Goal: Task Accomplishment & Management: Manage account settings

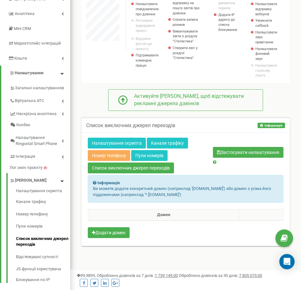
scroll to position [92, 0]
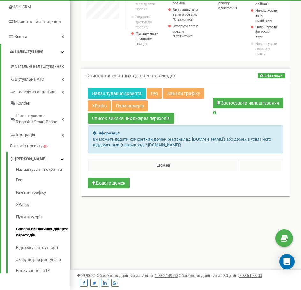
scroll to position [383, 231]
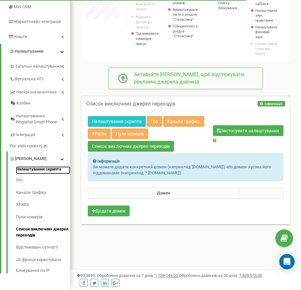
click at [47, 172] on link "Налаштування скрипта" at bounding box center [43, 170] width 54 height 8
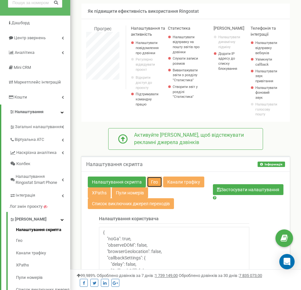
click at [153, 179] on link "Гео" at bounding box center [154, 182] width 15 height 11
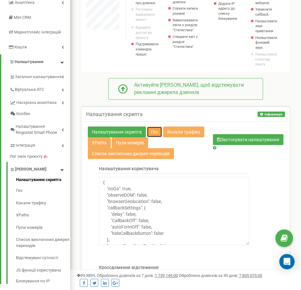
scroll to position [96, 0]
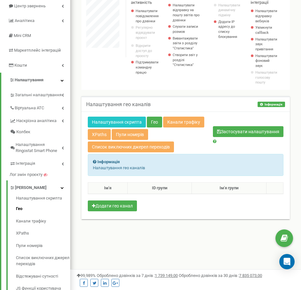
scroll to position [383, 231]
click at [129, 205] on button "Додати гео канал" at bounding box center [112, 206] width 49 height 11
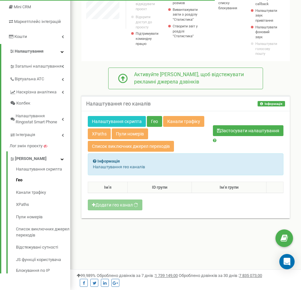
scroll to position [383, 235]
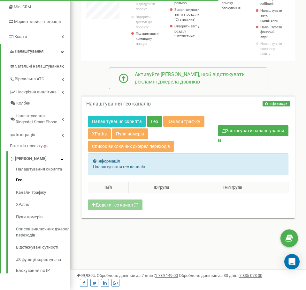
select select
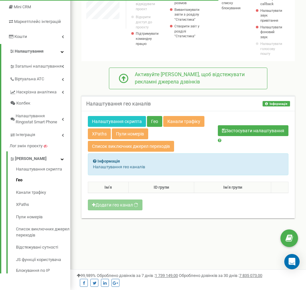
select select
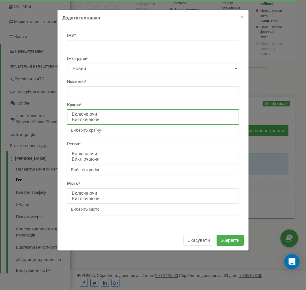
select select "including"
click at [88, 114] on option "Включаючи" at bounding box center [152, 114] width 163 height 5
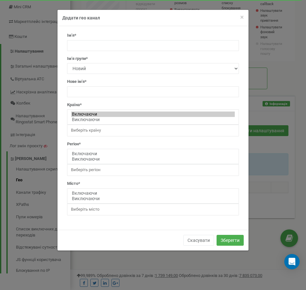
click at [112, 129] on input "search" at bounding box center [97, 131] width 53 height 6
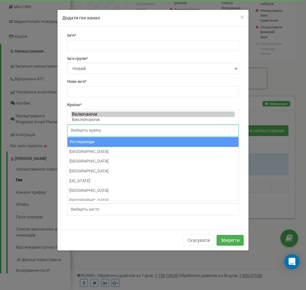
select select "All"
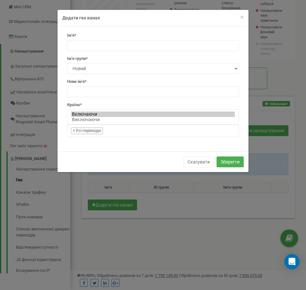
click at [139, 39] on div "Ім'я*" at bounding box center [153, 42] width 172 height 18
click at [130, 41] on input "text" at bounding box center [153, 45] width 172 height 11
type input "Ф"
type input "All"
click at [121, 94] on input "text" at bounding box center [153, 91] width 172 height 11
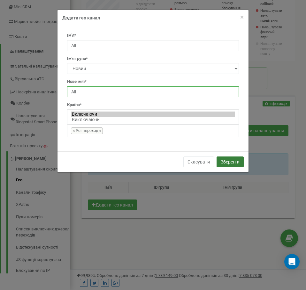
type input "All"
click at [234, 162] on button "Зберегти" at bounding box center [229, 162] width 27 height 11
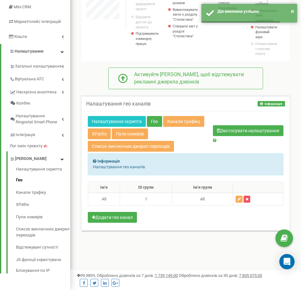
scroll to position [318575, 318727]
click at [184, 123] on link "Канали трафіку" at bounding box center [183, 121] width 41 height 11
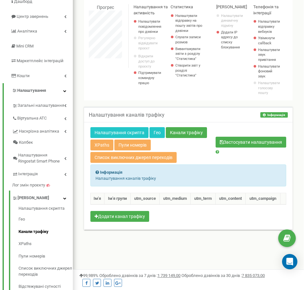
scroll to position [64, 0]
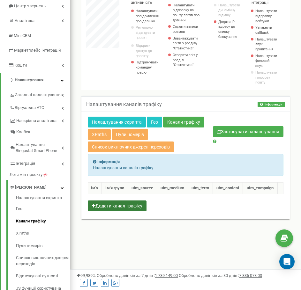
click at [123, 208] on button "Додати канал трафіку" at bounding box center [117, 206] width 59 height 11
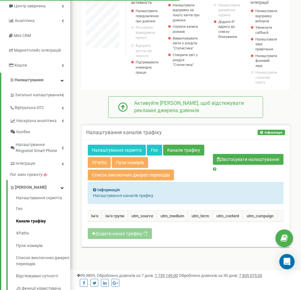
scroll to position [383, 235]
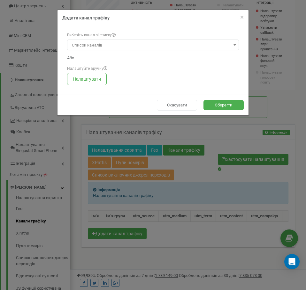
click at [200, 45] on span "Список каналів" at bounding box center [152, 45] width 167 height 9
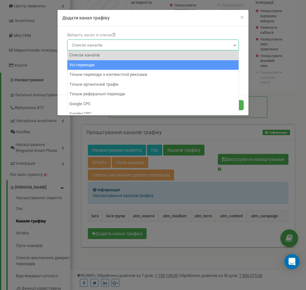
select select "0"
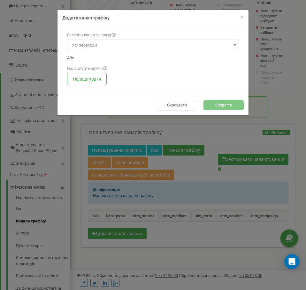
click at [221, 103] on button "Зберегти" at bounding box center [223, 105] width 40 height 11
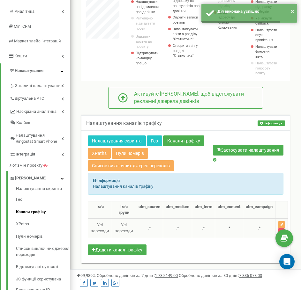
scroll to position [92, 0]
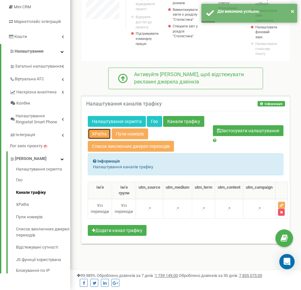
click at [95, 133] on link "XPaths" at bounding box center [99, 134] width 23 height 11
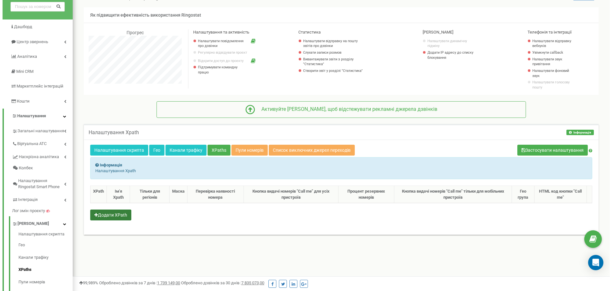
scroll to position [32, 0]
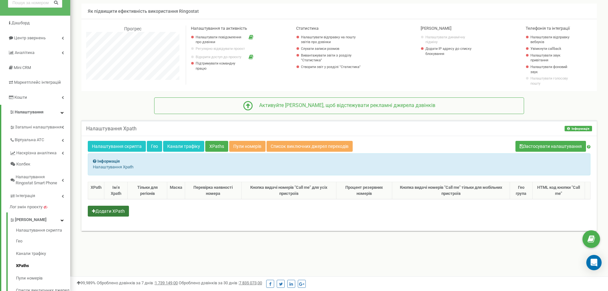
click at [98, 211] on button "Додати XPath" at bounding box center [108, 210] width 41 height 11
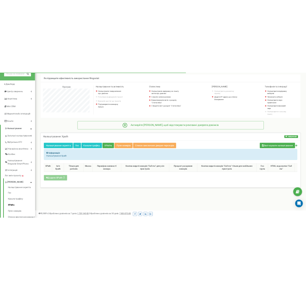
scroll to position [383, 542]
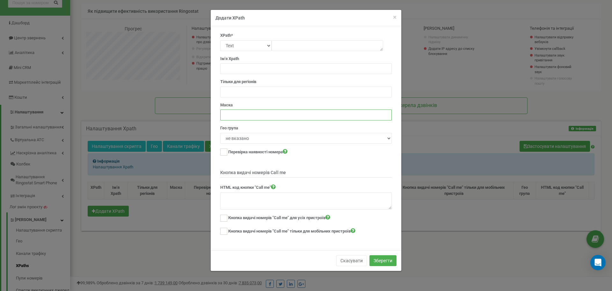
click at [250, 119] on input "text" at bounding box center [306, 114] width 172 height 11
paste input "+380442903627"
type input "+380442903627"
click at [266, 46] on select "Text Class Id Manual mode" at bounding box center [245, 45] width 51 height 11
select select "class"
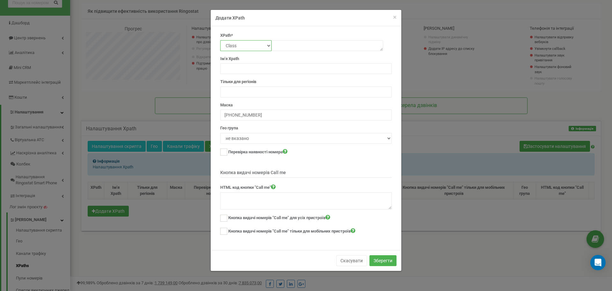
click at [220, 40] on select "Text Class Id Manual mode" at bounding box center [245, 45] width 51 height 11
click at [284, 46] on textarea at bounding box center [328, 45] width 112 height 11
paste textarea "sqsrte-small preFade fadeIn"
type textarea "sqsrte-small preFade fadeIn"
click at [249, 139] on select "не вказано All" at bounding box center [306, 138] width 172 height 11
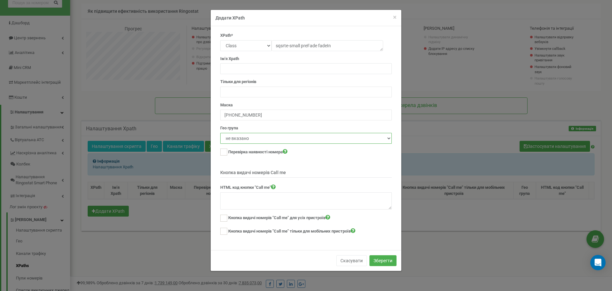
select select "1"
click at [220, 133] on select "не вказано All" at bounding box center [306, 138] width 172 height 11
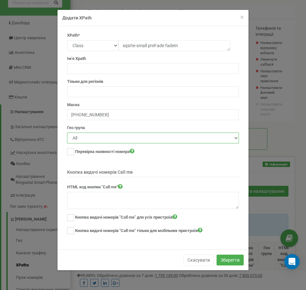
scroll to position [385, 235]
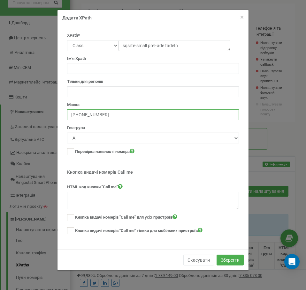
drag, startPoint x: 74, startPoint y: 115, endPoint x: 80, endPoint y: 115, distance: 6.8
click at [80, 115] on input "+380442903627" at bounding box center [153, 114] width 172 height 11
drag, startPoint x: 82, startPoint y: 115, endPoint x: 90, endPoint y: 115, distance: 7.7
click at [90, 115] on input "+###442903627" at bounding box center [153, 114] width 172 height 11
drag, startPoint x: 90, startPoint y: 115, endPoint x: 97, endPoint y: 115, distance: 6.4
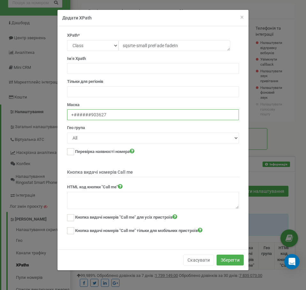
click at [97, 115] on input "+######903627" at bounding box center [153, 114] width 172 height 11
drag, startPoint x: 98, startPoint y: 115, endPoint x: 106, endPoint y: 115, distance: 8.0
click at [106, 115] on input "+#########627" at bounding box center [153, 114] width 172 height 11
type input "+############"
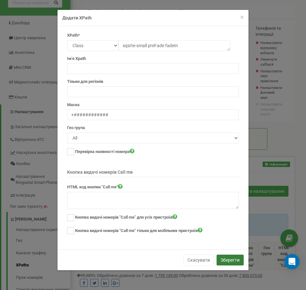
click at [230, 263] on button "Зберегти" at bounding box center [229, 260] width 27 height 11
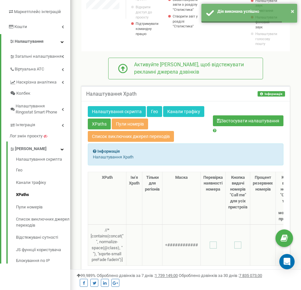
scroll to position [128, 0]
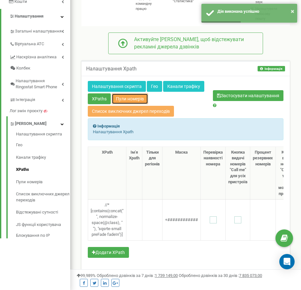
click at [136, 100] on link "Пули номерів" at bounding box center [130, 98] width 36 height 11
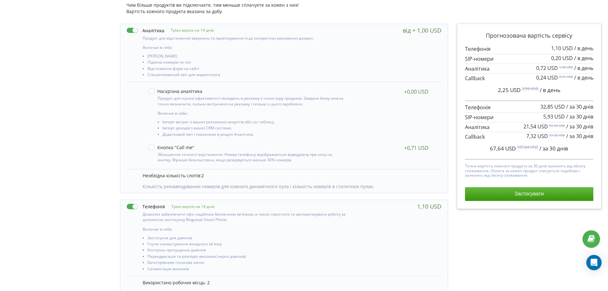
click at [123, 218] on div "Тріал-версія на 14 днів Включає в себе:" at bounding box center [283, 238] width 327 height 76
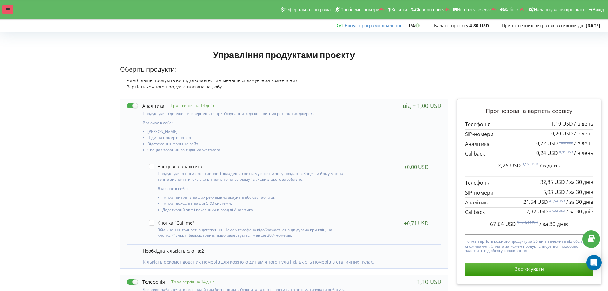
click at [10, 10] on div at bounding box center [7, 9] width 11 height 9
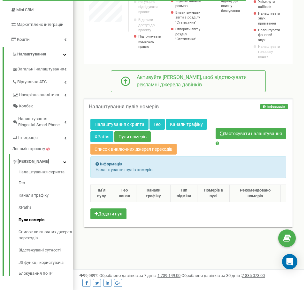
scroll to position [92, 0]
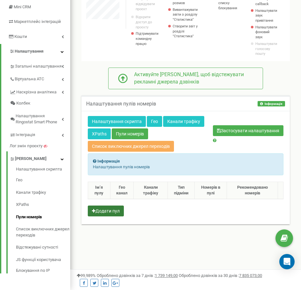
click at [108, 210] on button "Додати пул" at bounding box center [106, 211] width 36 height 11
select select "34727"
select select "1"
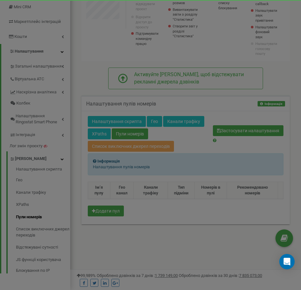
scroll to position [383, 235]
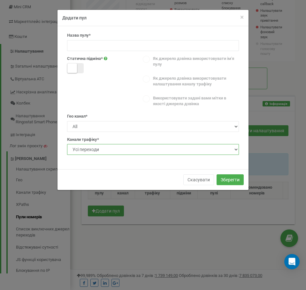
click at [153, 150] on select "Не визначено Усі переходи" at bounding box center [153, 149] width 172 height 11
click at [146, 132] on form "Назва пулу* Статична пiдмiна* Як джерело дзвінка використовувати ім'я пулу Як д…" at bounding box center [153, 94] width 172 height 122
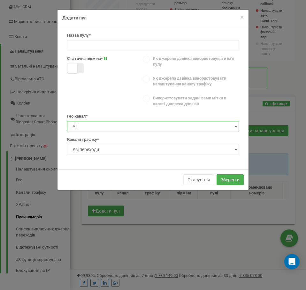
click at [144, 129] on select "Не визначено All" at bounding box center [153, 126] width 172 height 11
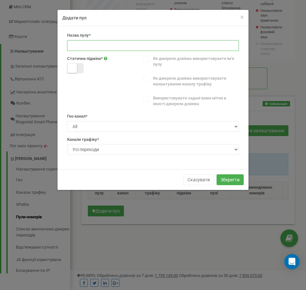
click at [137, 44] on input at bounding box center [153, 45] width 172 height 11
click at [74, 80] on div "Статична пiдмiна* Як джерело дзвінка використовувати ім'я пулу Як джерело дзвін…" at bounding box center [152, 82] width 181 height 53
click at [117, 45] on input at bounding box center [153, 45] width 172 height 11
click at [67, 93] on div "Статична пiдмiна* Як джерело дзвінка використовувати ім'я пулу Як джерело дзвін…" at bounding box center [152, 82] width 181 height 53
click at [95, 45] on input at bounding box center [153, 45] width 172 height 11
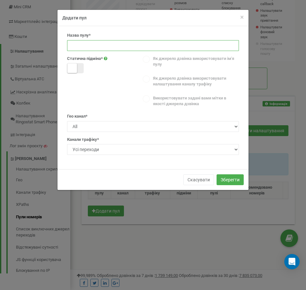
click at [78, 49] on input at bounding box center [153, 45] width 172 height 11
type input "Сайт мило"
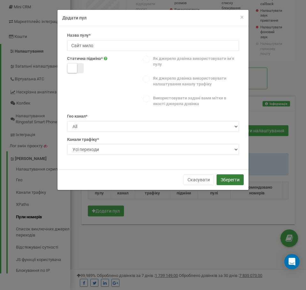
click at [233, 177] on button "Зберегти" at bounding box center [229, 179] width 27 height 11
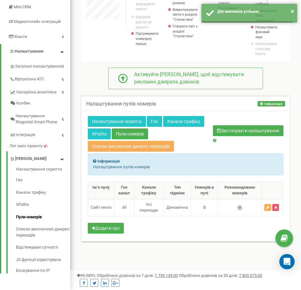
scroll to position [318575, 318727]
click at [203, 208] on span "0" at bounding box center [204, 207] width 2 height 5
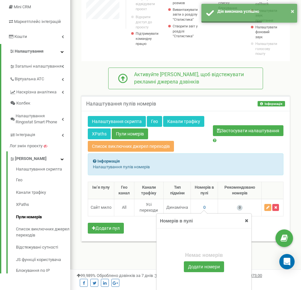
scroll to position [124, 0]
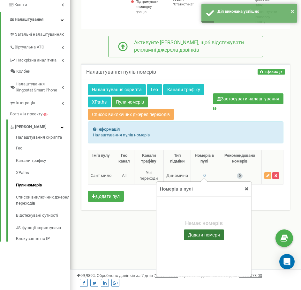
click at [211, 234] on button "Додати номери" at bounding box center [204, 235] width 40 height 11
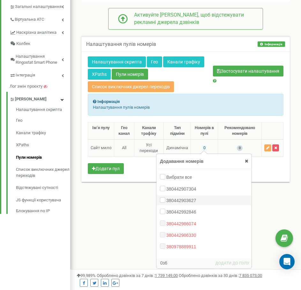
scroll to position [156, 0]
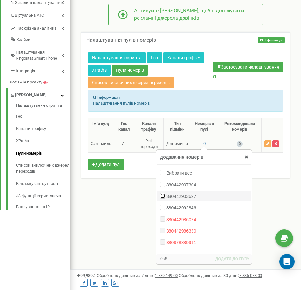
click at [163, 196] on input "380442903627" at bounding box center [162, 196] width 4 height 4
checkbox input "true"
click at [239, 257] on button "ДОДАТИ ДО ПУЛУ" at bounding box center [232, 259] width 35 height 7
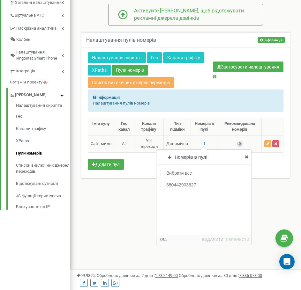
click at [270, 196] on div "Налаштування пулів номерів Інформація Інформація Налаштування пулів номерів Нал…" at bounding box center [185, 112] width 221 height 173
click at [262, 172] on div "Налаштування скрипта Гео Канали трафіку XPaths Пули номерів Список виключних дж…" at bounding box center [185, 112] width 208 height 131
click at [113, 59] on link "Налаштування скрипта" at bounding box center [117, 57] width 58 height 11
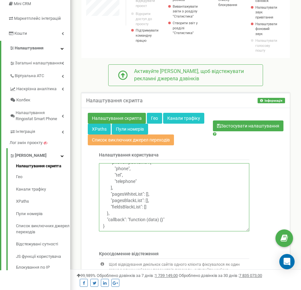
scroll to position [4, 0]
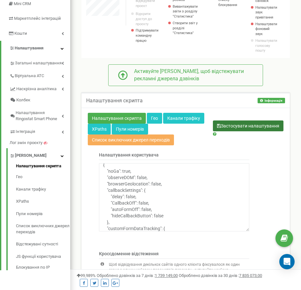
click at [227, 127] on button "Застосувати налаштування" at bounding box center [248, 126] width 70 height 11
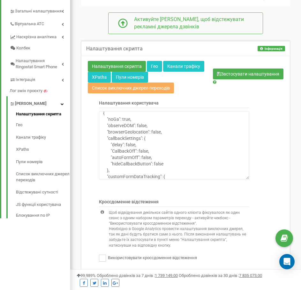
scroll to position [128, 0]
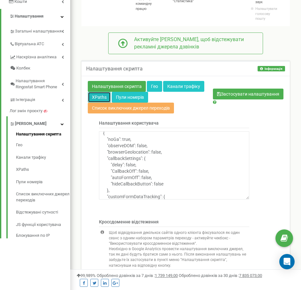
click at [94, 96] on link "XPaths" at bounding box center [99, 97] width 23 height 11
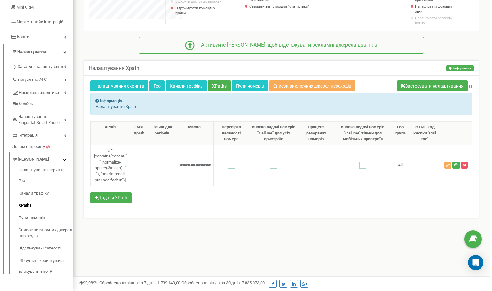
scroll to position [318575, 318541]
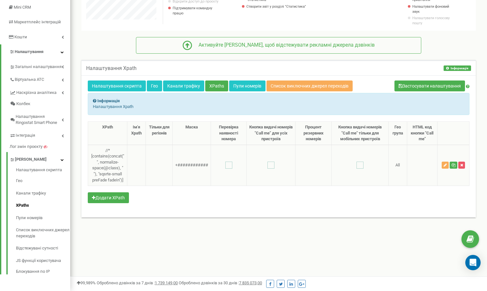
click at [192, 165] on td "+############" at bounding box center [192, 164] width 38 height 41
click at [300, 166] on button "button" at bounding box center [444, 164] width 7 height 7
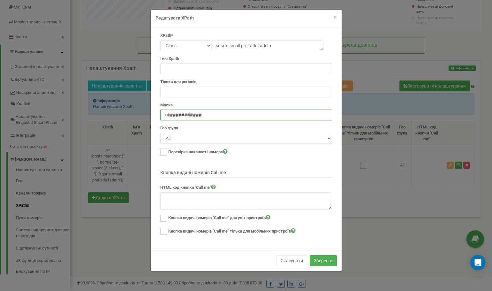
drag, startPoint x: 203, startPoint y: 116, endPoint x: 159, endPoint y: 116, distance: 44.0
click at [159, 116] on div "XPath* Text Class Id Manual mode sqsrte-small preFade fadeIn Ім'я Xpath Тільки …" at bounding box center [245, 137] width 181 height 208
type input "Б"
type input "<t>"
click at [300, 260] on button "Зберегти" at bounding box center [322, 260] width 27 height 11
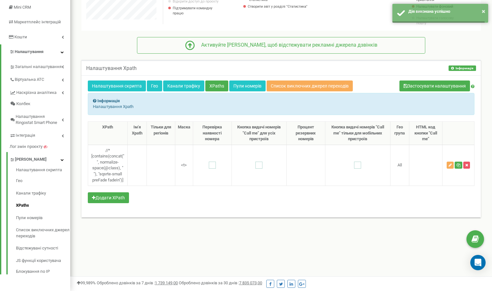
scroll to position [318575, 318541]
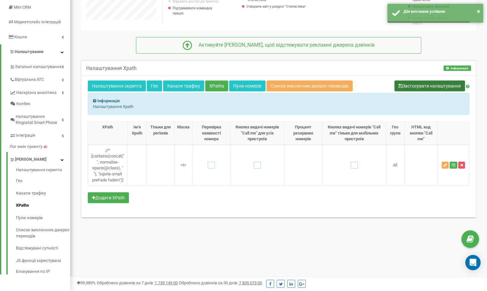
click at [300, 84] on button "Застосувати налаштування" at bounding box center [429, 85] width 70 height 11
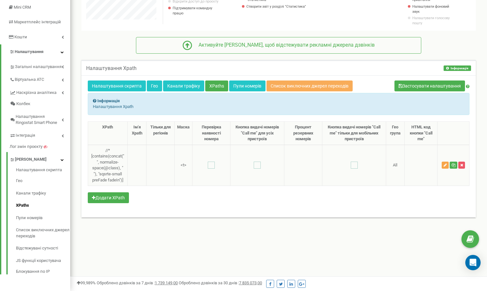
click at [300, 165] on button "button" at bounding box center [444, 164] width 7 height 7
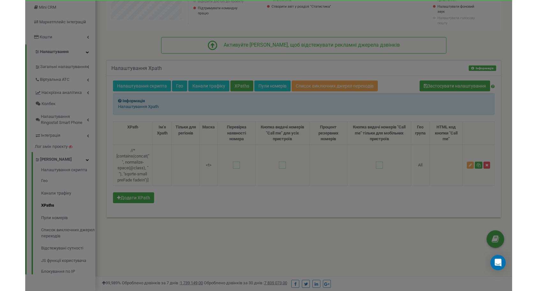
scroll to position [383, 421]
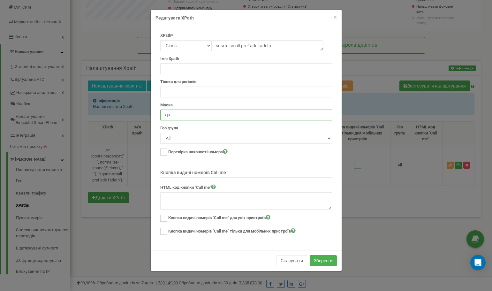
click at [164, 117] on input "<t>" at bounding box center [246, 114] width 172 height 11
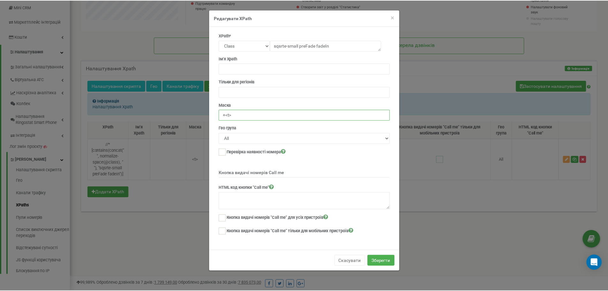
scroll to position [383, 542]
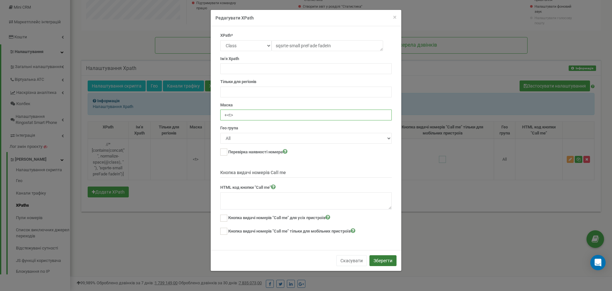
type input "+<t>"
click at [300, 263] on button "Зберегти" at bounding box center [383, 260] width 27 height 11
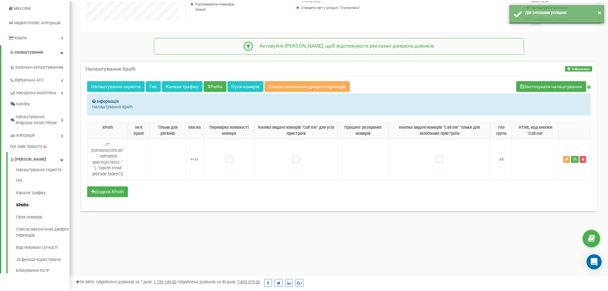
scroll to position [318575, 318420]
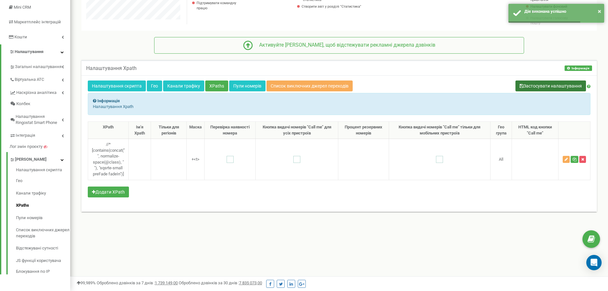
click at [300, 88] on button "Застосувати налаштування" at bounding box center [550, 85] width 70 height 11
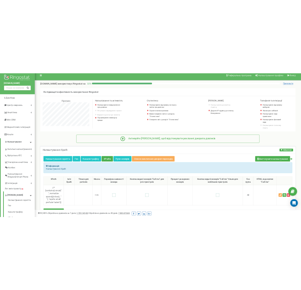
scroll to position [0, 0]
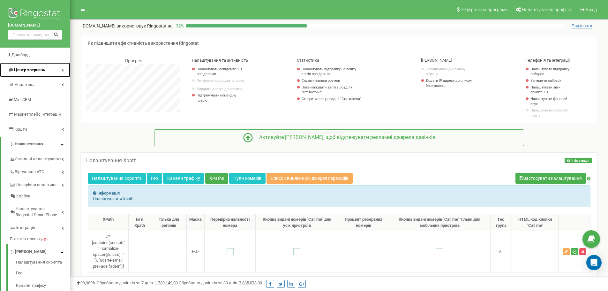
click at [58, 72] on link "Центр звернень" at bounding box center [35, 70] width 70 height 15
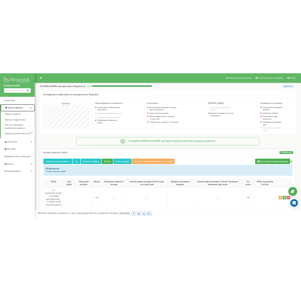
scroll to position [425, 231]
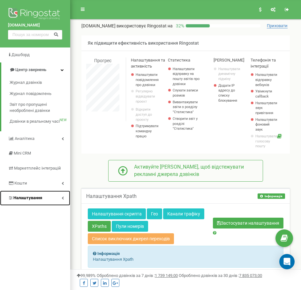
click at [57, 194] on link "Налаштування" at bounding box center [35, 198] width 70 height 15
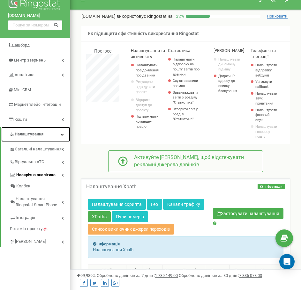
scroll to position [32, 0]
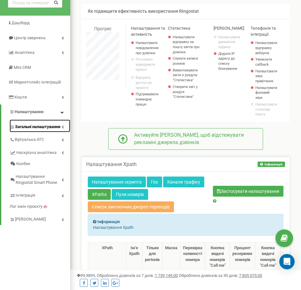
click at [58, 127] on span "Загальні налаштування" at bounding box center [37, 127] width 45 height 6
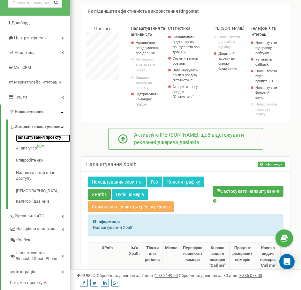
click at [55, 142] on link "Налаштування проєкту" at bounding box center [43, 139] width 54 height 8
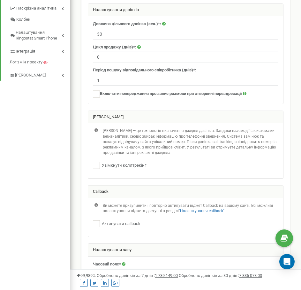
scroll to position [319, 0]
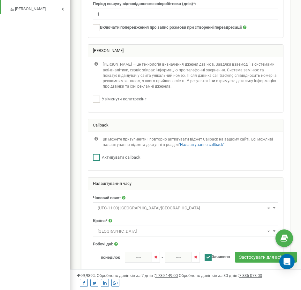
click at [99, 155] on ins at bounding box center [96, 157] width 7 height 7
checkbox input "true"
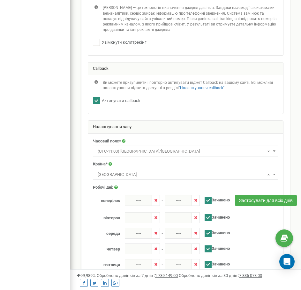
scroll to position [415, 0]
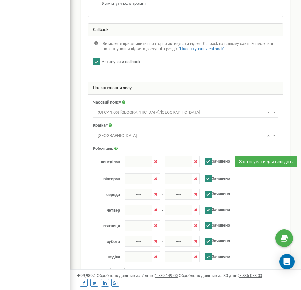
click at [206, 162] on div "Застосувати для всіх днів" at bounding box center [231, 162] width 287 height 12
click at [207, 178] on ins at bounding box center [207, 178] width 7 height 7
checkbox input "false"
click at [207, 162] on div "Застосувати для всіх днів" at bounding box center [231, 162] width 287 height 12
click at [209, 193] on ins at bounding box center [207, 194] width 7 height 7
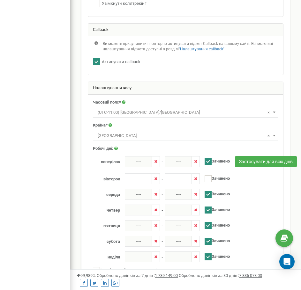
checkbox input "false"
click at [210, 210] on ins at bounding box center [207, 210] width 7 height 7
checkbox input "false"
click at [210, 228] on ins at bounding box center [207, 225] width 7 height 7
checkbox input "false"
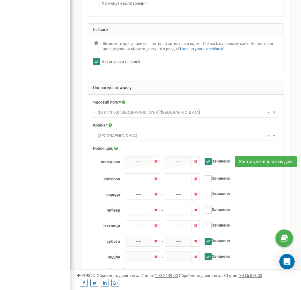
click at [209, 162] on div "Застосувати для всіх днів" at bounding box center [231, 162] width 287 height 12
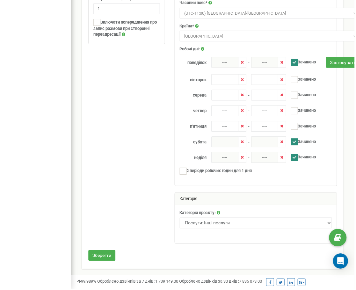
scroll to position [628, 286]
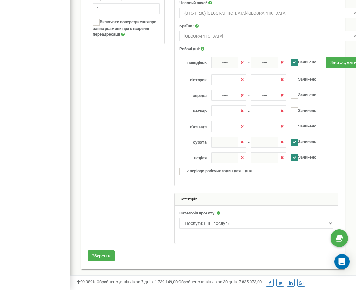
click at [296, 63] on ins at bounding box center [294, 62] width 7 height 7
checkbox input "false"
click at [226, 63] on input "----" at bounding box center [224, 62] width 27 height 11
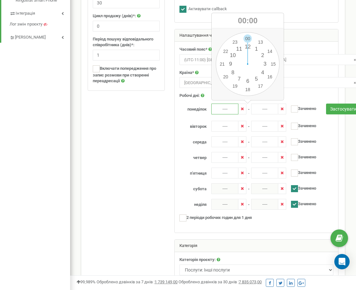
scroll to position [273, 0]
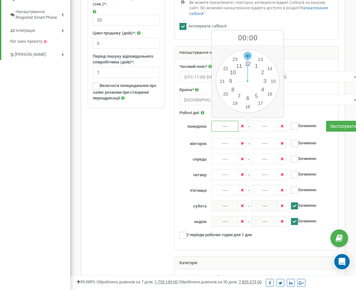
click at [249, 55] on div "00 1 2 3 4 5 6 7 8 9 10 11 12 13 14 15 16 17 18 19 20 21 22 23 00 05 10 15 20 2…" at bounding box center [248, 81] width 64 height 64
type input "00:00"
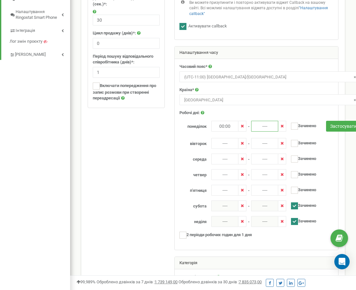
click at [265, 126] on input "----" at bounding box center [264, 126] width 27 height 11
click at [283, 53] on div "00 1 2 3 4 5 6 7 8 9 10 11 12 13 14 15 16 17 18 19 20 21 22 23 00 05 10 15 20 2…" at bounding box center [288, 81] width 64 height 64
click at [268, 129] on input "----" at bounding box center [264, 126] width 27 height 11
click at [290, 38] on div "00 : 00" at bounding box center [287, 38] width 71 height 15
click at [286, 38] on div "00 : 00" at bounding box center [287, 38] width 71 height 15
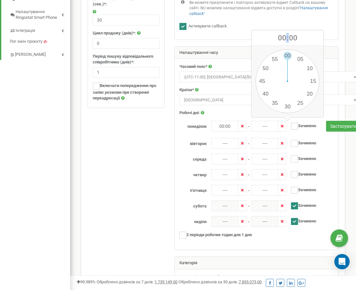
click at [285, 38] on div "00 : 00" at bounding box center [287, 38] width 71 height 15
click at [283, 38] on span "00" at bounding box center [282, 37] width 9 height 9
click at [275, 59] on div "00 1 2 3 4 5 6 7 8 9 10 11 12 13 14 15 16 17 18 19 20 21 22 23 00 05 10 15 20 2…" at bounding box center [288, 81] width 64 height 64
click at [285, 55] on div "00 1 2 3 4 5 6 7 8 9 10 11 12 13 14 15 16 17 18 19 20 21 22 23 00 05 10 15 20 2…" at bounding box center [288, 81] width 64 height 64
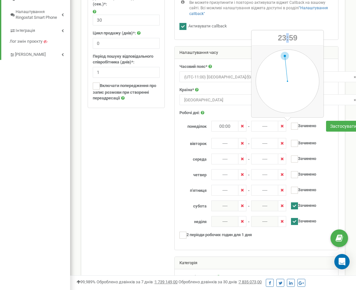
type input "23:59"
click at [229, 145] on input "----" at bounding box center [224, 143] width 27 height 11
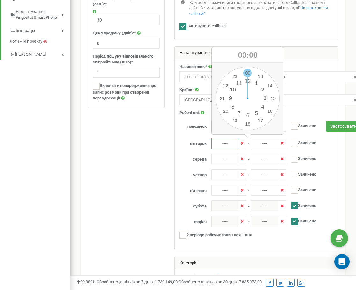
click at [248, 70] on div "00 1 2 3 4 5 6 7 8 9 10 11 12 13 14 15 16 17 18 19 20 21 22 23 00 05 10 15 20 2…" at bounding box center [248, 99] width 64 height 64
type input "00:00"
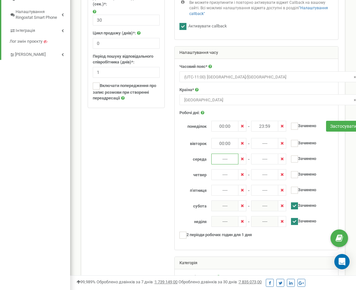
click at [223, 163] on input "----" at bounding box center [224, 159] width 27 height 11
click at [248, 87] on div "00 1 2 3 4 5 6 7 8 9 10 11 12 13 14 15 16 17 18 19 20 21 22 23 00 05 10 15 20 2…" at bounding box center [248, 114] width 64 height 64
type input "00:00"
click at [228, 175] on input "----" at bounding box center [224, 174] width 27 height 11
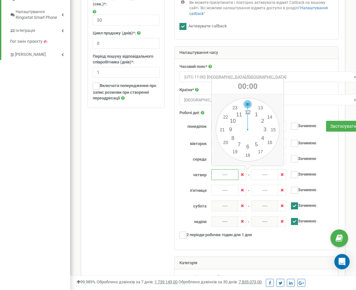
click at [248, 104] on div "00 1 2 3 4 5 6 7 8 9 10 11 12 13 14 15 16 17 18 19 20 21 22 23 00 05 10 15 20 2…" at bounding box center [248, 130] width 64 height 64
type input "00:00"
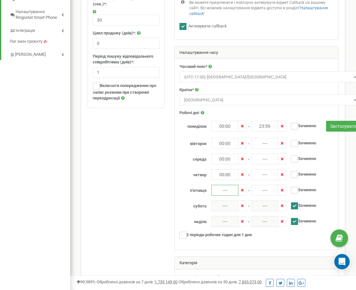
click at [231, 190] on input "----" at bounding box center [224, 190] width 27 height 11
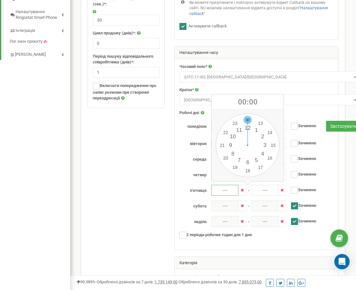
click at [250, 122] on div "00 1 2 3 4 5 6 7 8 9 10 11 12 13 14 15 16 17 18 19 20 21 22 23 00 05 10 15 20 2…" at bounding box center [248, 146] width 64 height 64
type input "00:00"
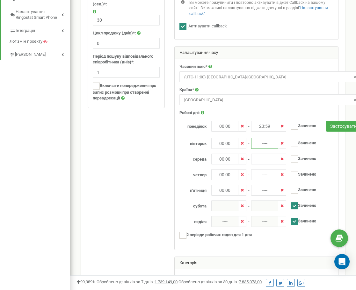
click at [265, 141] on input "----" at bounding box center [264, 143] width 27 height 11
click at [275, 78] on div "00 1 2 3 4 5 6 7 8 9 10 11 12 13 14 15 16 17 18 19 20 21 22 23 00 05 10 15 20 2…" at bounding box center [288, 99] width 64 height 64
click at [284, 70] on div "00 1 2 3 4 5 6 7 8 9 10 11 12 13 14 15 16 17 18 19 20 21 22 23 00 05 10 15 20 2…" at bounding box center [288, 99] width 64 height 64
type input "23:59"
click at [263, 156] on input "----" at bounding box center [264, 159] width 27 height 11
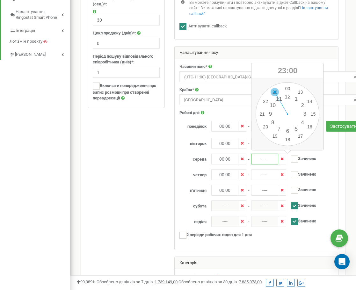
click at [275, 92] on div "00 1 2 3 4 5 6 7 8 9 10 11 12 13 14 15 16 17 18 19 20 21 22 23 00 05 10 15 20 2…" at bounding box center [288, 114] width 64 height 64
click at [285, 85] on div "00 1 2 3 4 5 6 7 8 9 10 11 12 13 14 15 16 17 18 19 20 21 22 23 00 05 10 15 20 2…" at bounding box center [288, 114] width 64 height 64
type input "23:59"
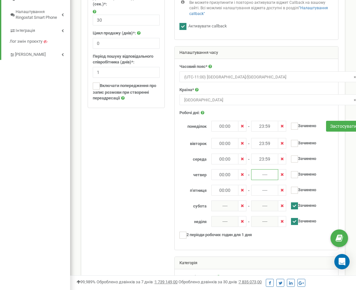
click at [261, 174] on input "----" at bounding box center [264, 174] width 27 height 11
click at [275, 107] on div "00 1 2 3 4 5 6 7 8 9 10 11 12 13 14 15 16 17 18 19 20 21 22 23 00 05 10 15 20 2…" at bounding box center [288, 130] width 64 height 64
drag, startPoint x: 287, startPoint y: 99, endPoint x: 282, endPoint y: 104, distance: 7.4
click at [282, 104] on div "00 05 10 15 20 25 30 35 40 45 50 55" at bounding box center [288, 130] width 64 height 64
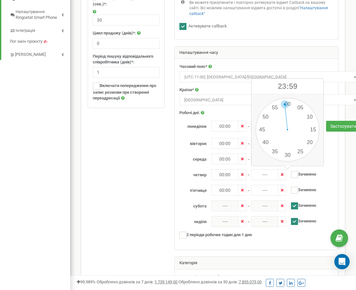
click at [286, 104] on div "00 1 2 3 4 5 6 7 8 9 10 11 12 13 14 15 16 17 18 19 20 21 22 23 00 05 10 15 20 2…" at bounding box center [288, 130] width 64 height 64
type input "23:59"
click at [268, 191] on input "----" at bounding box center [264, 190] width 27 height 11
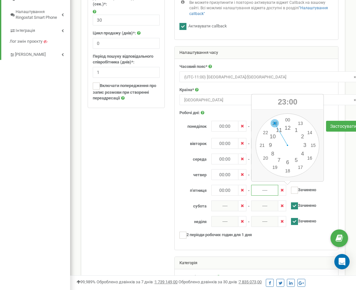
click at [278, 125] on div "00 1 2 3 4 5 6 7 8 9 10 11 12 13 14 15 16 17 18 19 20 21 22 23 00 05 10 15 20 2…" at bounding box center [288, 146] width 64 height 64
click at [285, 116] on div "00 1 2 3 4 5 6 7 8 9 10 11 12 13 14 15 16 17 18 19 20 21 22 23 00 05 10 15 20 2…" at bounding box center [288, 146] width 64 height 64
type input "23:59"
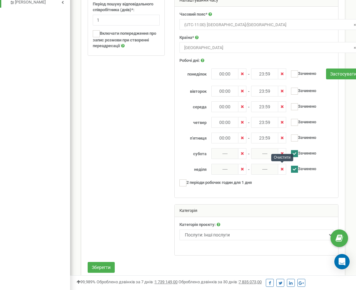
scroll to position [337, 0]
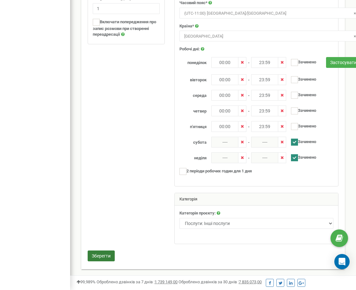
click at [106, 253] on button "Зберегти" at bounding box center [101, 256] width 27 height 11
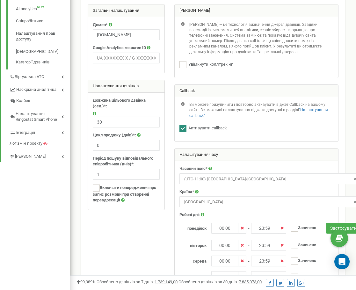
scroll to position [146, 0]
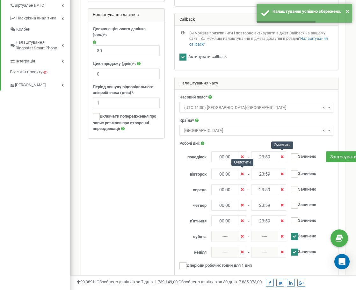
scroll to position [241, 0]
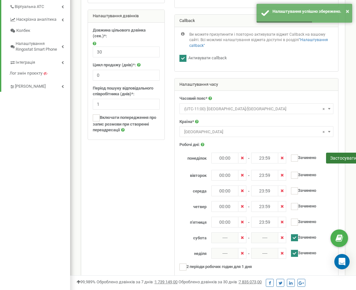
click at [341, 160] on button "Застосувати для всіх днів" at bounding box center [357, 158] width 62 height 11
type input "00:00"
type input "23:59"
checkbox input "false"
type input "00:00"
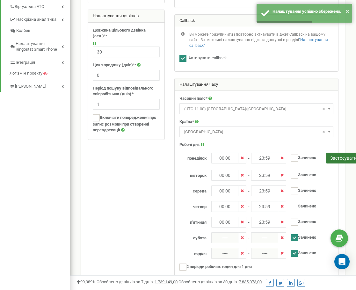
type input "23:59"
checkbox input "false"
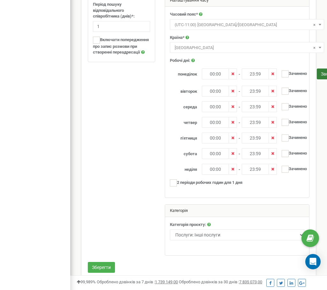
scroll to position [348, 0]
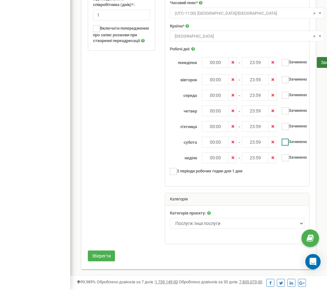
click at [283, 142] on ins at bounding box center [284, 142] width 7 height 7
checkbox input "true"
click at [284, 155] on ins at bounding box center [284, 157] width 7 height 7
checkbox input "true"
click at [97, 259] on button "Зберегти" at bounding box center [101, 256] width 27 height 11
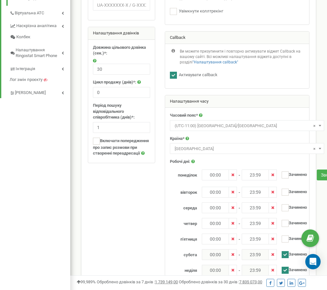
scroll to position [220, 0]
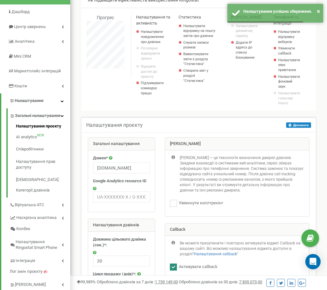
scroll to position [64, 0]
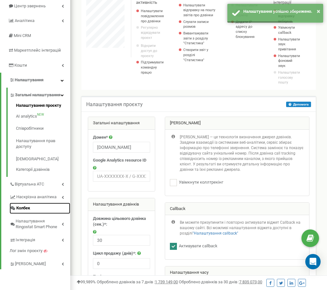
click at [35, 211] on link "Колбек" at bounding box center [40, 208] width 61 height 11
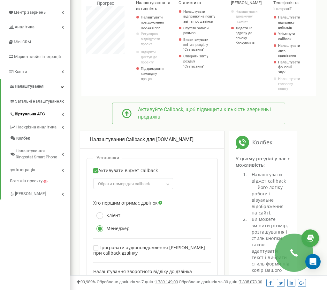
scroll to position [32, 0]
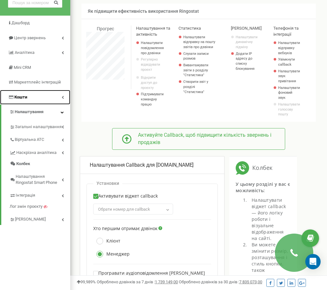
click at [62, 97] on icon at bounding box center [63, 97] width 2 height 3
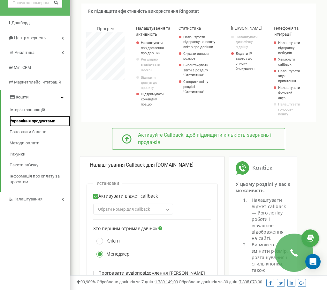
click at [46, 121] on span "Управління продуктами" at bounding box center [33, 121] width 46 height 6
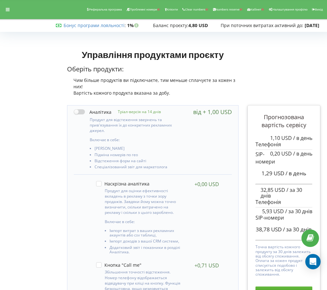
click at [83, 112] on label at bounding box center [93, 112] width 38 height 7
checkbox input "true"
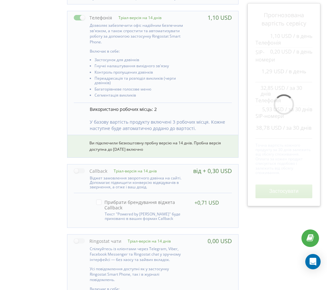
scroll to position [351, 0]
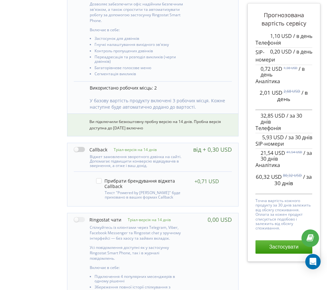
click at [79, 149] on label at bounding box center [90, 149] width 33 height 7
checkbox input "true"
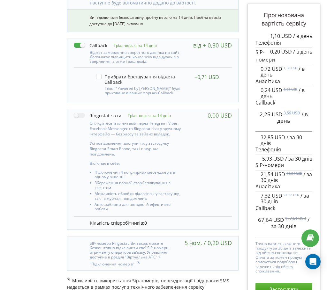
scroll to position [462, 0]
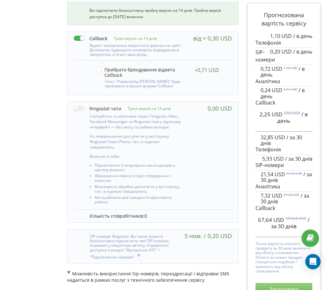
click at [276, 285] on button "Застосувати" at bounding box center [283, 289] width 57 height 13
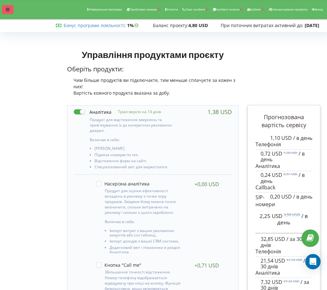
click at [10, 11] on div at bounding box center [7, 9] width 11 height 9
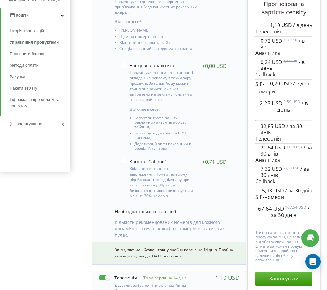
scroll to position [96, 0]
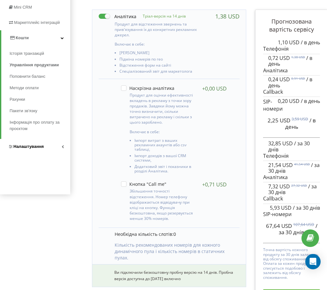
click at [49, 143] on link "Налаштування" at bounding box center [35, 146] width 70 height 15
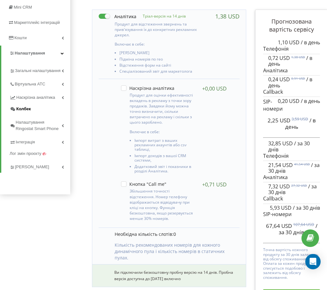
click at [26, 109] on span "Колбек" at bounding box center [23, 109] width 14 height 6
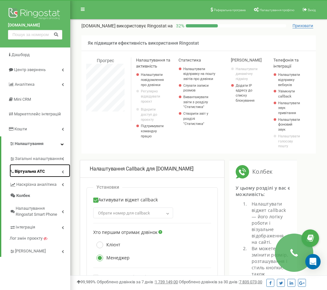
click at [48, 174] on link "Віртуальна АТС" at bounding box center [40, 170] width 61 height 13
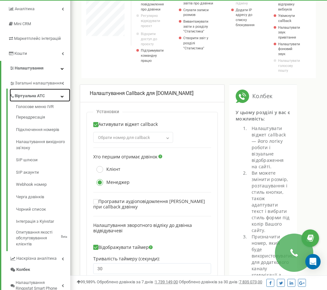
scroll to position [96, 0]
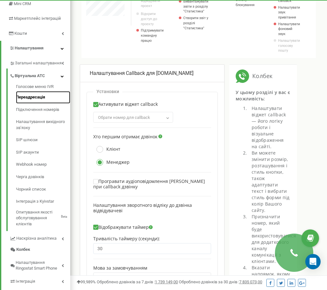
click at [42, 99] on link "Переадресація" at bounding box center [43, 97] width 54 height 12
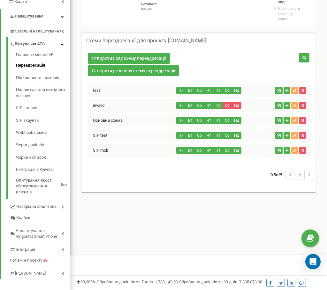
scroll to position [383, 256]
click at [92, 57] on link "Створити нову схему переадресації" at bounding box center [129, 58] width 82 height 11
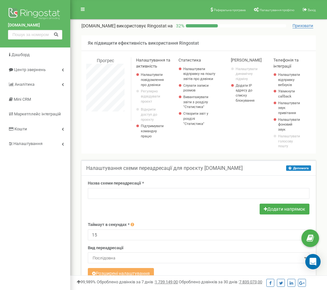
scroll to position [383, 256]
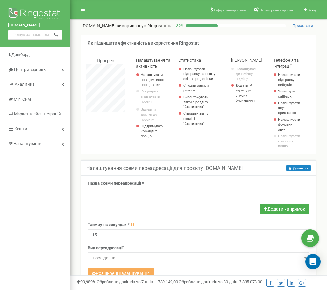
click at [150, 193] on input "text" at bounding box center [198, 193] width 221 height 11
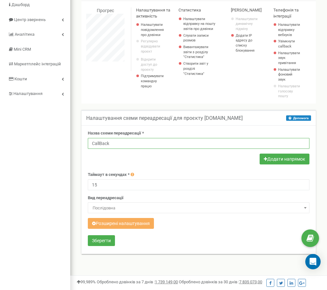
scroll to position [64, 0]
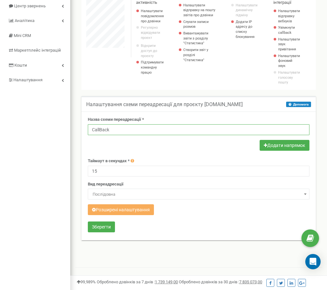
type input "CallBack"
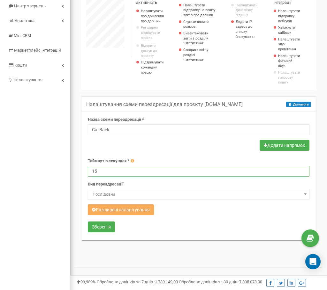
drag, startPoint x: 108, startPoint y: 170, endPoint x: 79, endPoint y: 174, distance: 28.6
click at [79, 174] on div "Налаштування схеми переадресації для проєкту konarrorngst.com Допомога Допомога…" at bounding box center [199, 172] width 244 height 152
type input "30"
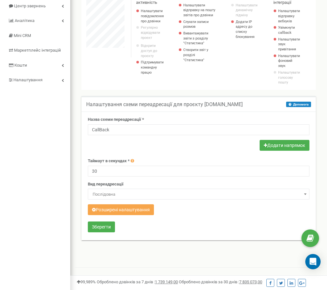
click at [113, 211] on button "Розширені налаштування" at bounding box center [121, 209] width 66 height 11
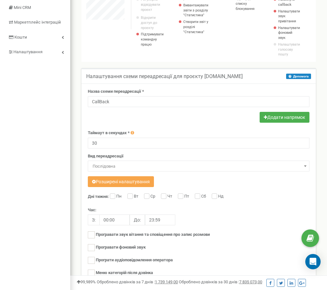
scroll to position [96, 0]
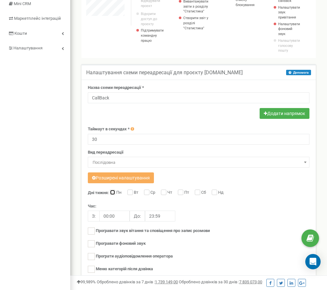
click at [114, 195] on input "Пн" at bounding box center [112, 193] width 4 height 4
checkbox input "true"
drag, startPoint x: 125, startPoint y: 194, endPoint x: 131, endPoint y: 195, distance: 5.8
click at [125, 194] on div "Дні тижня: Пн Вт Ср Чт Пт Сб Нд Час: З: 00:00 До: 23:59" at bounding box center [198, 241] width 221 height 102
click at [131, 195] on input "Вт" at bounding box center [129, 193] width 4 height 4
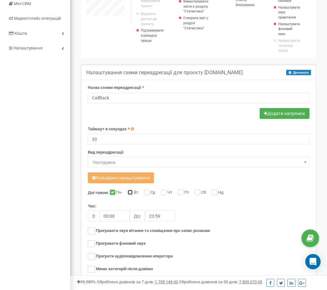
checkbox input "true"
drag, startPoint x: 143, startPoint y: 193, endPoint x: 151, endPoint y: 193, distance: 8.6
click at [143, 193] on div "Дні тижня: Пн Вт Ср Чт Пт Сб Нд Час: З: 00:00 До: 23:59" at bounding box center [198, 241] width 221 height 102
click at [148, 194] on input "Ср" at bounding box center [146, 193] width 4 height 4
checkbox input "true"
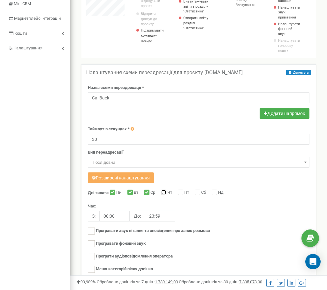
drag, startPoint x: 162, startPoint y: 193, endPoint x: 175, endPoint y: 193, distance: 12.8
click at [162, 193] on input "Чт" at bounding box center [163, 193] width 4 height 4
checkbox input "true"
click at [182, 193] on input "Пт" at bounding box center [180, 193] width 4 height 4
checkbox input "true"
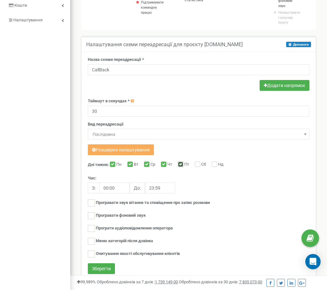
scroll to position [128, 0]
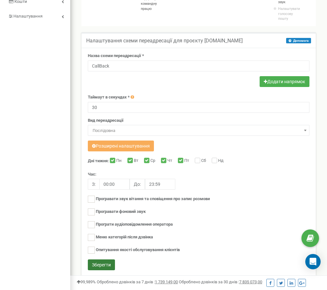
click at [107, 264] on button "Зберегти" at bounding box center [101, 265] width 27 height 11
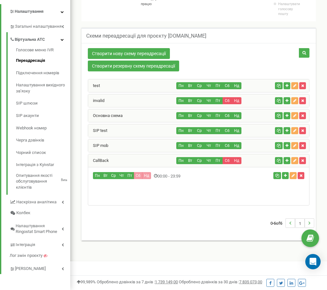
scroll to position [394, 256]
click at [282, 178] on button "button" at bounding box center [285, 175] width 7 height 7
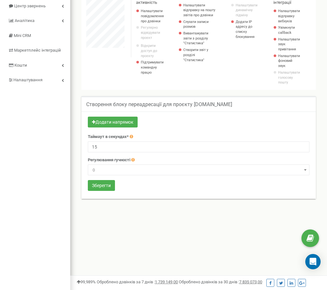
scroll to position [383, 256]
drag, startPoint x: 130, startPoint y: 157, endPoint x: 96, endPoint y: 150, distance: 35.2
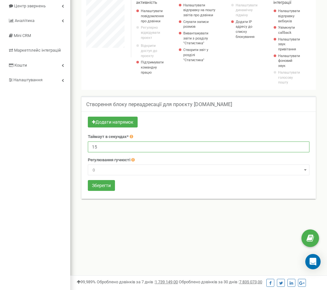
drag, startPoint x: 99, startPoint y: 149, endPoint x: 91, endPoint y: 150, distance: 8.3
click at [91, 150] on input "15" at bounding box center [198, 147] width 221 height 11
type input "30"
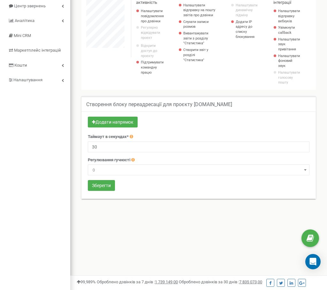
click at [142, 181] on form "Додати напрямок Таймаут в секундах* 30 Регулювання гучності -9" at bounding box center [198, 155] width 221 height 76
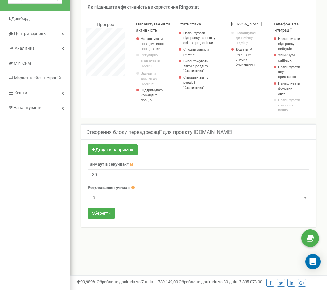
scroll to position [32, 0]
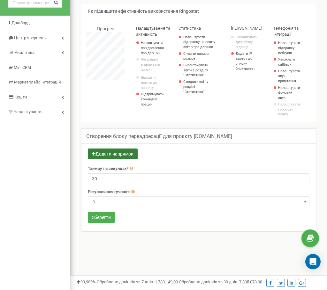
click at [116, 156] on button "Додати напрямок" at bounding box center [113, 154] width 50 height 11
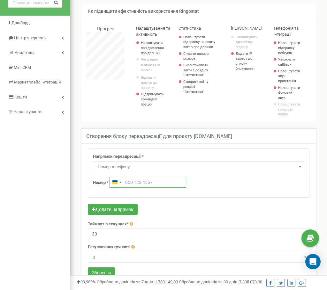
click at [129, 183] on input "text" at bounding box center [147, 182] width 77 height 11
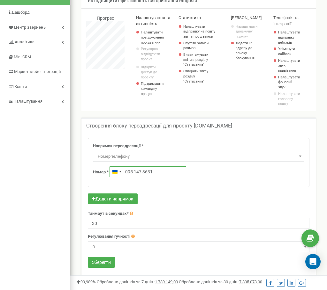
scroll to position [64, 0]
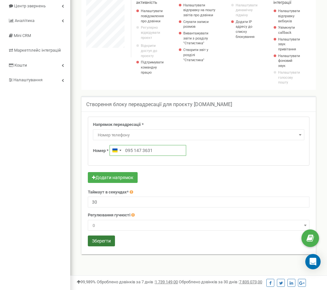
type input "095 147 3631"
click at [107, 238] on button "Зберегти" at bounding box center [101, 241] width 27 height 11
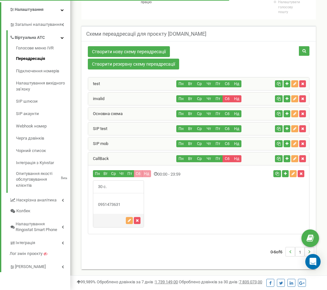
scroll to position [425, 256]
click at [144, 140] on div "SIP mob" at bounding box center [132, 143] width 88 height 13
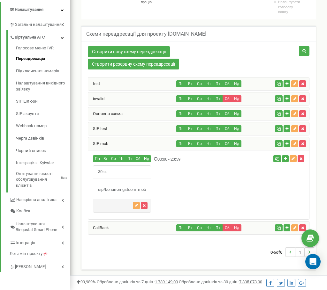
scroll to position [318533, 318701]
click at [140, 129] on div "SIP test" at bounding box center [132, 128] width 88 height 13
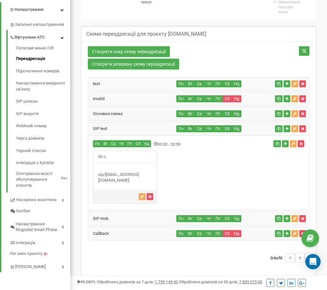
scroll to position [430, 256]
click at [141, 237] on div "CallBack" at bounding box center [132, 233] width 88 height 13
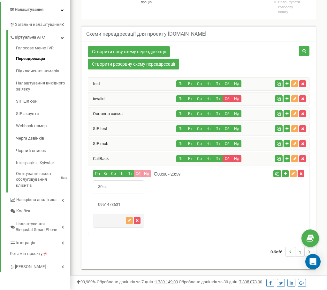
scroll to position [318533, 318701]
click at [38, 73] on link "Підключення номерів" at bounding box center [43, 71] width 54 height 12
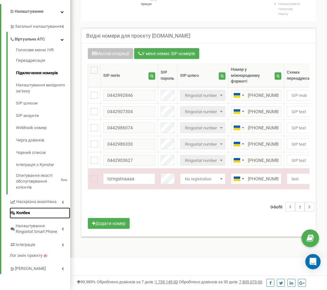
click at [53, 214] on link "Колбек" at bounding box center [40, 213] width 61 height 11
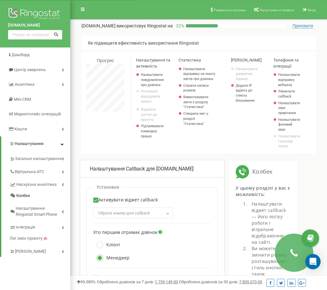
scroll to position [718, 256]
click at [136, 214] on span "Обрати номер для сallback" at bounding box center [124, 213] width 52 height 5
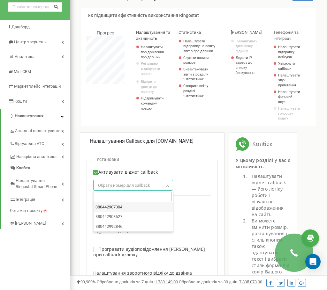
scroll to position [32, 0]
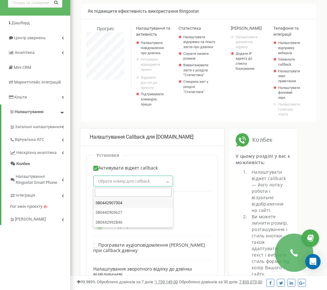
select select "49746"
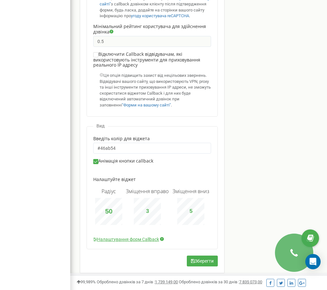
scroll to position [460, 0]
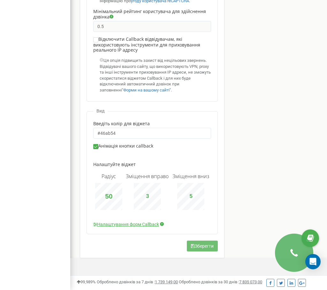
click at [202, 247] on button "Зберегти" at bounding box center [202, 246] width 31 height 11
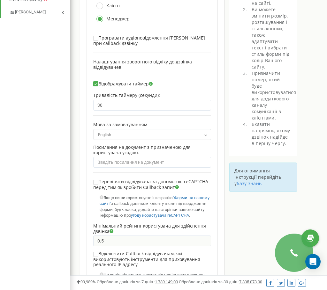
scroll to position [255, 0]
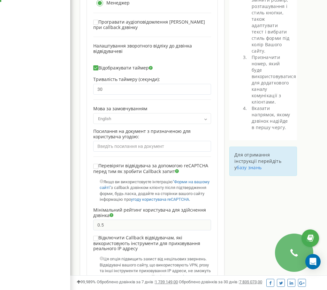
click at [126, 119] on span "English" at bounding box center [151, 119] width 113 height 9
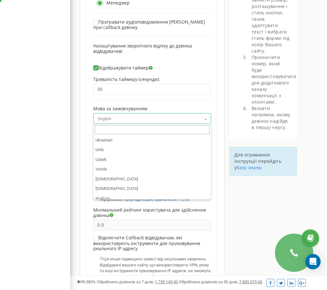
scroll to position [1636, 0]
select select "uk"
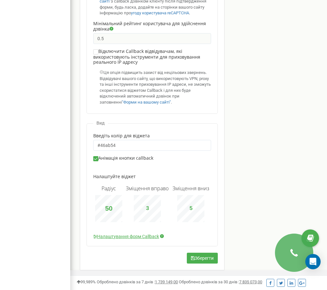
scroll to position [447, 0]
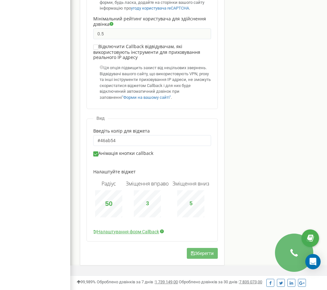
click at [202, 256] on button "Зберегти" at bounding box center [202, 253] width 31 height 11
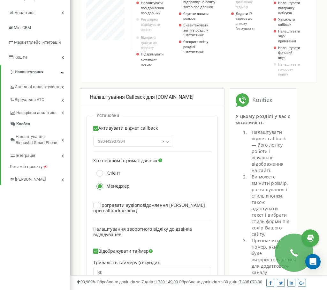
scroll to position [0, 0]
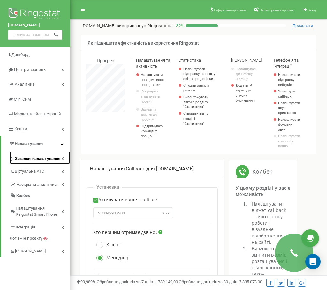
click at [60, 157] on span "Загальні налаштування" at bounding box center [37, 159] width 45 height 6
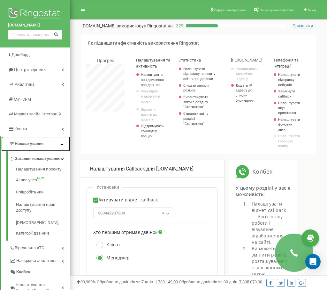
click at [55, 143] on link "Налаштування" at bounding box center [35, 144] width 69 height 15
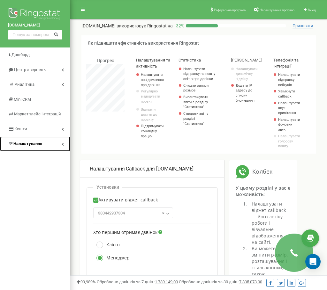
click at [56, 145] on link "Налаштування" at bounding box center [35, 144] width 70 height 15
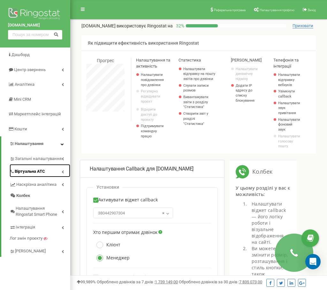
click at [54, 171] on link "Віртуальна АТС" at bounding box center [40, 170] width 61 height 13
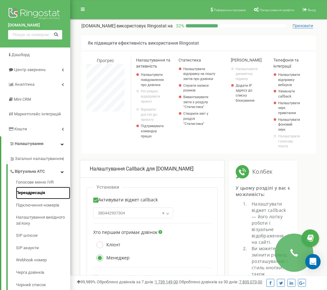
click at [40, 194] on link "Переадресація" at bounding box center [43, 193] width 54 height 12
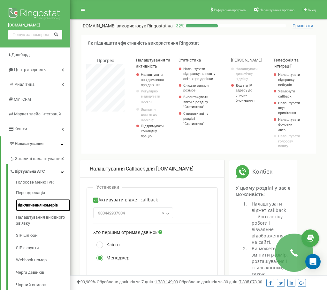
click at [47, 204] on link "Підключення номерів" at bounding box center [43, 205] width 54 height 12
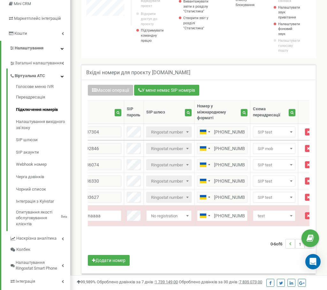
scroll to position [0, 44]
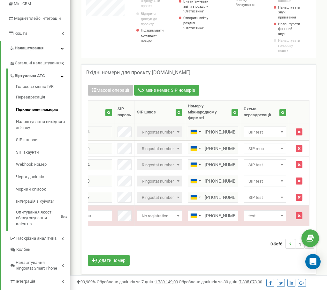
click at [269, 134] on span "SIP test" at bounding box center [265, 132] width 38 height 9
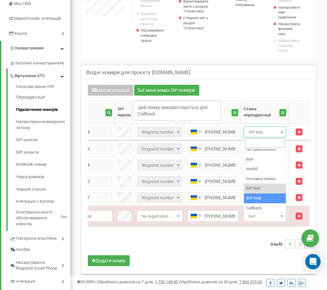
scroll to position [4, 0]
select select "269512"
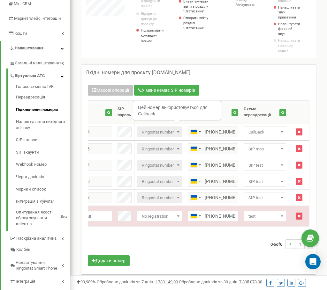
scroll to position [0, 0]
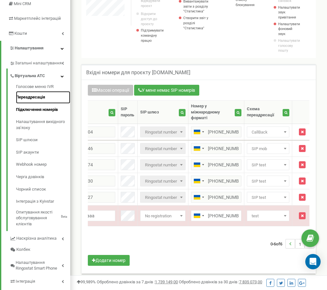
click at [26, 101] on link "Переадресація" at bounding box center [43, 97] width 54 height 12
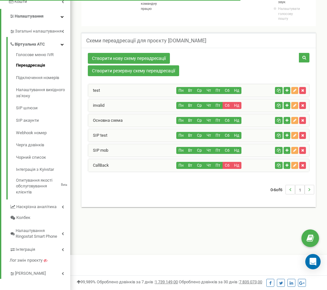
scroll to position [383, 256]
click at [125, 169] on div "CallBack" at bounding box center [132, 165] width 88 height 13
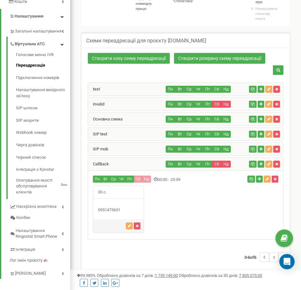
scroll to position [318534, 318727]
click at [129, 226] on icon "button" at bounding box center [129, 226] width 3 height 4
click at [127, 226] on button "button" at bounding box center [129, 226] width 7 height 7
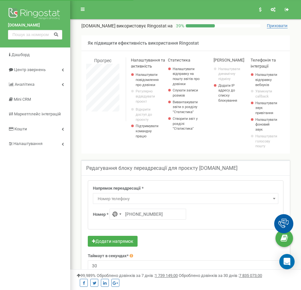
scroll to position [383, 231]
click at [133, 200] on span "Номер телефону" at bounding box center [185, 199] width 181 height 9
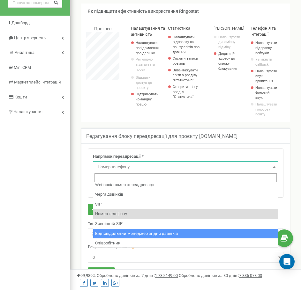
scroll to position [11, 0]
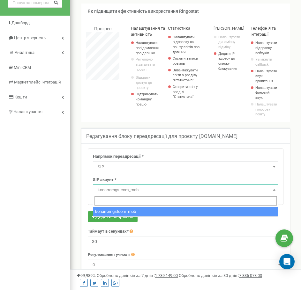
click at [134, 191] on span "konarrorngstcom_mob" at bounding box center [185, 190] width 181 height 9
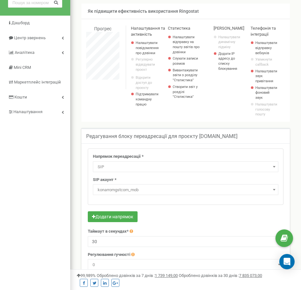
click at [134, 191] on span "konarrorngstcom_mob" at bounding box center [185, 190] width 181 height 9
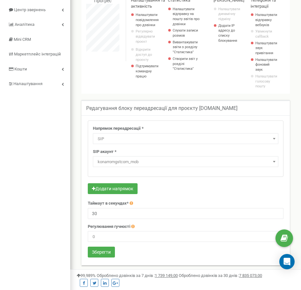
scroll to position [64, 0]
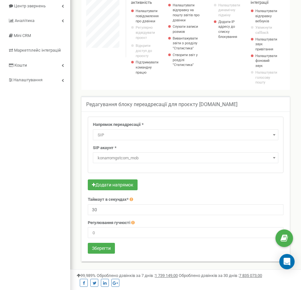
click at [172, 159] on span "konarrorngstcom_mob" at bounding box center [185, 158] width 181 height 9
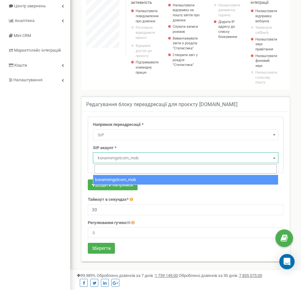
click at [150, 133] on span "SIP" at bounding box center [185, 135] width 181 height 9
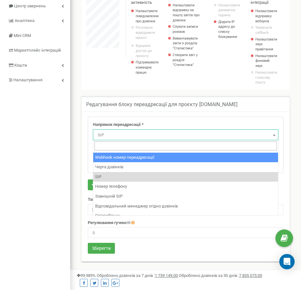
scroll to position [32, 0]
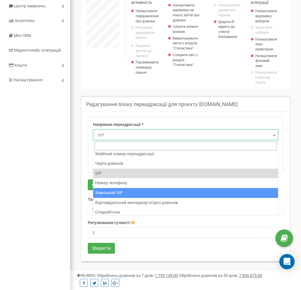
select select "ExtSIP"
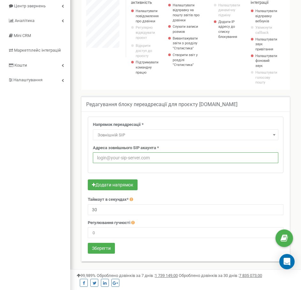
click at [146, 156] on input "text" at bounding box center [185, 157] width 185 height 11
type input "ringostatcom_konarro@sip.ringostat.com"
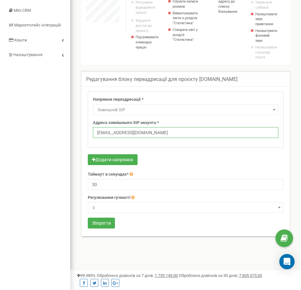
scroll to position [92, 0]
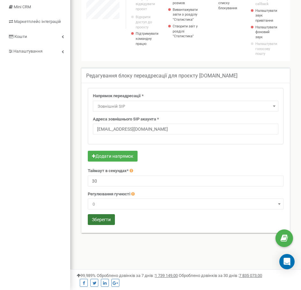
click at [110, 217] on button "Зберегти" at bounding box center [101, 219] width 27 height 11
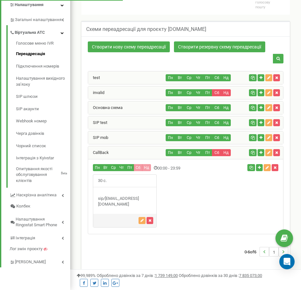
scroll to position [429, 231]
click at [48, 204] on link "Колбек" at bounding box center [40, 206] width 61 height 11
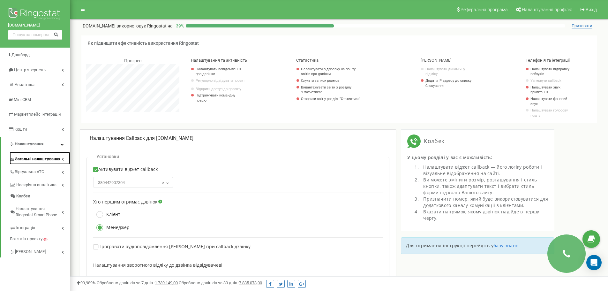
click at [57, 158] on span "Загальні налаштування" at bounding box center [37, 159] width 45 height 6
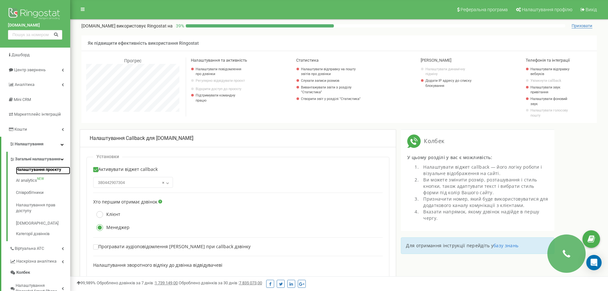
click at [42, 174] on link "Налаштування проєкту" at bounding box center [43, 170] width 54 height 8
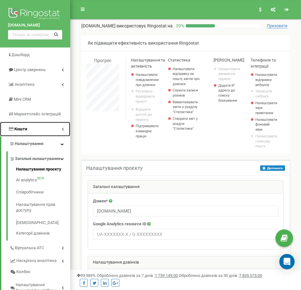
click at [51, 129] on link "Кошти" at bounding box center [35, 129] width 70 height 15
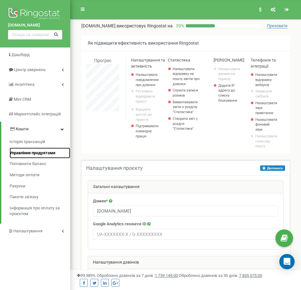
click at [48, 155] on span "Управління продуктами" at bounding box center [33, 153] width 46 height 6
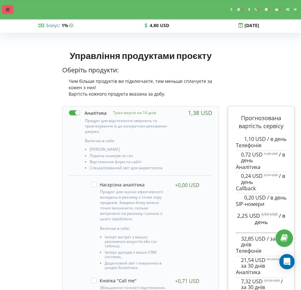
click at [12, 9] on div at bounding box center [7, 9] width 11 height 9
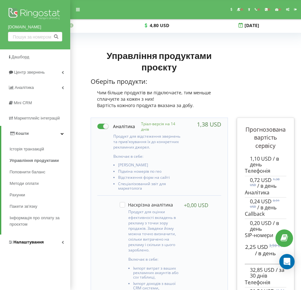
click at [62, 241] on icon at bounding box center [63, 242] width 2 height 3
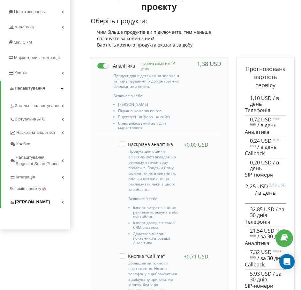
scroll to position [96, 0]
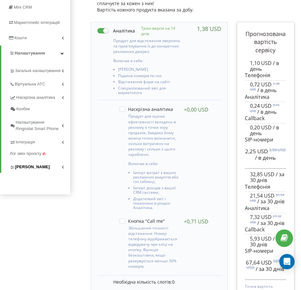
click at [45, 169] on link "[PERSON_NAME]" at bounding box center [40, 165] width 61 height 13
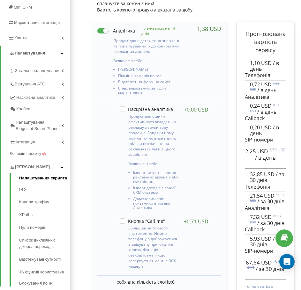
click at [47, 176] on link "Налаштування скрипта" at bounding box center [44, 179] width 51 height 8
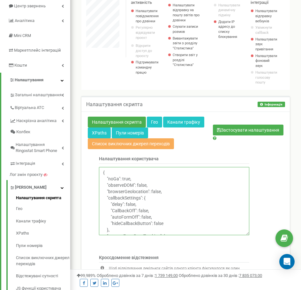
drag, startPoint x: 128, startPoint y: 205, endPoint x: 136, endPoint y: 205, distance: 8.6
click at [136, 205] on textarea "{ "noGa": true, "observeDOM": false, "browserGeolocation": false, "callbackSett…" at bounding box center [174, 201] width 150 height 68
type textarea "{ "noGa": true, "observeDOM": false, "browserGeolocation": false, "callbackSett…"
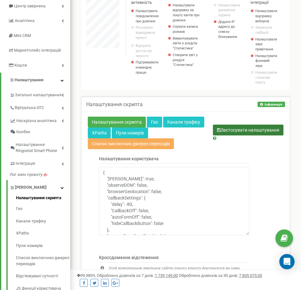
click at [230, 132] on button "Застосувати налаштування" at bounding box center [248, 130] width 70 height 11
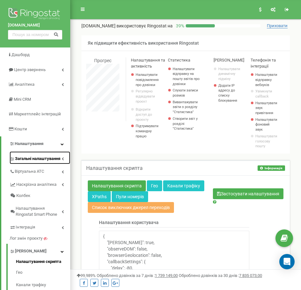
click at [62, 159] on icon at bounding box center [63, 158] width 2 height 3
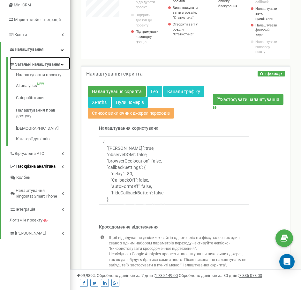
scroll to position [96, 0]
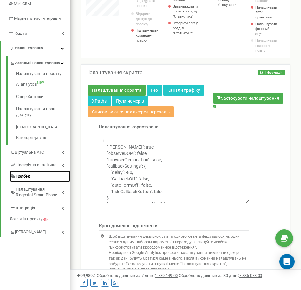
click at [22, 180] on span "Колбек" at bounding box center [23, 177] width 14 height 6
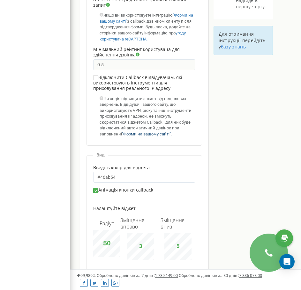
scroll to position [477, 0]
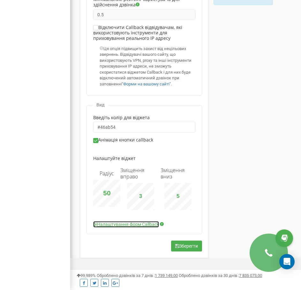
click at [140, 223] on link "Налаштування форм Callback" at bounding box center [126, 224] width 66 height 6
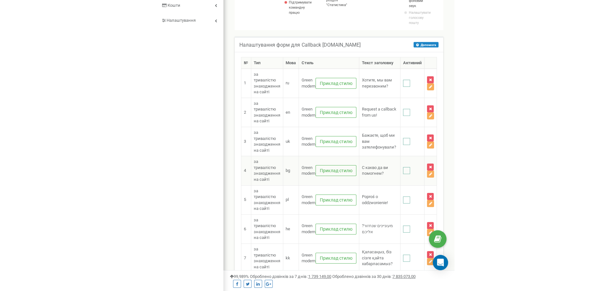
scroll to position [128, 0]
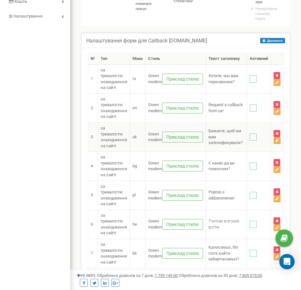
click at [254, 137] on ins at bounding box center [252, 137] width 7 height 7
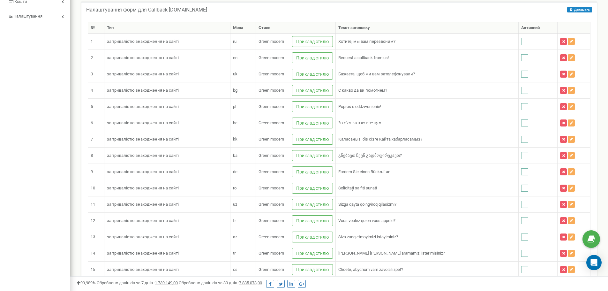
scroll to position [988, 537]
click at [300, 74] on ins at bounding box center [524, 73] width 7 height 7
click at [300, 75] on ins at bounding box center [524, 73] width 7 height 7
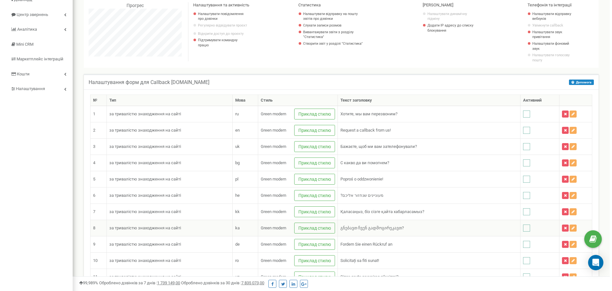
scroll to position [59, 0]
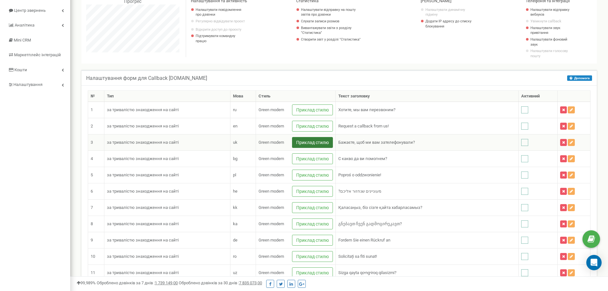
click at [300, 143] on button "Приклад стилю" at bounding box center [312, 142] width 41 height 11
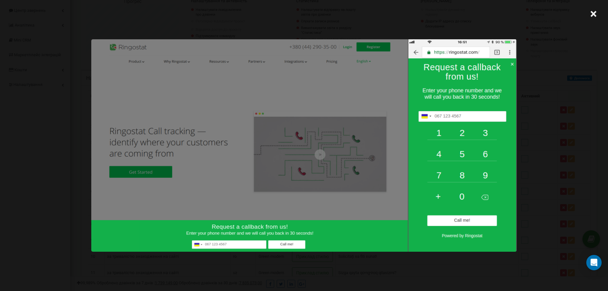
click at [300, 171] on img at bounding box center [303, 145] width 425 height 212
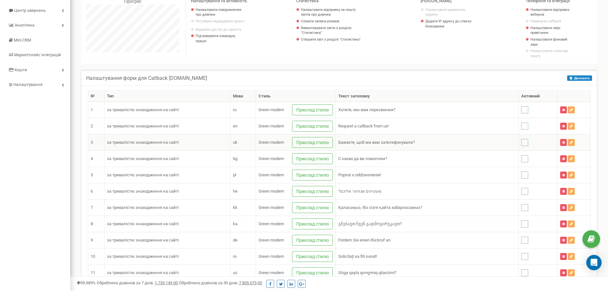
click at [284, 142] on div "Green modern" at bounding box center [271, 142] width 26 height 6
click at [300, 142] on ins at bounding box center [524, 142] width 7 height 7
click at [300, 141] on icon at bounding box center [570, 142] width 3 height 4
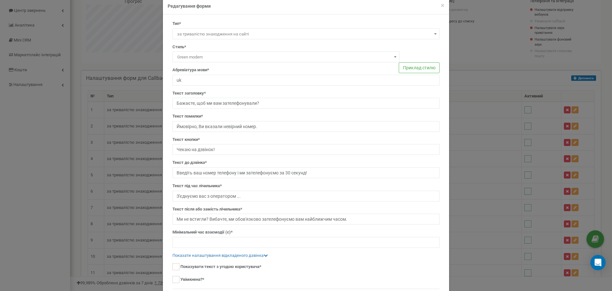
scroll to position [0, 0]
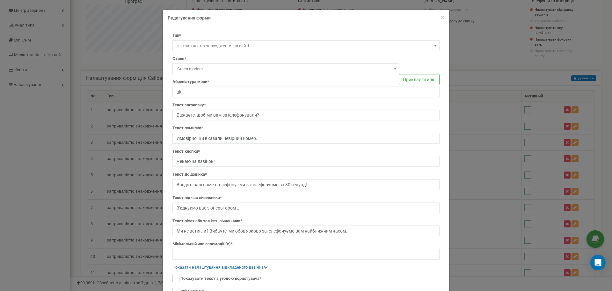
click at [300, 70] on span "Green modern" at bounding box center [286, 68] width 223 height 9
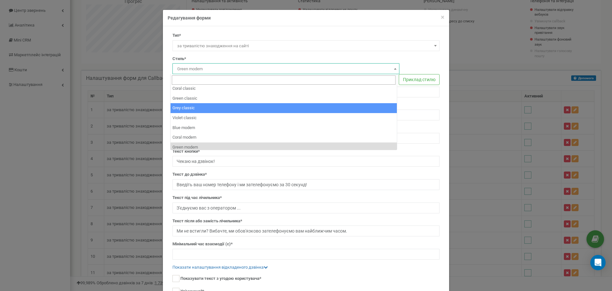
scroll to position [64, 0]
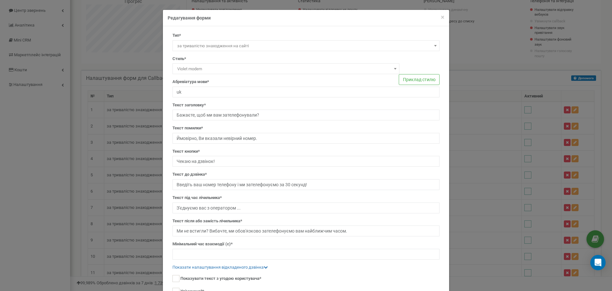
click at [300, 69] on span "Violet modern" at bounding box center [286, 68] width 223 height 9
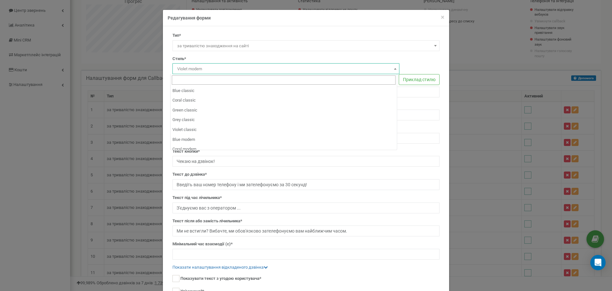
scroll to position [78, 0]
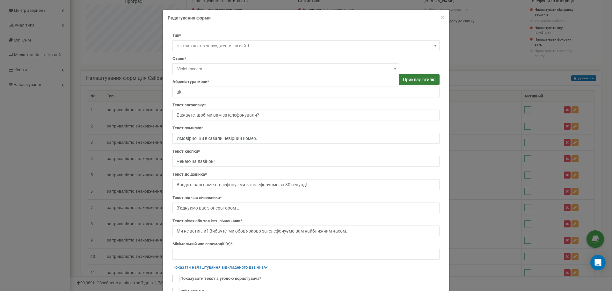
click at [300, 83] on button "Приклад стилю" at bounding box center [419, 79] width 41 height 11
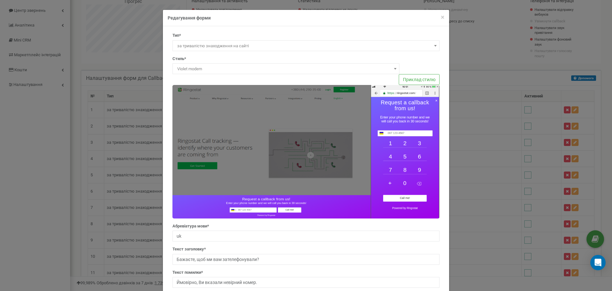
click at [300, 71] on span "Violet modern" at bounding box center [286, 68] width 223 height 9
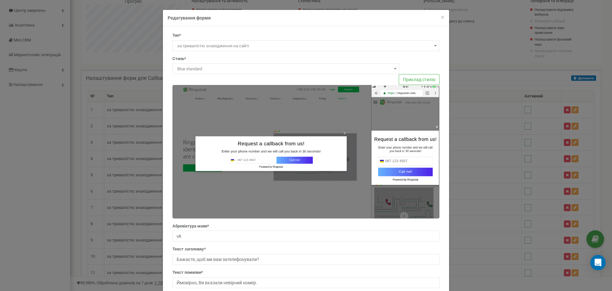
click at [300, 69] on span "Blue standard" at bounding box center [286, 68] width 223 height 9
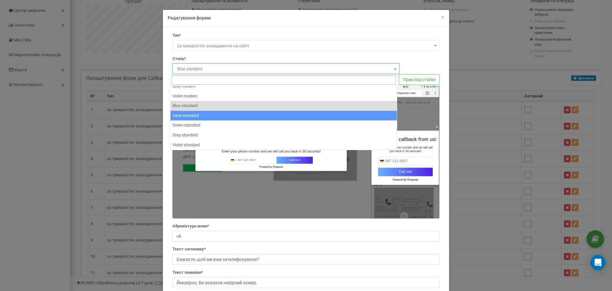
scroll to position [50, 0]
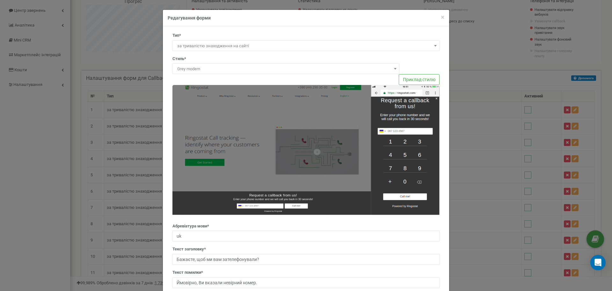
click at [300, 70] on span "Grey modern" at bounding box center [286, 68] width 223 height 9
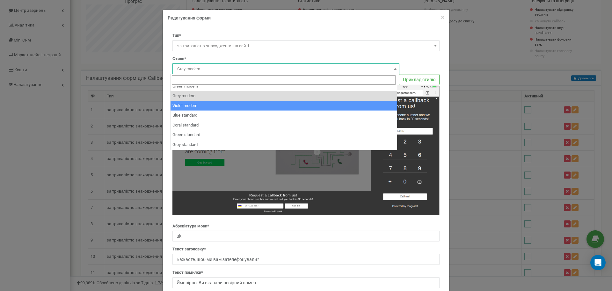
scroll to position [82, 0]
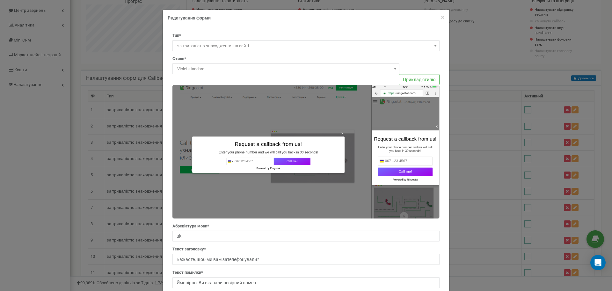
click at [300, 69] on span "Violet standard" at bounding box center [286, 68] width 223 height 9
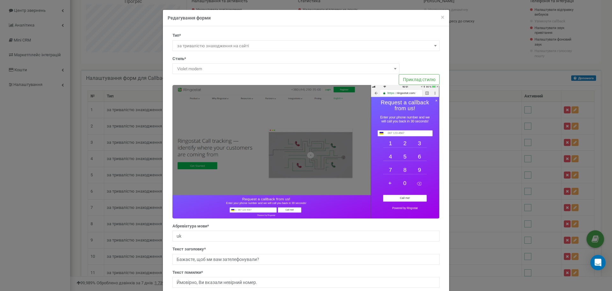
click at [300, 72] on span "Violet modern" at bounding box center [286, 68] width 223 height 9
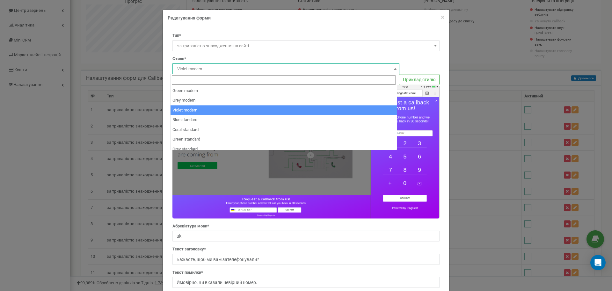
scroll to position [46, 0]
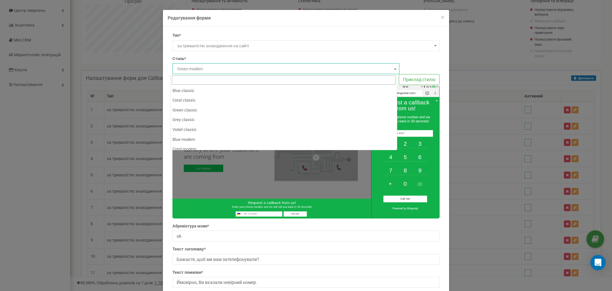
click at [300, 68] on span at bounding box center [395, 68] width 6 height 8
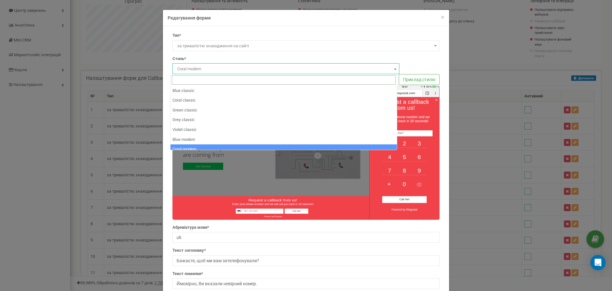
scroll to position [48, 0]
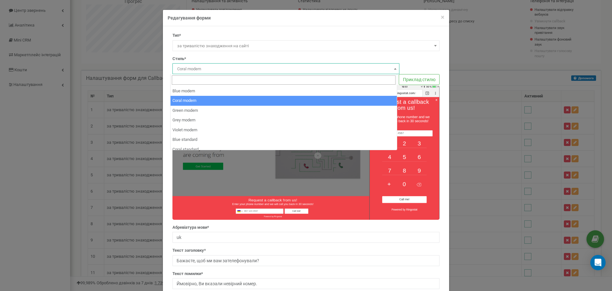
click at [300, 70] on span at bounding box center [395, 68] width 6 height 8
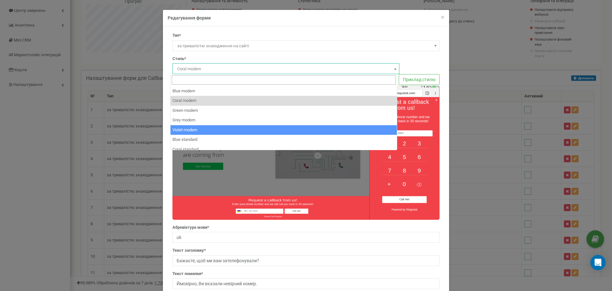
select select "modern_violet"
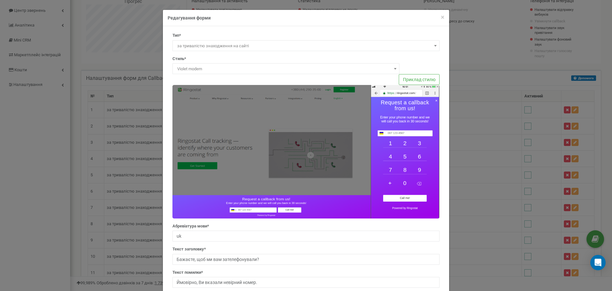
click at [300, 81] on div at bounding box center [306, 148] width 267 height 139
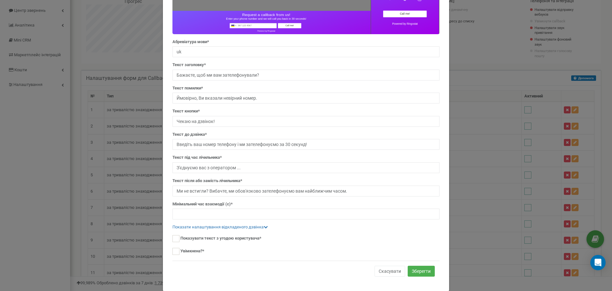
scroll to position [194, 0]
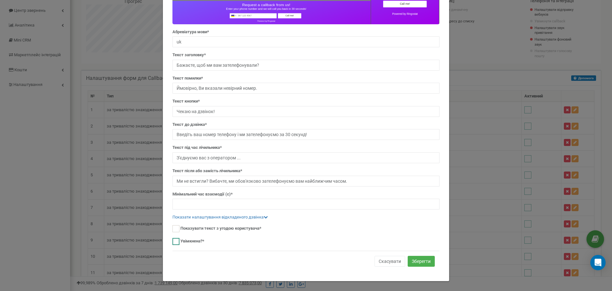
click at [174, 242] on ins at bounding box center [176, 241] width 7 height 7
checkbox input "true"
click at [300, 261] on button "Зберегти" at bounding box center [421, 260] width 27 height 11
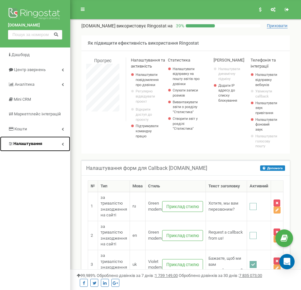
click at [57, 146] on link "Налаштування" at bounding box center [35, 144] width 70 height 15
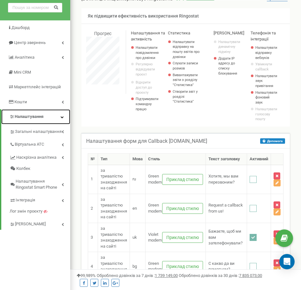
scroll to position [32, 0]
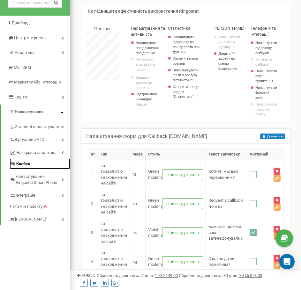
click at [42, 163] on link "Колбек" at bounding box center [40, 164] width 61 height 11
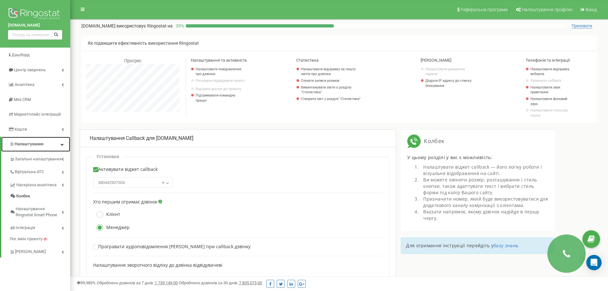
click at [57, 145] on link "Налаштування" at bounding box center [35, 144] width 69 height 15
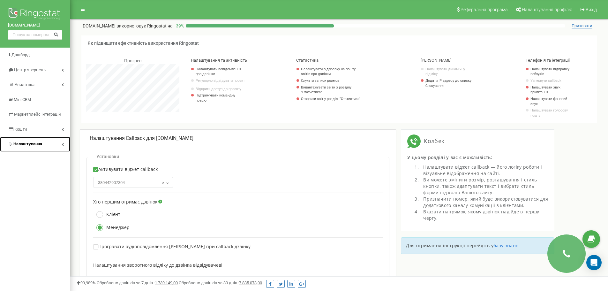
click at [57, 145] on link "Налаштування" at bounding box center [35, 144] width 70 height 15
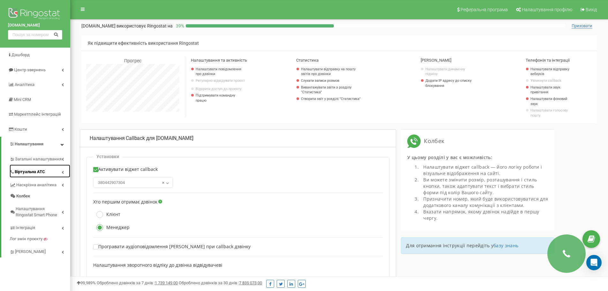
click at [55, 169] on link "Віртуальна АТС" at bounding box center [40, 170] width 61 height 13
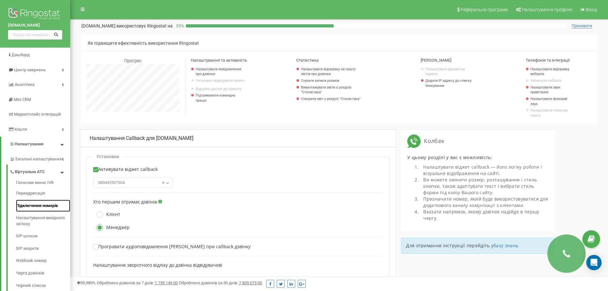
click at [39, 208] on link "Підключення номерів" at bounding box center [43, 205] width 54 height 12
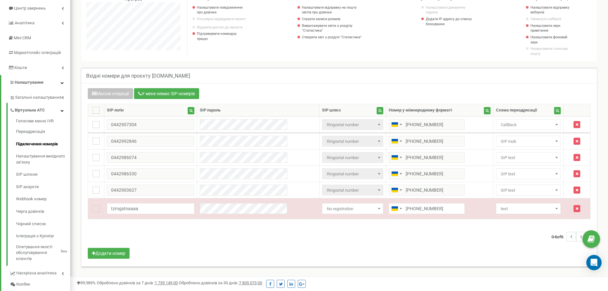
scroll to position [64, 0]
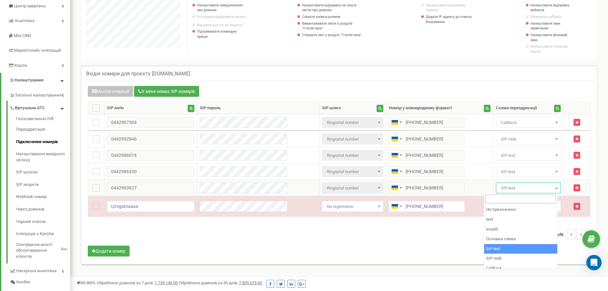
click at [546, 185] on span "SIP test" at bounding box center [528, 187] width 60 height 9
select select "269202"
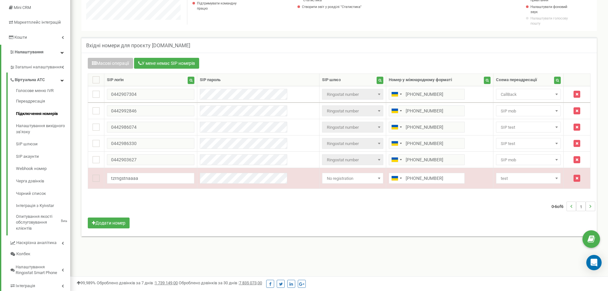
scroll to position [96, 0]
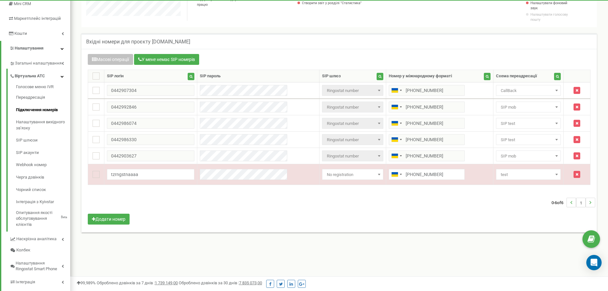
scroll to position [383, 537]
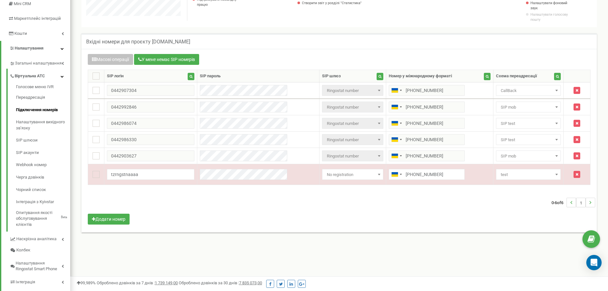
click at [402, 210] on div "0-6 of 6 1" at bounding box center [339, 202] width 512 height 22
click at [506, 161] on td "Не призначено test invalid Основна схема SIP test SIP mob CallBack SIP mob" at bounding box center [528, 155] width 70 height 16
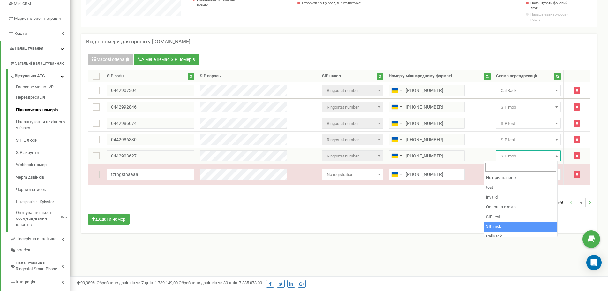
click at [506, 160] on span "SIP mob" at bounding box center [528, 156] width 60 height 9
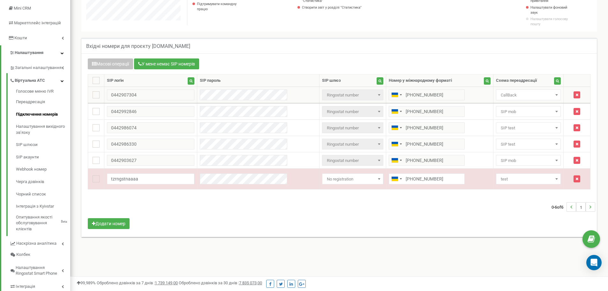
scroll to position [132, 0]
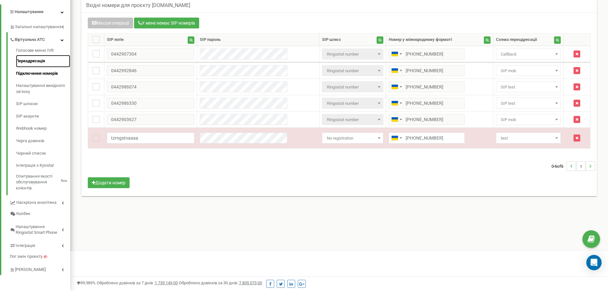
click at [27, 63] on link "Переадресація" at bounding box center [43, 61] width 54 height 12
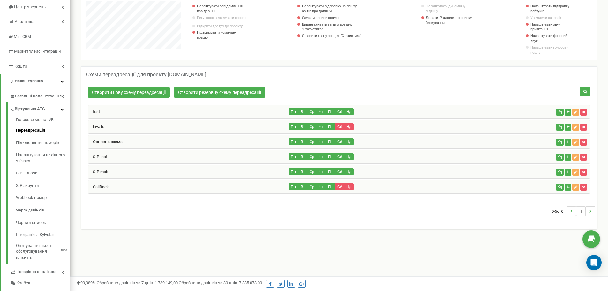
scroll to position [64, 0]
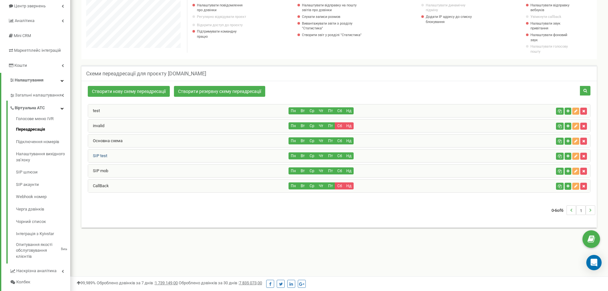
click at [106, 153] on link "SIP test" at bounding box center [97, 155] width 19 height 5
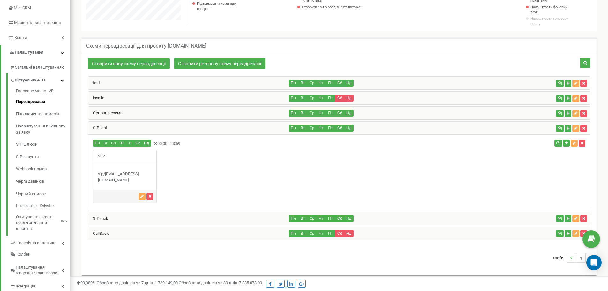
scroll to position [96, 0]
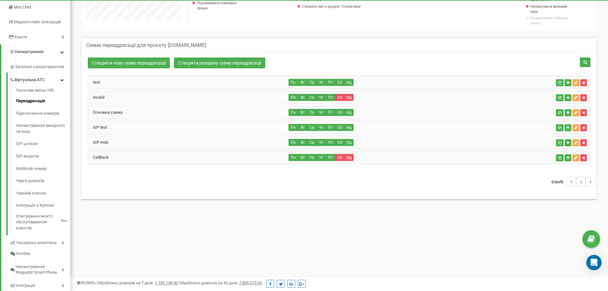
scroll to position [383, 537]
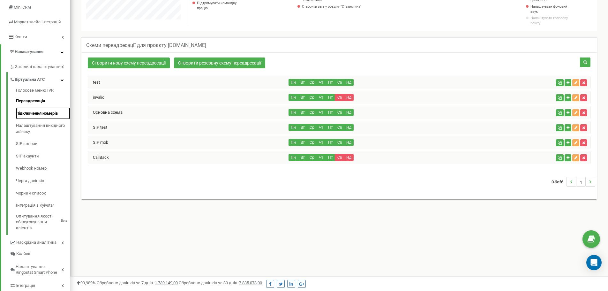
click at [36, 110] on link "Підключення номерів" at bounding box center [43, 113] width 54 height 12
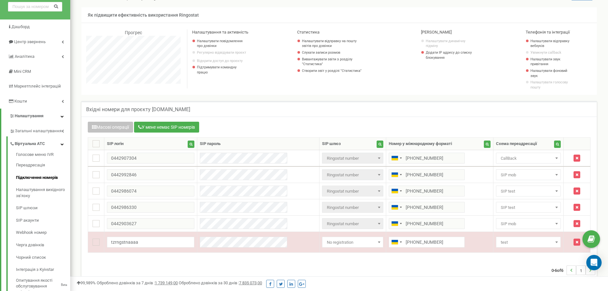
scroll to position [128, 0]
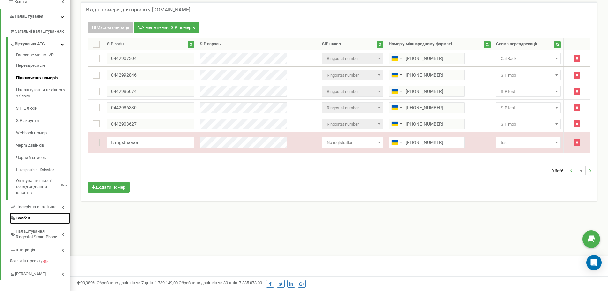
click at [29, 218] on span "Колбек" at bounding box center [23, 218] width 14 height 6
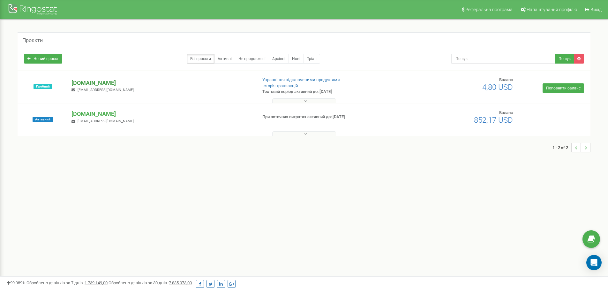
click at [84, 81] on p "[DOMAIN_NAME]" at bounding box center [161, 83] width 180 height 8
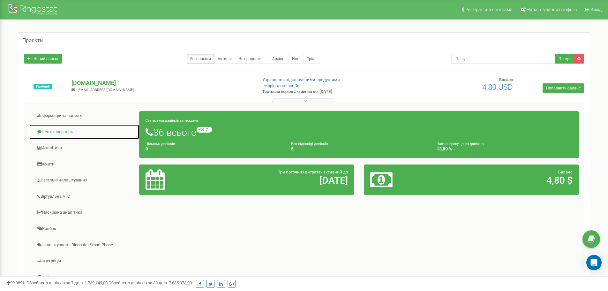
click at [52, 135] on link "Центр звернень" at bounding box center [84, 132] width 110 height 16
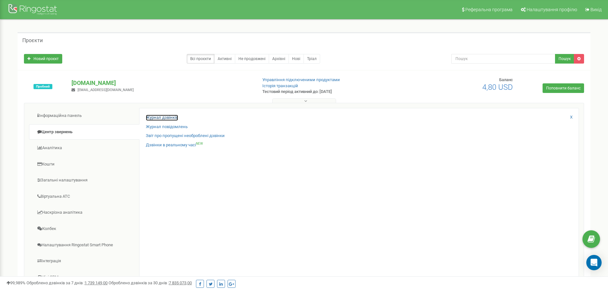
click at [176, 117] on link "Журнал дзвінків" at bounding box center [162, 118] width 32 height 6
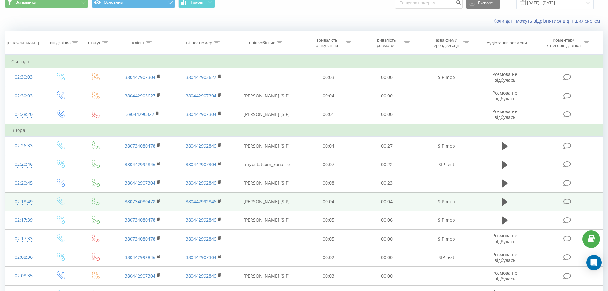
scroll to position [32, 0]
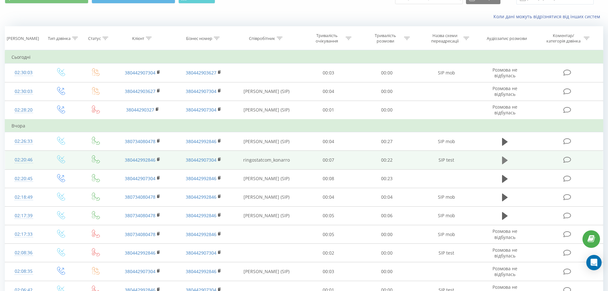
click at [506, 161] on icon at bounding box center [505, 160] width 6 height 9
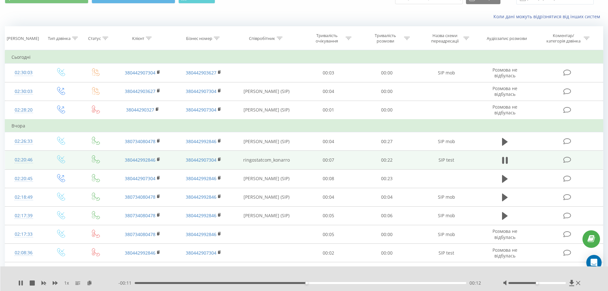
click at [506, 161] on icon at bounding box center [506, 160] width 2 height 7
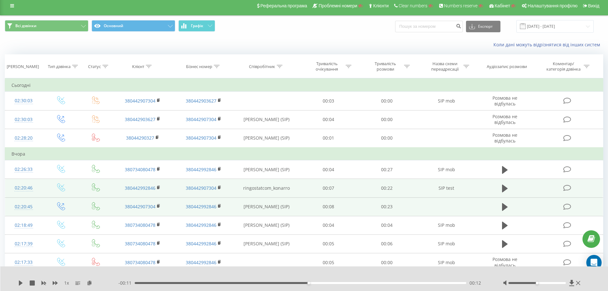
scroll to position [0, 0]
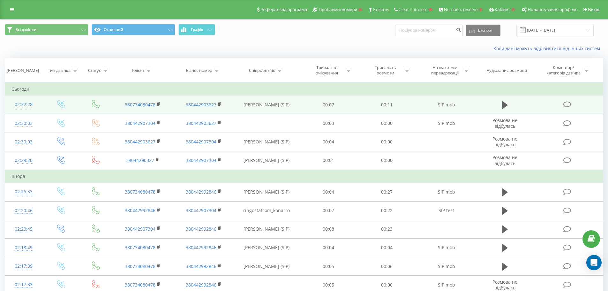
click at [568, 106] on icon at bounding box center [567, 104] width 8 height 7
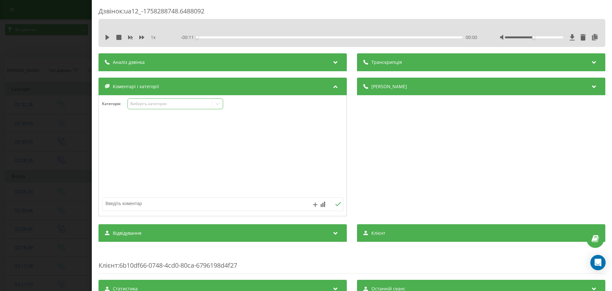
click at [217, 103] on icon at bounding box center [218, 104] width 4 height 2
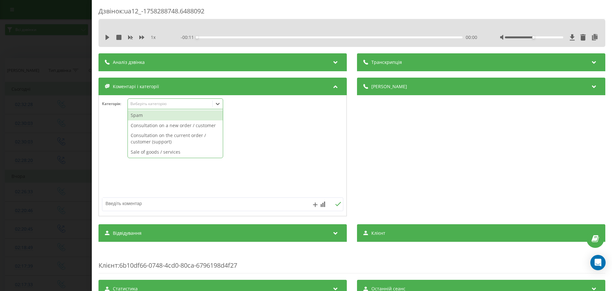
click at [217, 103] on icon at bounding box center [218, 104] width 4 height 2
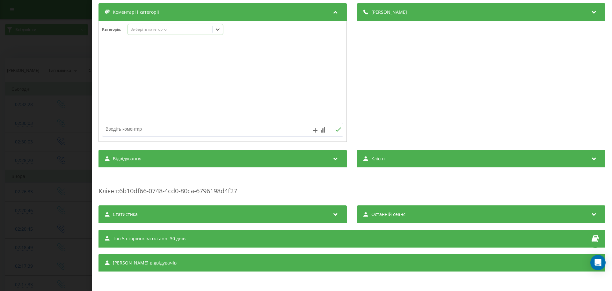
click at [332, 160] on icon at bounding box center [336, 157] width 8 height 6
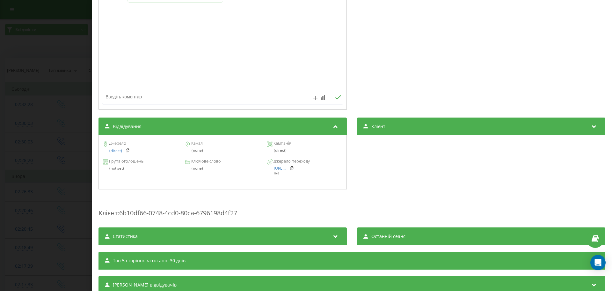
scroll to position [129, 0]
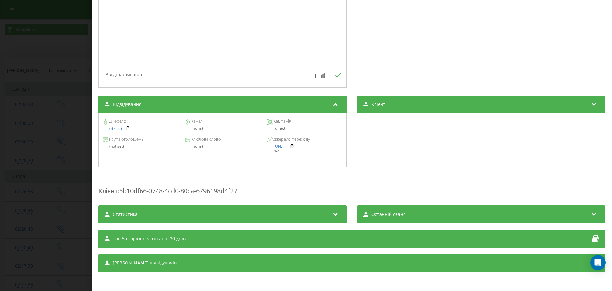
click at [379, 107] on div "Клієнт" at bounding box center [481, 104] width 248 height 18
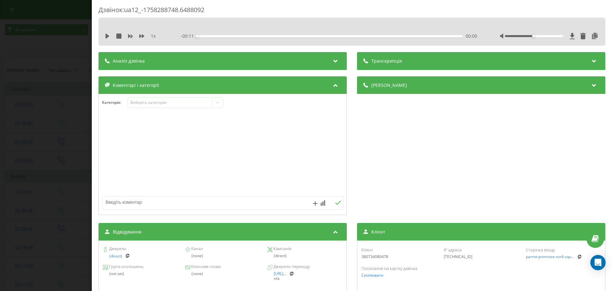
scroll to position [0, 0]
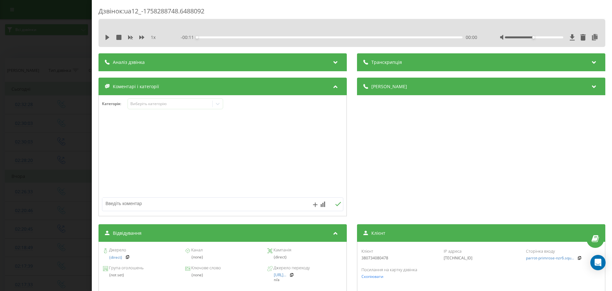
click at [463, 96] on div "Деталі дзвінка Загальне Дата дзвінка 2025-09-19 02:32:28 Тип дзвінка Вхідний Ст…" at bounding box center [481, 148] width 248 height 140
click at [458, 91] on div "Деталі дзвінка" at bounding box center [481, 87] width 248 height 18
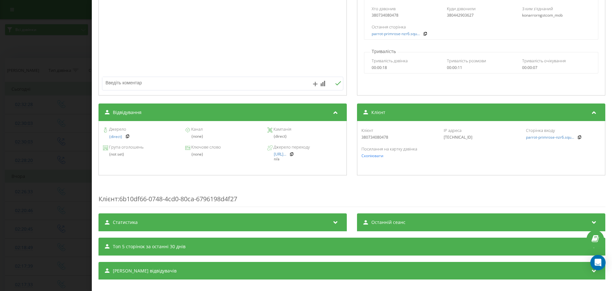
scroll to position [129, 0]
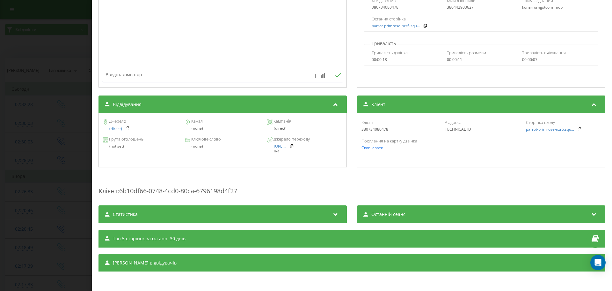
click at [390, 213] on span "Останній сеанс" at bounding box center [389, 214] width 34 height 6
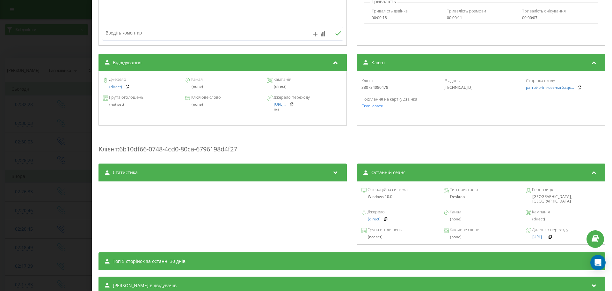
scroll to position [189, 0]
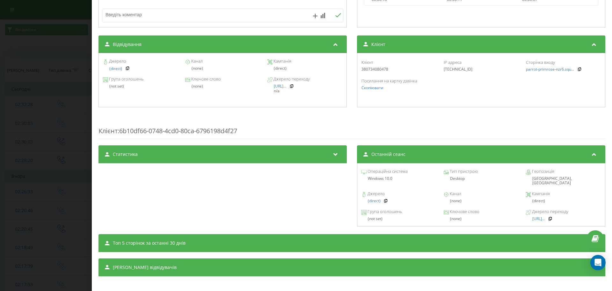
click at [402, 238] on div "Топ 5 сторінок за останні 30 днів" at bounding box center [352, 243] width 507 height 18
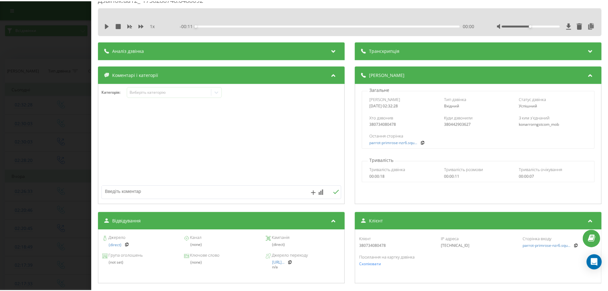
scroll to position [0, 0]
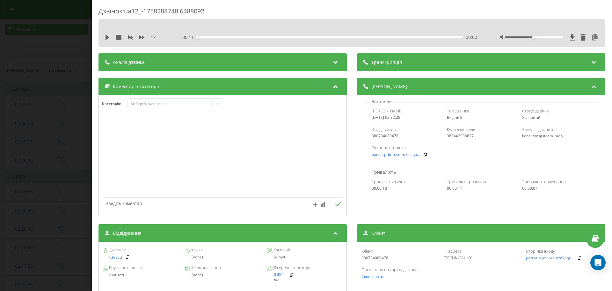
click at [59, 102] on div "Дзвінок : ua12_-1758288748.6488092 1 x - 00:11 00:00 00:00 Транскрипція Для AI-…" at bounding box center [306, 145] width 612 height 291
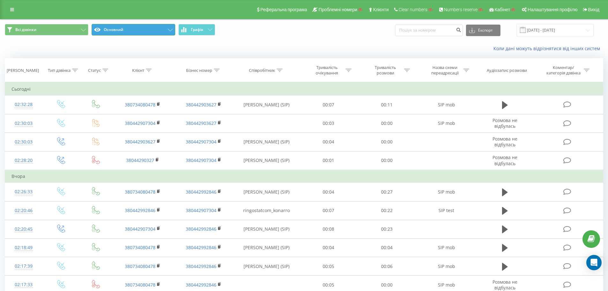
click at [161, 29] on button "Основний" at bounding box center [134, 29] width 84 height 11
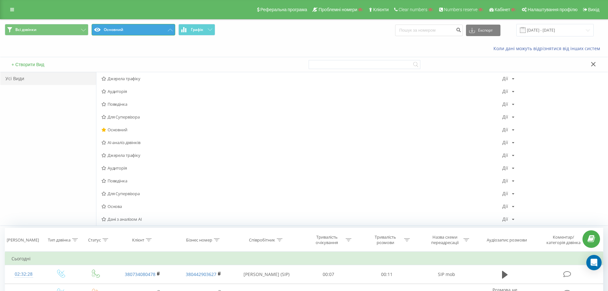
click at [161, 29] on button "Основний" at bounding box center [134, 29] width 84 height 11
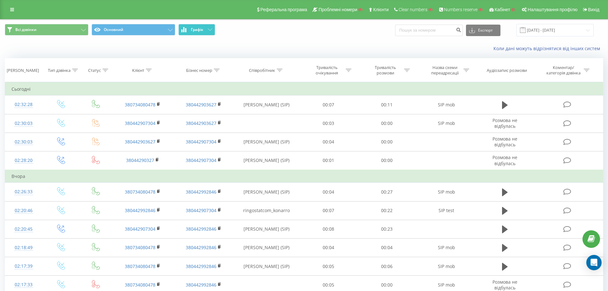
click at [196, 32] on span "Графік" at bounding box center [197, 29] width 12 height 4
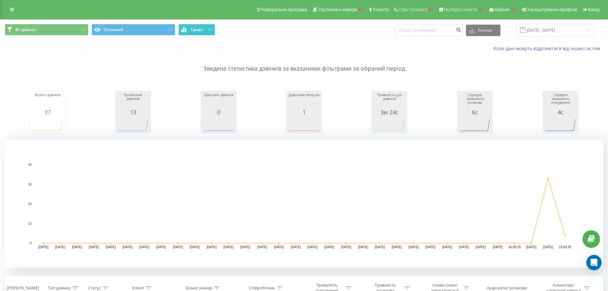
click at [196, 32] on span "Графік" at bounding box center [197, 29] width 12 height 4
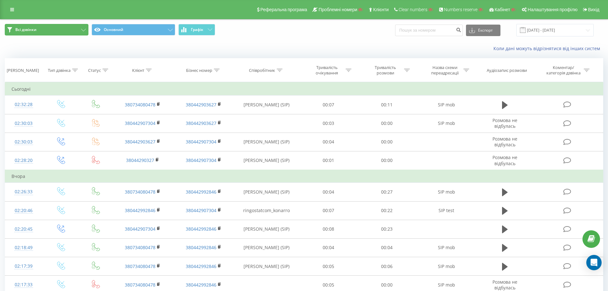
click at [76, 26] on button "Всі дзвінки" at bounding box center [47, 29] width 84 height 11
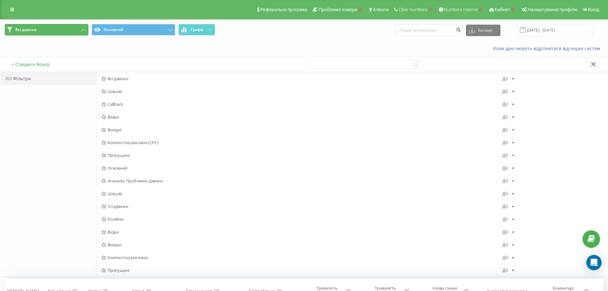
click at [76, 27] on button "Всі дзвінки" at bounding box center [47, 29] width 84 height 11
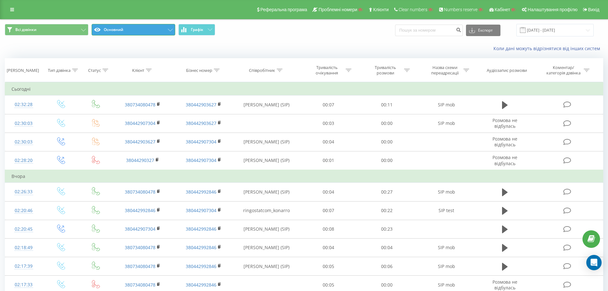
click at [126, 31] on button "Основний" at bounding box center [134, 29] width 84 height 11
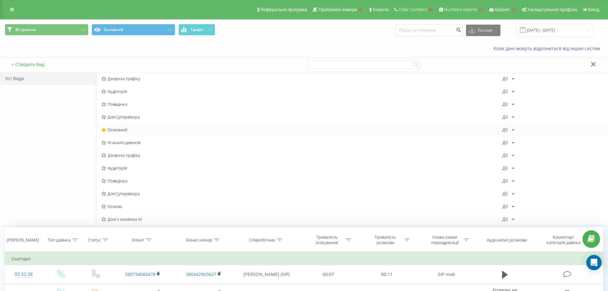
click at [258, 133] on div "Основний Дії Редагувати Копіювати Видалити За замовчуванням Поділитися" at bounding box center [351, 129] width 511 height 13
click at [137, 81] on span "Джерела трафіку" at bounding box center [301, 78] width 401 height 4
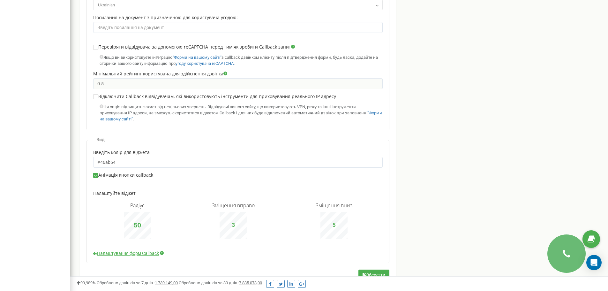
scroll to position [355, 0]
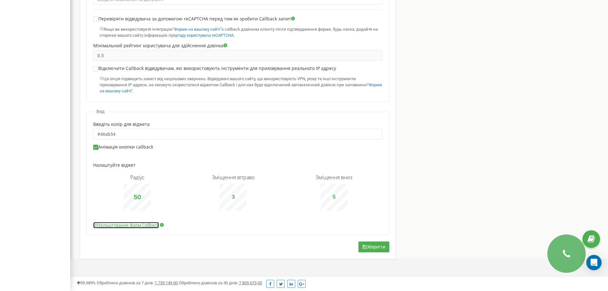
click at [129, 226] on link "Налаштування форм Callback" at bounding box center [126, 225] width 66 height 6
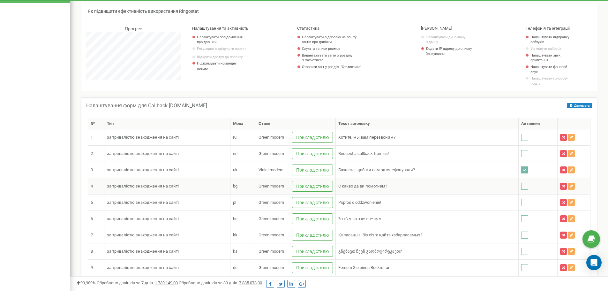
scroll to position [988, 537]
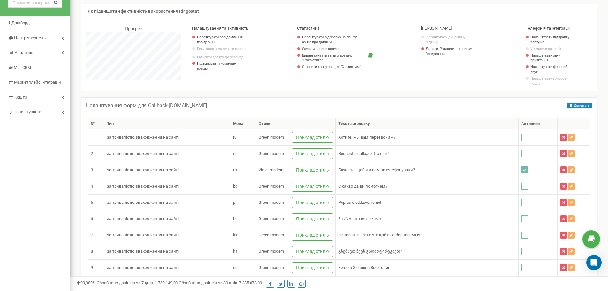
drag, startPoint x: 246, startPoint y: 104, endPoint x: 213, endPoint y: 99, distance: 32.9
click at [246, 104] on div "Налаштування форм для Callback [DOMAIN_NAME] Допомога Допомога На цій сторінці …" at bounding box center [338, 104] width 515 height 15
click at [39, 95] on link "Кошти" at bounding box center [35, 97] width 70 height 15
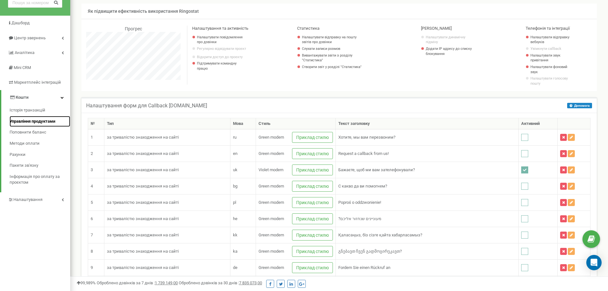
click at [43, 122] on span "Управління продуктами" at bounding box center [33, 121] width 46 height 6
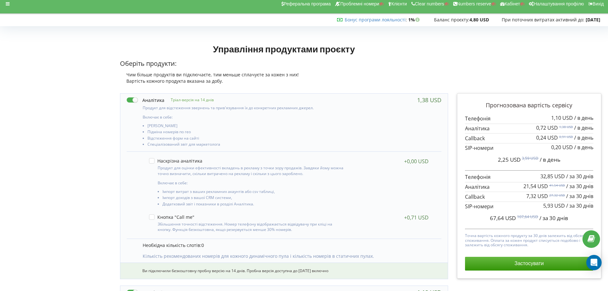
scroll to position [3, 0]
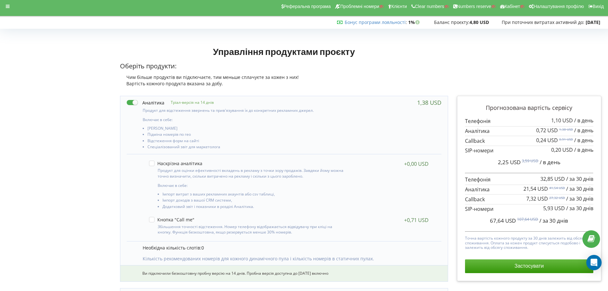
click at [4, 1] on div "Реферальна програма Проблемні номери Клієнти Clear numbers Numbers reserve Кабі…" at bounding box center [304, 6] width 617 height 19
click at [8, 7] on icon at bounding box center [8, 6] width 4 height 4
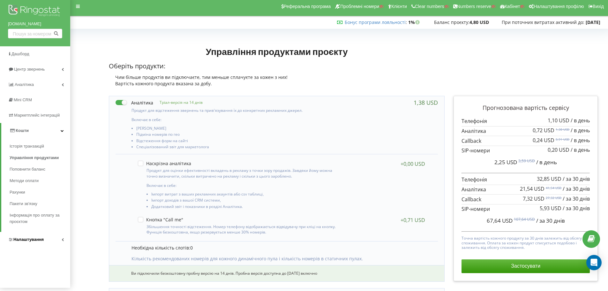
click at [55, 235] on link "Налаштування" at bounding box center [35, 239] width 70 height 15
click at [25, 202] on span "Колбек" at bounding box center [23, 201] width 14 height 6
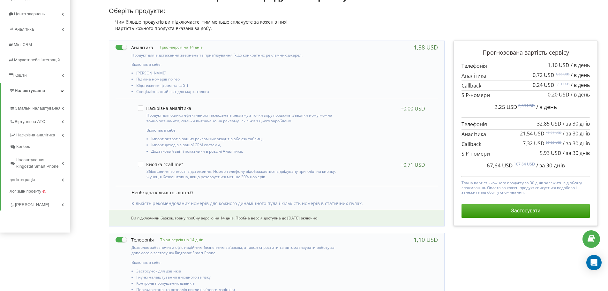
scroll to position [99, 0]
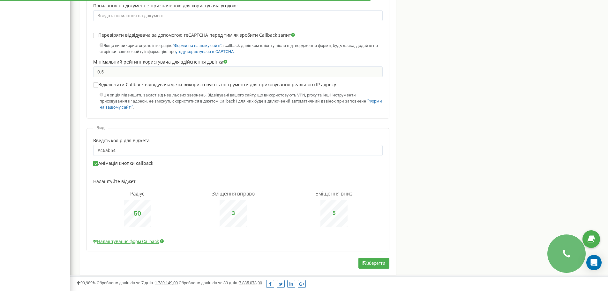
scroll to position [355, 0]
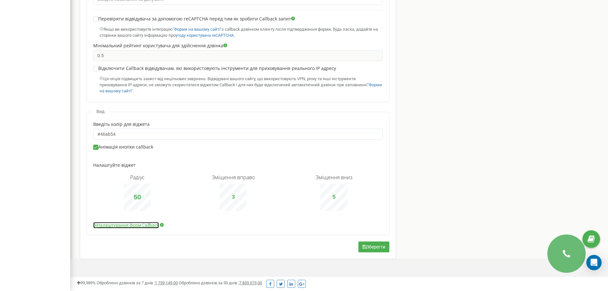
click at [108, 223] on link "Налаштування форм Callback" at bounding box center [126, 225] width 66 height 6
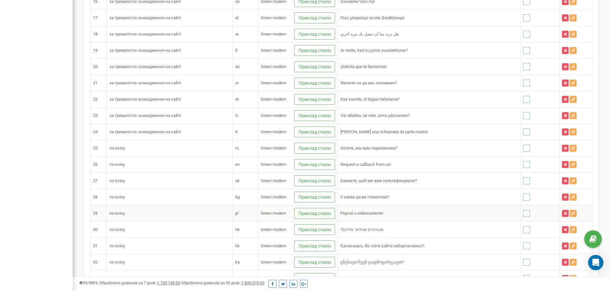
scroll to position [415, 0]
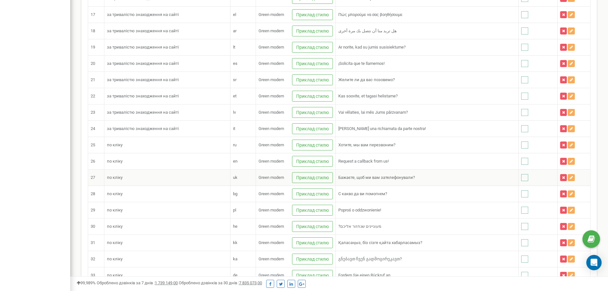
click at [507, 179] on td "Бажаєте, щоб ми вам зателефонували?" at bounding box center [426, 177] width 183 height 16
click at [521, 179] on ins at bounding box center [524, 177] width 7 height 7
click at [569, 179] on icon at bounding box center [570, 177] width 3 height 4
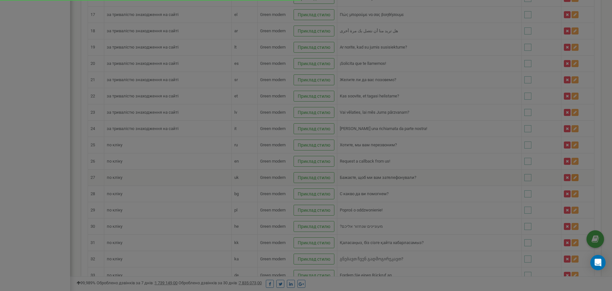
scroll to position [988, 542]
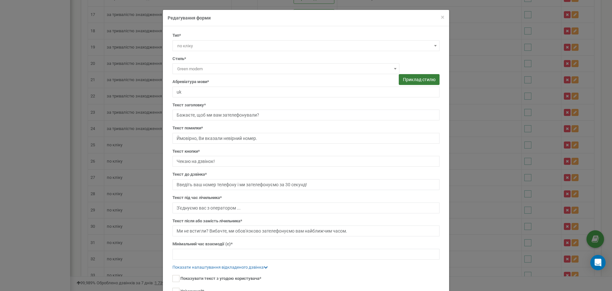
click at [406, 76] on button "Приклад стилю" at bounding box center [419, 79] width 41 height 11
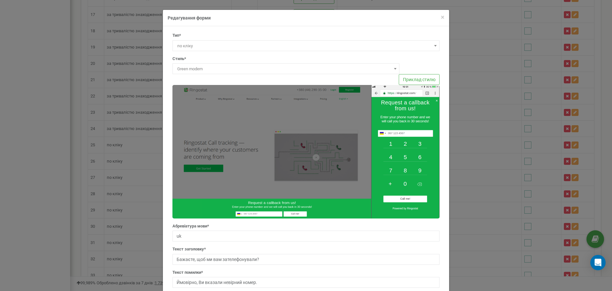
click at [393, 72] on span at bounding box center [395, 68] width 6 height 8
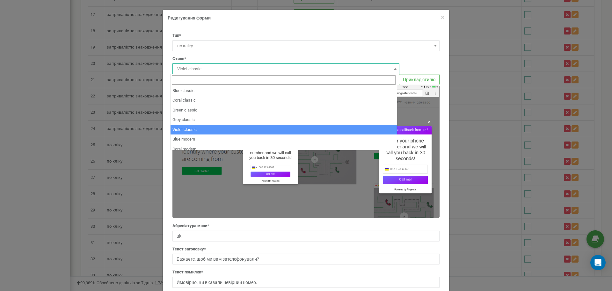
click at [358, 72] on span "Violet classic" at bounding box center [286, 68] width 223 height 9
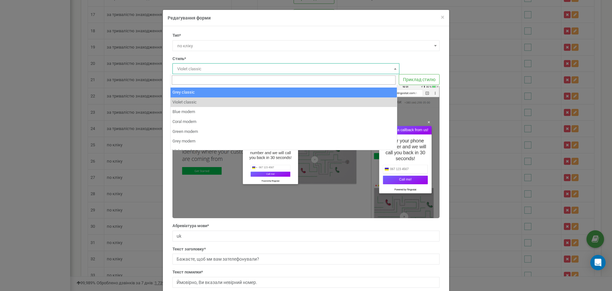
scroll to position [32, 0]
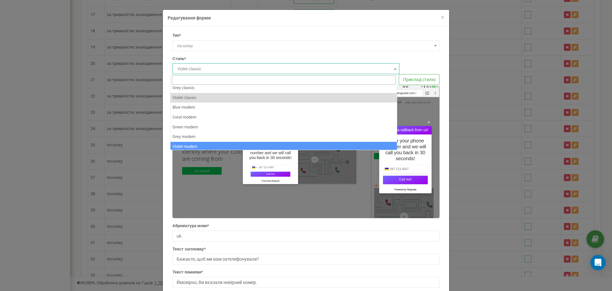
select select "modern_violet"
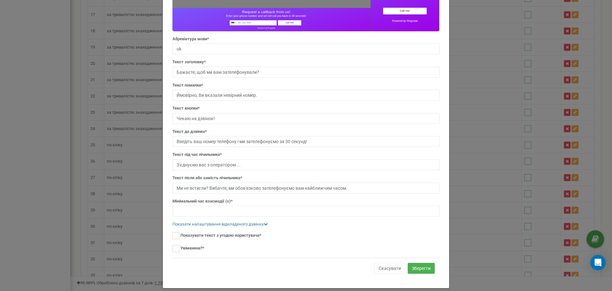
scroll to position [194, 0]
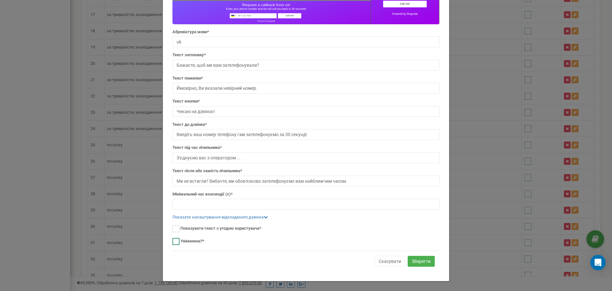
click at [170, 241] on div "Тип* за тривалістю знаходження на сайті по кліку по кліку Стиль* Blue classic C…" at bounding box center [306, 55] width 277 height 433
click at [174, 242] on ins at bounding box center [176, 241] width 7 height 7
checkbox input "true"
click at [410, 258] on button "Зберегти" at bounding box center [421, 260] width 27 height 11
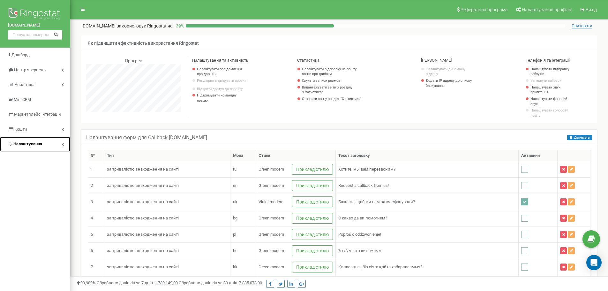
click at [60, 142] on link "Налаштування" at bounding box center [35, 144] width 70 height 15
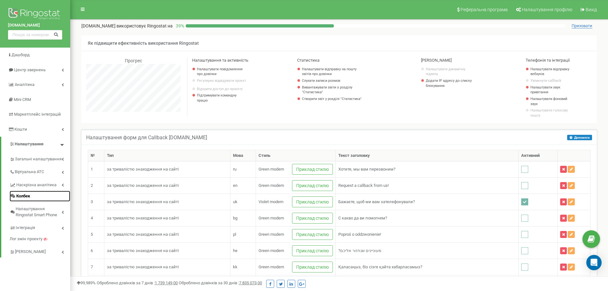
click at [39, 194] on link "Колбек" at bounding box center [40, 195] width 61 height 11
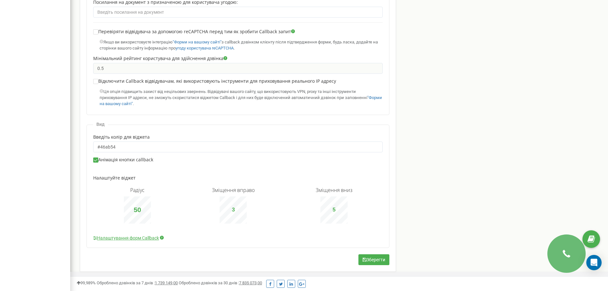
scroll to position [355, 0]
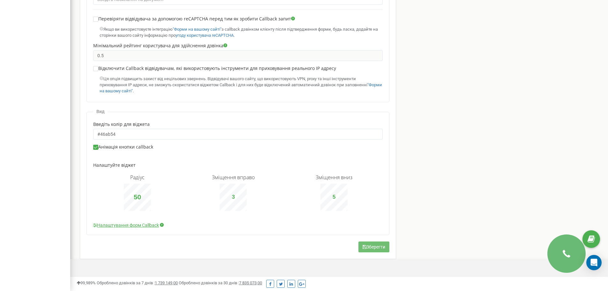
click at [369, 247] on button "Зберегти" at bounding box center [373, 246] width 31 height 11
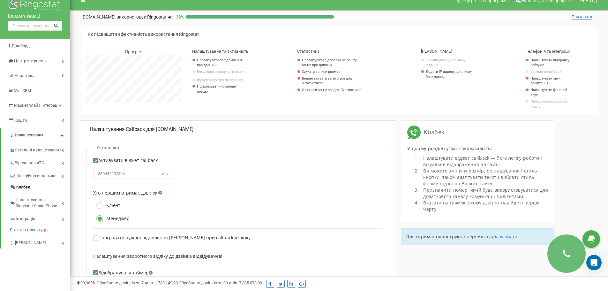
scroll to position [4, 0]
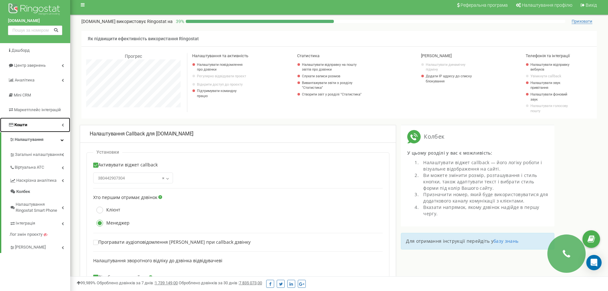
click at [58, 127] on link "Кошти" at bounding box center [35, 124] width 70 height 15
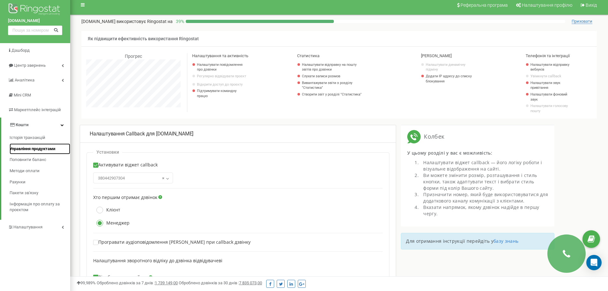
click at [49, 147] on span "Управління продуктами" at bounding box center [33, 149] width 46 height 6
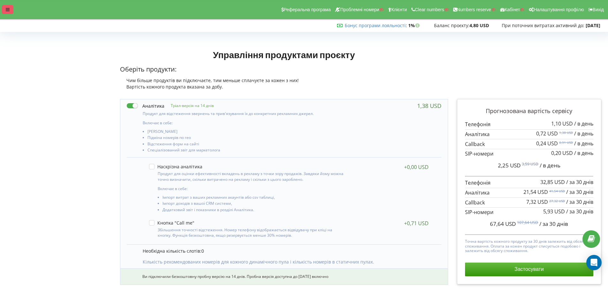
click at [6, 12] on div at bounding box center [7, 9] width 11 height 9
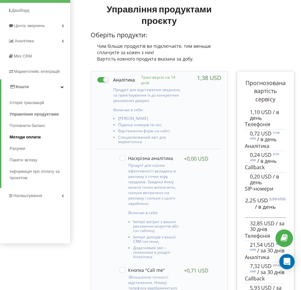
scroll to position [64, 0]
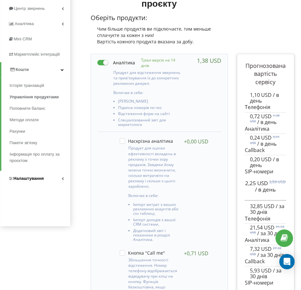
click at [40, 176] on span "Налаштування" at bounding box center [28, 178] width 30 height 5
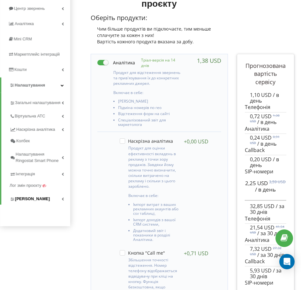
click at [54, 197] on link "[PERSON_NAME]" at bounding box center [40, 197] width 61 height 13
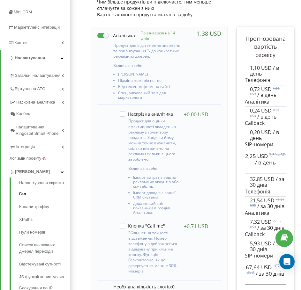
scroll to position [96, 0]
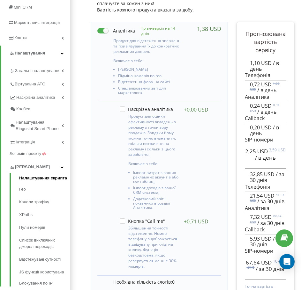
click at [38, 180] on link "Налаштування скрипта" at bounding box center [44, 179] width 51 height 8
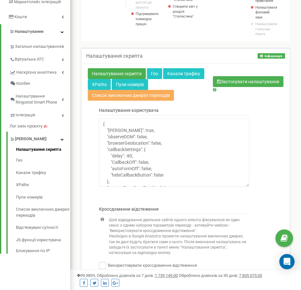
scroll to position [94, 0]
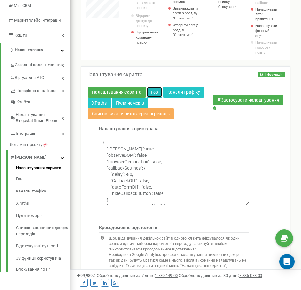
click at [152, 92] on link "Гео" at bounding box center [154, 92] width 15 height 11
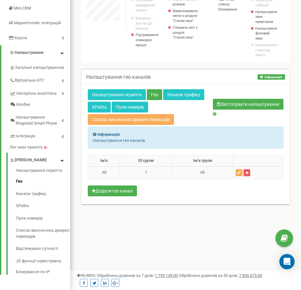
scroll to position [92, 0]
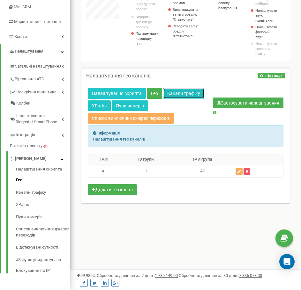
click at [172, 95] on link "Канали трафіку" at bounding box center [183, 93] width 41 height 11
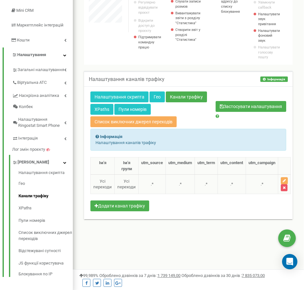
scroll to position [92, 0]
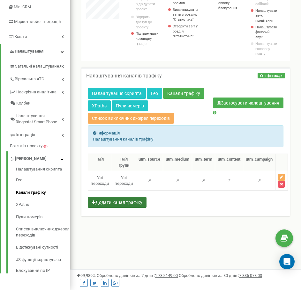
click at [113, 202] on button "Додати канал трафіку" at bounding box center [117, 202] width 59 height 11
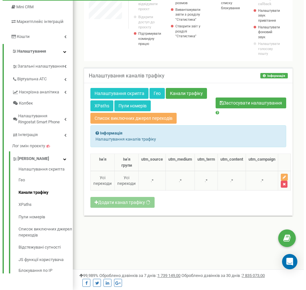
scroll to position [383, 235]
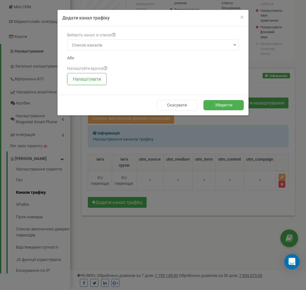
click at [122, 47] on span "Список каналів" at bounding box center [152, 45] width 167 height 9
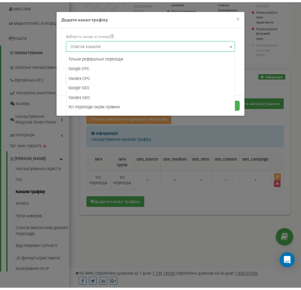
scroll to position [0, 0]
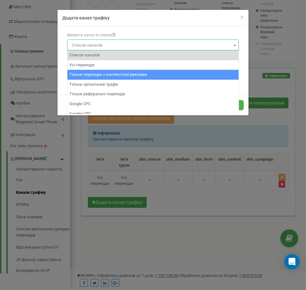
select select "1"
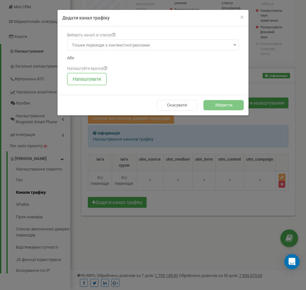
click at [215, 106] on button "Зберегти" at bounding box center [223, 105] width 40 height 11
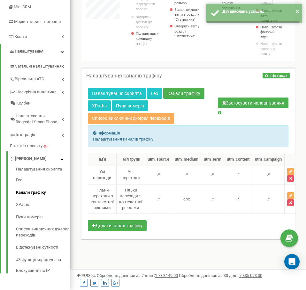
scroll to position [318575, 318727]
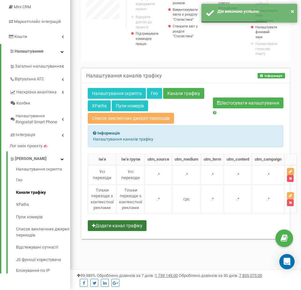
click at [135, 224] on button "Додати канал трафіку" at bounding box center [117, 225] width 59 height 11
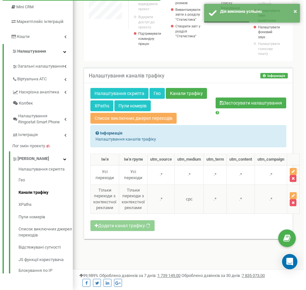
scroll to position [383, 235]
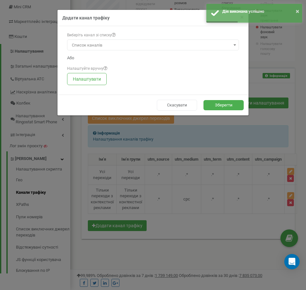
click at [195, 44] on span "Список каналів" at bounding box center [152, 45] width 167 height 9
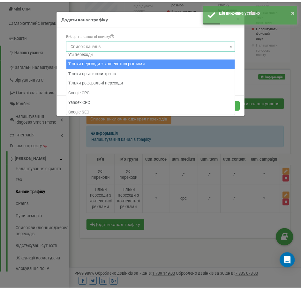
scroll to position [32, 0]
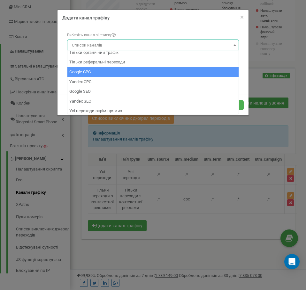
select select "4"
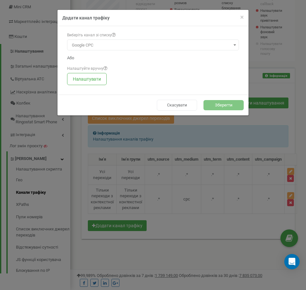
click at [213, 101] on button "Зберегти" at bounding box center [223, 105] width 40 height 11
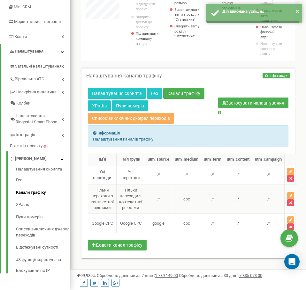
scroll to position [318575, 318727]
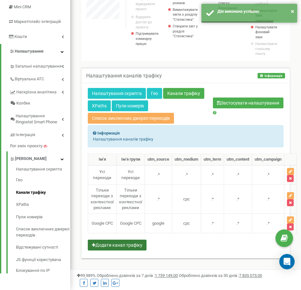
click at [135, 244] on button "Додати канал трафіку" at bounding box center [117, 245] width 59 height 11
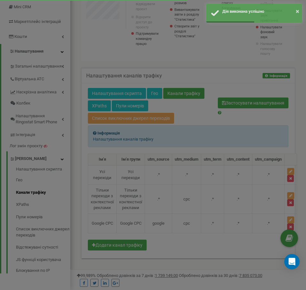
scroll to position [383, 235]
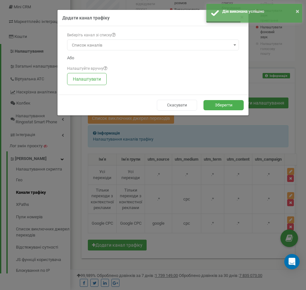
click at [221, 45] on span "Список каналів" at bounding box center [152, 45] width 167 height 9
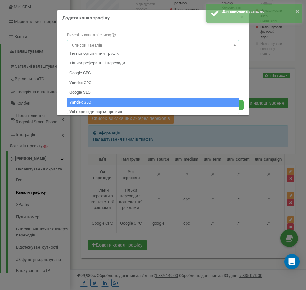
scroll to position [0, 0]
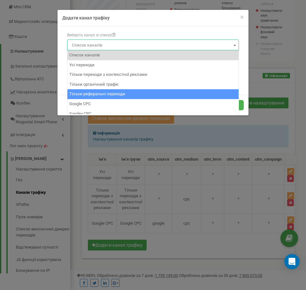
select select "3"
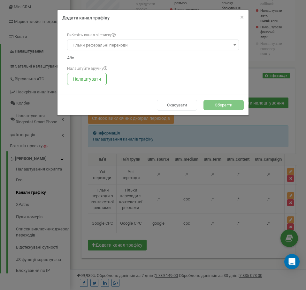
click at [228, 105] on button "Зберегти" at bounding box center [223, 105] width 40 height 11
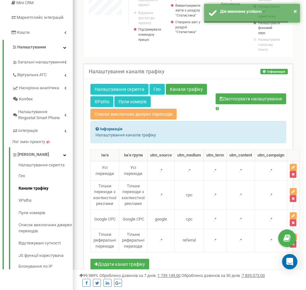
scroll to position [105, 0]
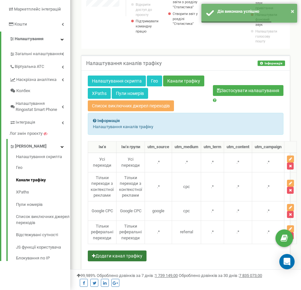
click at [131, 254] on button "Додати канал трафіку" at bounding box center [117, 256] width 59 height 11
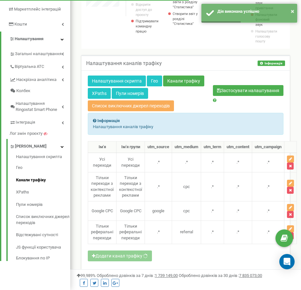
scroll to position [395, 235]
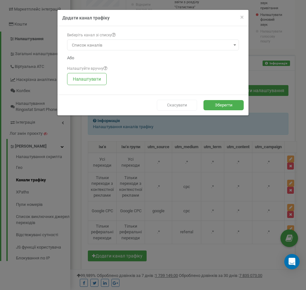
click at [184, 104] on button "Скасувати" at bounding box center [177, 105] width 40 height 11
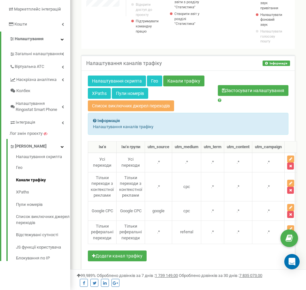
scroll to position [0, 0]
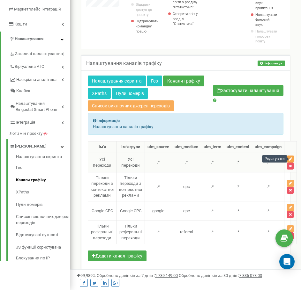
click at [292, 158] on icon "button" at bounding box center [290, 159] width 3 height 4
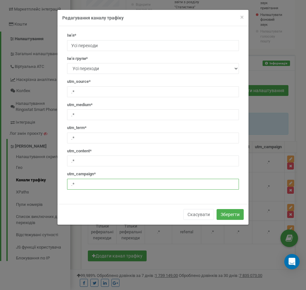
click at [91, 184] on input ".*" at bounding box center [153, 184] width 172 height 11
drag, startPoint x: 92, startPoint y: 184, endPoint x: 55, endPoint y: 184, distance: 36.4
click at [55, 184] on div "× Close Редагування каналу трафіку Ім'я* Усі переходи Ім'я групи* Новий Усі пер…" at bounding box center [153, 145] width 306 height 290
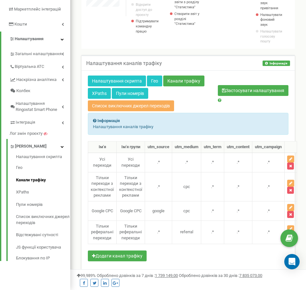
scroll to position [318562, 318727]
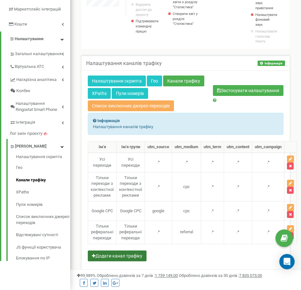
click at [141, 257] on button "Додати канал трафіку" at bounding box center [117, 256] width 59 height 11
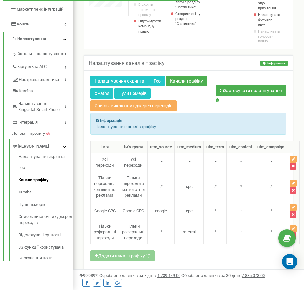
scroll to position [395, 235]
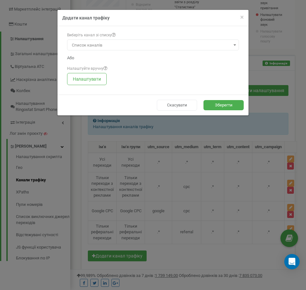
click at [225, 47] on span "Список каналів" at bounding box center [152, 45] width 167 height 9
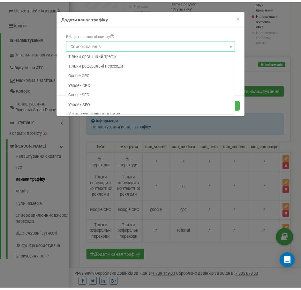
scroll to position [0, 0]
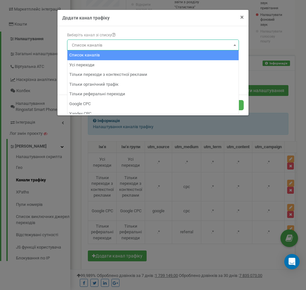
drag, startPoint x: 240, startPoint y: 15, endPoint x: 242, endPoint y: 9, distance: 6.4
click at [240, 16] on span "×" at bounding box center [242, 17] width 4 height 8
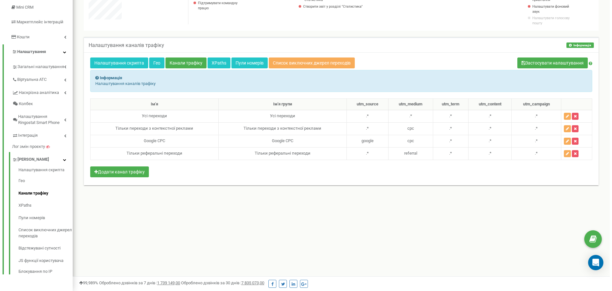
scroll to position [383, 537]
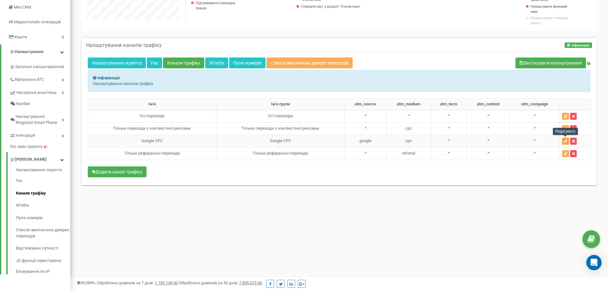
click at [300, 142] on icon "button" at bounding box center [565, 141] width 3 height 4
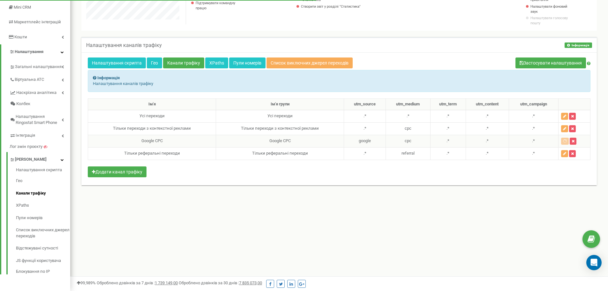
scroll to position [383, 542]
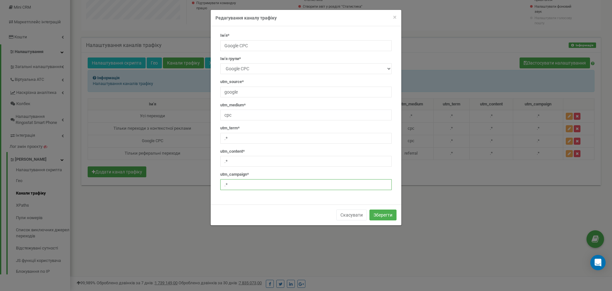
drag, startPoint x: 224, startPoint y: 188, endPoint x: 218, endPoint y: 188, distance: 5.4
click at [218, 188] on div "Ім'я* Google CPC Ім'я групи* Новий Усі переходи Тiльки переходи з контекстної р…" at bounding box center [306, 114] width 181 height 162
drag, startPoint x: 249, startPoint y: 174, endPoint x: 219, endPoint y: 176, distance: 30.4
click at [219, 176] on div "Ім'я* Google CPC Ім'я групи* Новий Усі переходи Тiльки переходи з контекстної р…" at bounding box center [306, 114] width 181 height 162
copy label "utm_cаmpaign*"
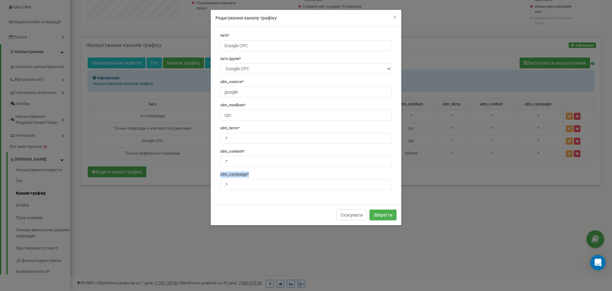
click at [300, 214] on button "Скасувати" at bounding box center [352, 214] width 31 height 11
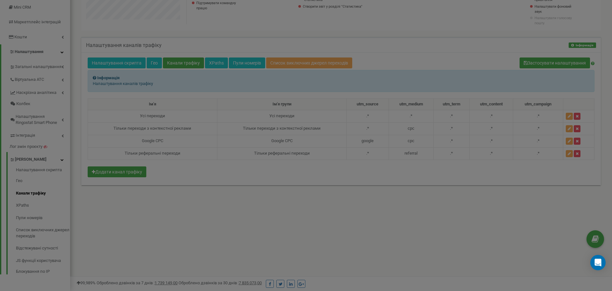
scroll to position [318575, 318420]
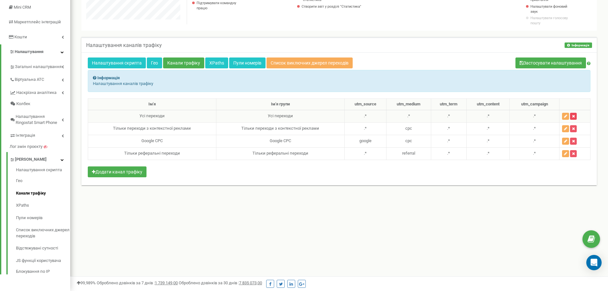
click at [300, 117] on icon "button" at bounding box center [573, 116] width 3 height 4
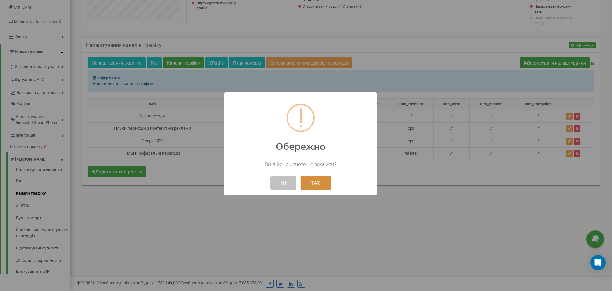
click at [300, 186] on button "ТАК" at bounding box center [316, 183] width 30 height 14
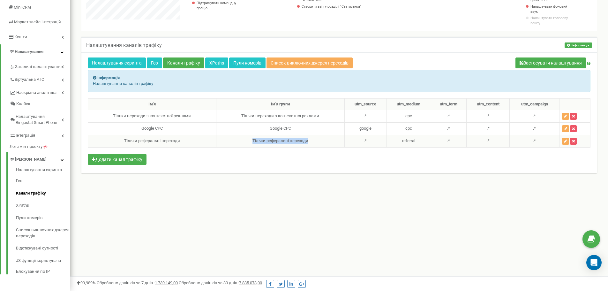
drag, startPoint x: 249, startPoint y: 141, endPoint x: 307, endPoint y: 140, distance: 58.7
click at [300, 140] on td "Тiльки реферальні переходи" at bounding box center [280, 141] width 128 height 12
copy td "Тiльки реферальні переходи"
click at [300, 165] on div "Ім'я Ім'я групи utm_sourcе utm_mеdium utm_tеrm utm_contеnt utm_cаmpaign Тiльки …" at bounding box center [339, 132] width 502 height 68
click at [300, 115] on icon "button" at bounding box center [573, 116] width 3 height 4
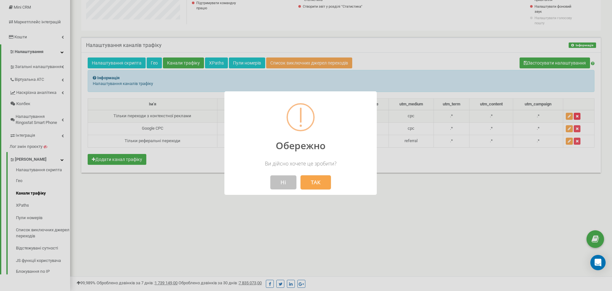
scroll to position [318575, 318415]
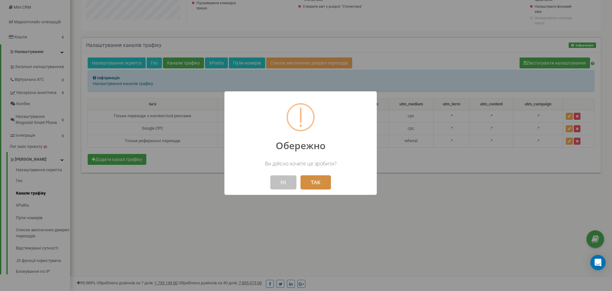
click at [300, 181] on button "ТАК" at bounding box center [316, 182] width 30 height 14
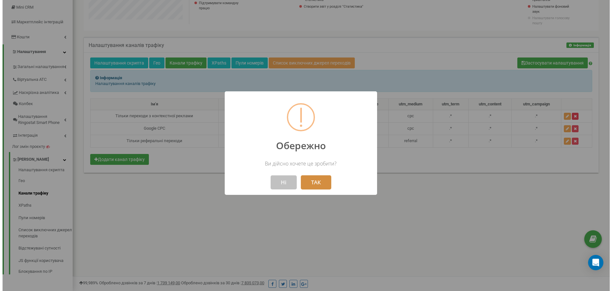
scroll to position [318575, 318420]
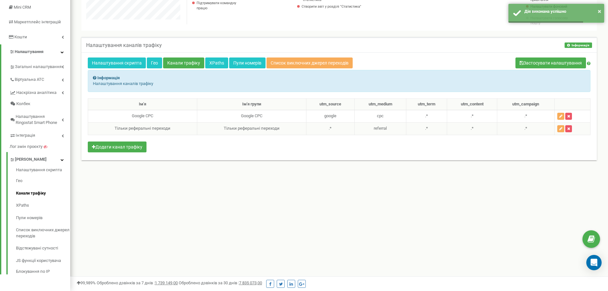
click at [300, 129] on td at bounding box center [572, 128] width 36 height 12
click at [300, 129] on button "button" at bounding box center [568, 128] width 7 height 7
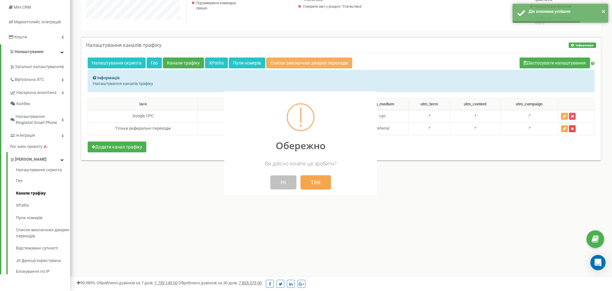
scroll to position [318575, 318415]
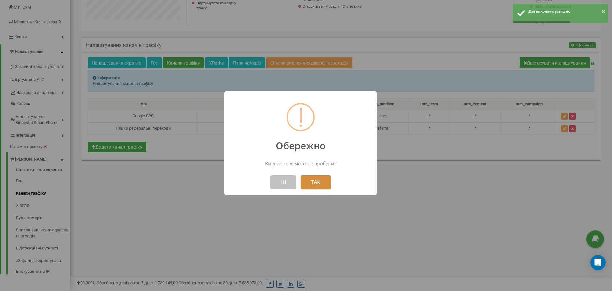
click at [300, 181] on button "ТАК" at bounding box center [316, 182] width 30 height 14
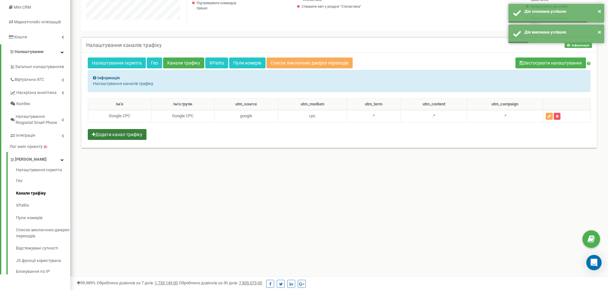
click at [142, 136] on button "Додати канал трафіку" at bounding box center [117, 134] width 59 height 11
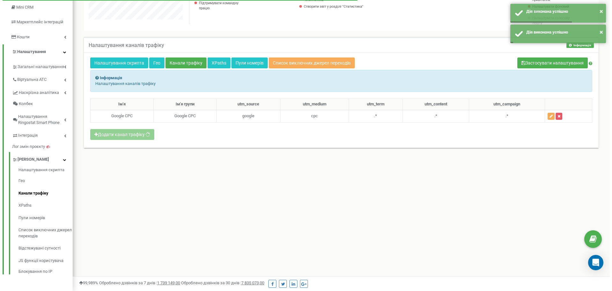
scroll to position [383, 542]
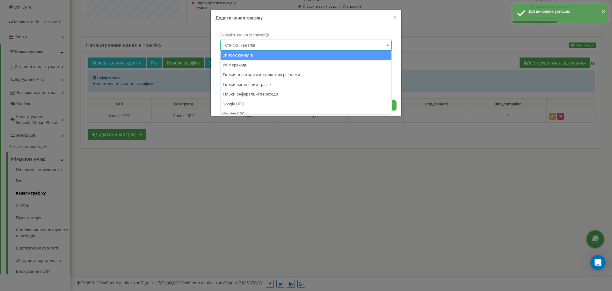
click at [300, 46] on span "Список каналів" at bounding box center [306, 45] width 167 height 9
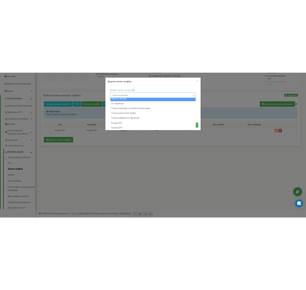
scroll to position [0, 0]
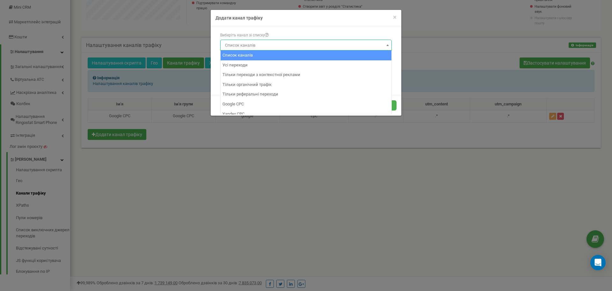
click at [300, 35] on div "Виберіть канал зі списку" at bounding box center [306, 36] width 172 height 7
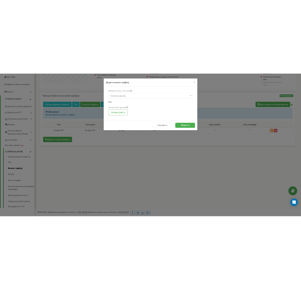
scroll to position [318575, 318722]
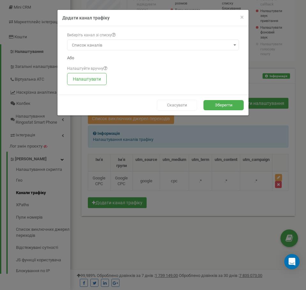
click at [177, 106] on button "Скасувати" at bounding box center [177, 105] width 40 height 11
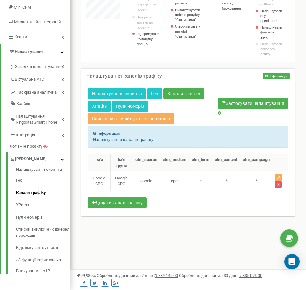
scroll to position [318575, 318727]
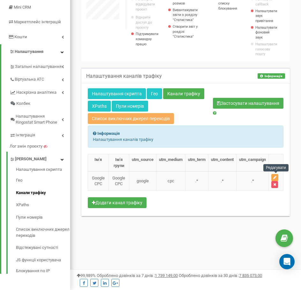
click at [278, 177] on button "button" at bounding box center [274, 177] width 7 height 7
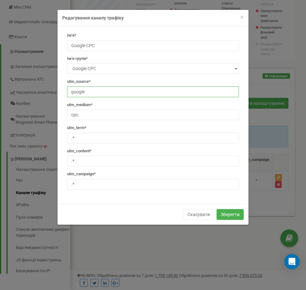
drag, startPoint x: 90, startPoint y: 92, endPoint x: 63, endPoint y: 94, distance: 27.2
click at [63, 94] on div "Ім'я* Google CPC Ім'я групи* Новий Google CPC Нове ім'я* utm_sourcе* google utm…" at bounding box center [152, 114] width 181 height 162
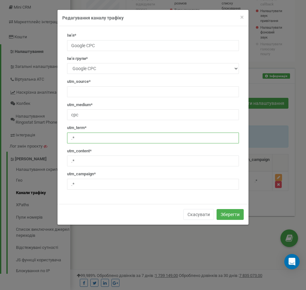
drag, startPoint x: 75, startPoint y: 137, endPoint x: 70, endPoint y: 138, distance: 4.6
click at [70, 138] on input ".*" at bounding box center [153, 138] width 172 height 11
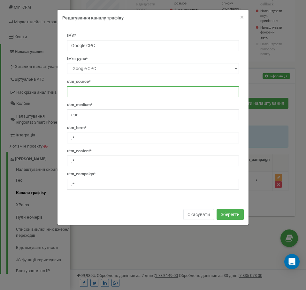
click at [83, 87] on input "text" at bounding box center [153, 91] width 172 height 11
paste input ".*"
type input ".*"
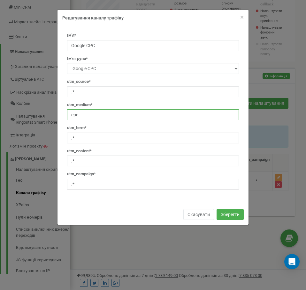
click at [81, 119] on input "cpc" at bounding box center [153, 114] width 172 height 11
type input "cpc|organic"
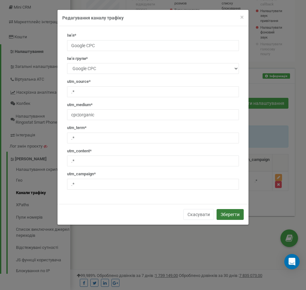
click at [237, 213] on button "Зберегти" at bounding box center [229, 214] width 27 height 11
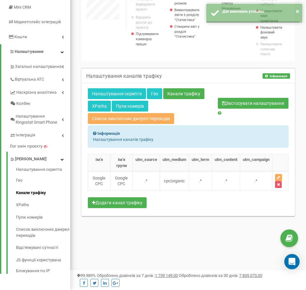
scroll to position [318575, 318727]
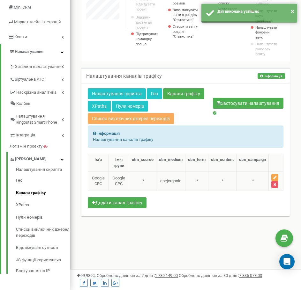
click at [275, 176] on icon "button" at bounding box center [274, 178] width 3 height 4
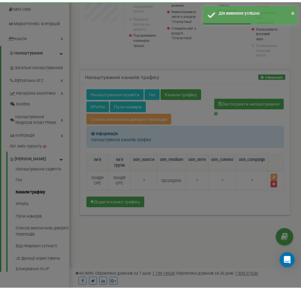
scroll to position [383, 235]
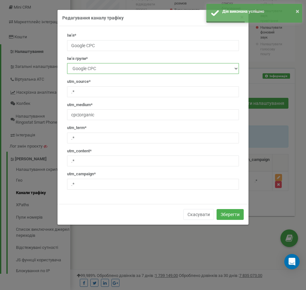
click at [107, 67] on select "Новий Google CPC" at bounding box center [153, 68] width 172 height 11
select select "new"
click at [67, 63] on select "Новий Google CPC" at bounding box center [153, 68] width 172 height 11
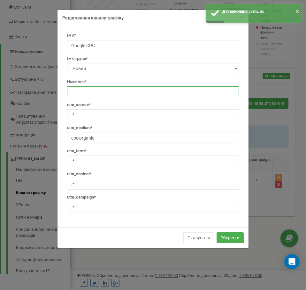
click at [92, 92] on input "text" at bounding box center [153, 91] width 172 height 11
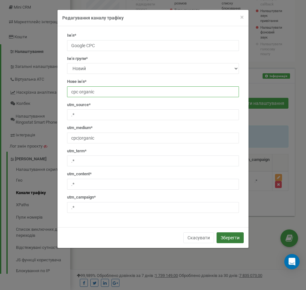
type input "cpc organic"
click at [226, 234] on button "Зберегти" at bounding box center [229, 238] width 27 height 11
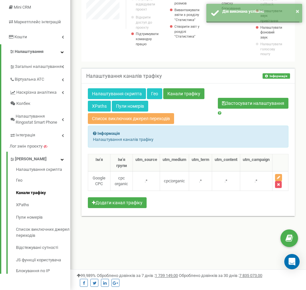
scroll to position [318575, 318727]
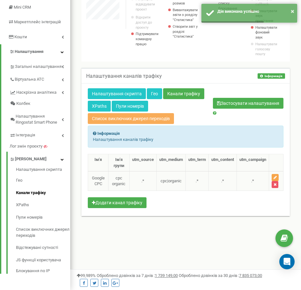
click at [278, 177] on button "button" at bounding box center [274, 177] width 7 height 7
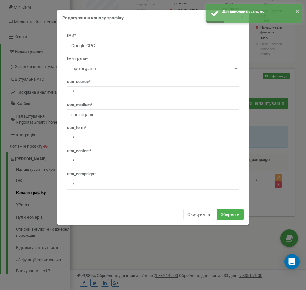
drag, startPoint x: 107, startPoint y: 67, endPoint x: 68, endPoint y: 70, distance: 39.4
click at [68, 70] on select "Новий cpc organic" at bounding box center [153, 68] width 172 height 11
click at [67, 63] on select "Новий cpc organic" at bounding box center [153, 68] width 172 height 11
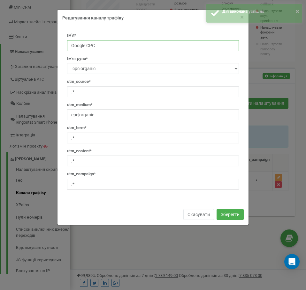
drag, startPoint x: 100, startPoint y: 43, endPoint x: 60, endPoint y: 48, distance: 40.2
click at [60, 48] on div "Ім'я* Google CPC Ім'я групи* Новий cpc organic Нове ім'я* utm_sourcе* .* utm_mе…" at bounding box center [152, 115] width 191 height 178
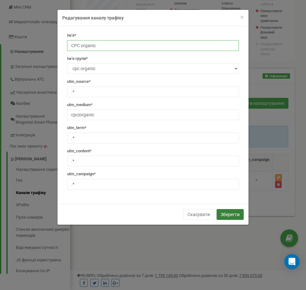
type input "CPC organic"
click at [224, 217] on button "Зберегти" at bounding box center [229, 214] width 27 height 11
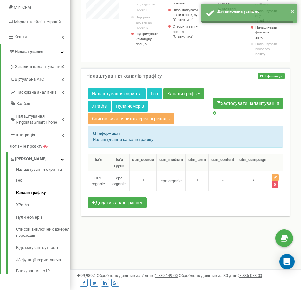
scroll to position [318575, 318727]
click at [152, 98] on link "Гео" at bounding box center [154, 93] width 15 height 11
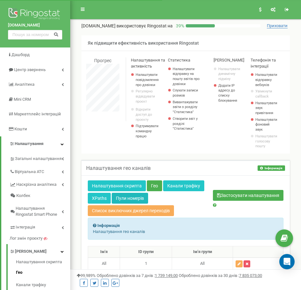
scroll to position [383, 231]
click at [124, 198] on link "Пули номерів" at bounding box center [130, 198] width 36 height 11
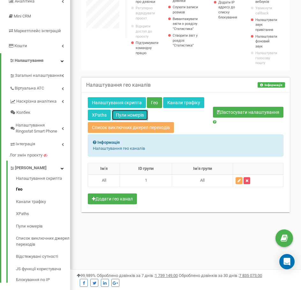
scroll to position [92, 0]
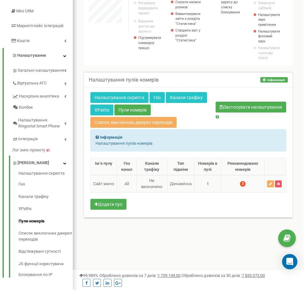
scroll to position [92, 0]
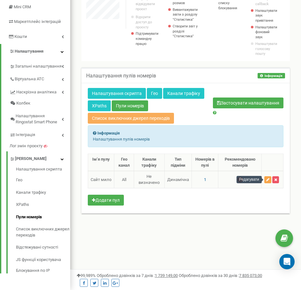
click at [266, 181] on button "button" at bounding box center [267, 179] width 7 height 7
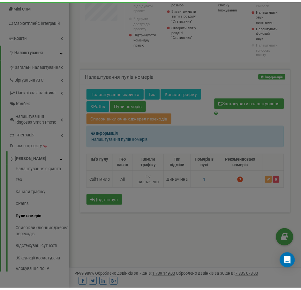
scroll to position [383, 235]
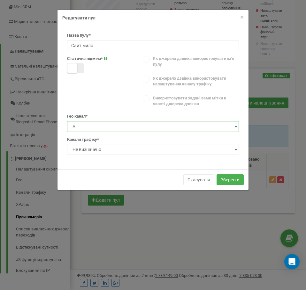
click at [192, 126] on select "Не визначено All" at bounding box center [153, 126] width 172 height 11
click at [151, 128] on select "Не визначено All" at bounding box center [153, 126] width 172 height 11
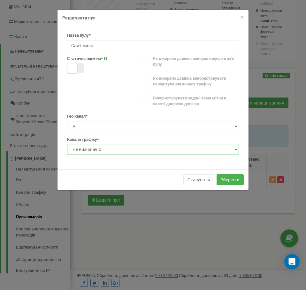
click at [145, 149] on select "Не визначено cpc organic" at bounding box center [153, 149] width 172 height 11
select select "4"
click at [67, 144] on select "Не визначено cpc organic" at bounding box center [153, 149] width 172 height 11
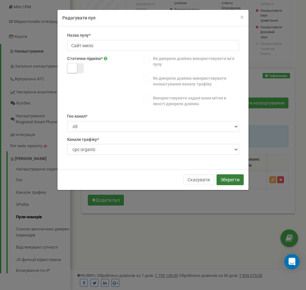
click at [221, 178] on button "Зберегти" at bounding box center [229, 179] width 27 height 11
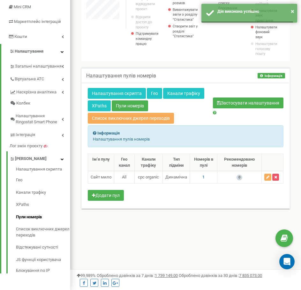
scroll to position [318575, 318727]
click at [250, 103] on button "Застосувати налаштування" at bounding box center [248, 103] width 70 height 11
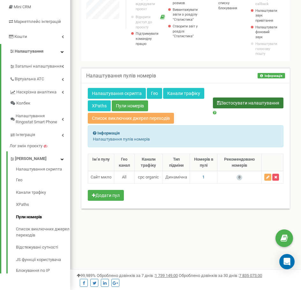
click at [224, 99] on button "Застосувати налаштування" at bounding box center [248, 103] width 70 height 11
click at [170, 197] on div "Ім‘я пулу Гео канал Канали трафіку Тип підміни Номерів в пулі Рекомендовано ном…" at bounding box center [186, 178] width 196 height 49
click at [203, 180] on td "1" at bounding box center [203, 177] width 27 height 12
click at [204, 178] on span "1" at bounding box center [203, 177] width 2 height 5
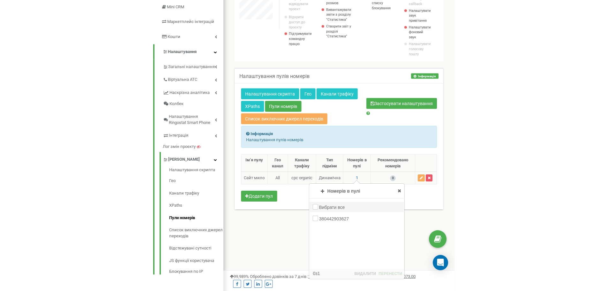
scroll to position [482, 231]
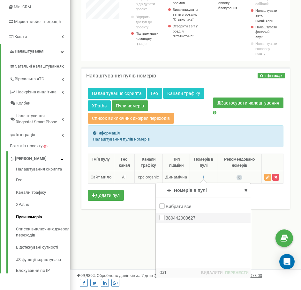
drag, startPoint x: 198, startPoint y: 220, endPoint x: 166, endPoint y: 221, distance: 31.9
click at [166, 221] on div "380442903627" at bounding box center [203, 218] width 94 height 10
copy label "380442903627"
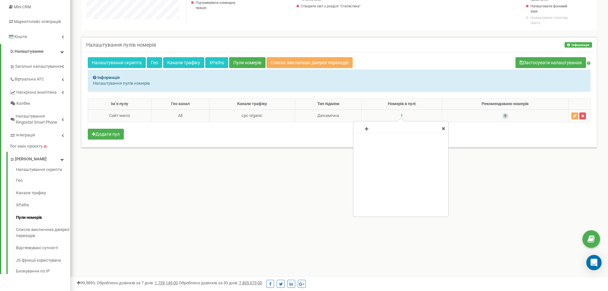
scroll to position [420, 537]
click at [189, 59] on link "Канали трафіку" at bounding box center [183, 62] width 41 height 11
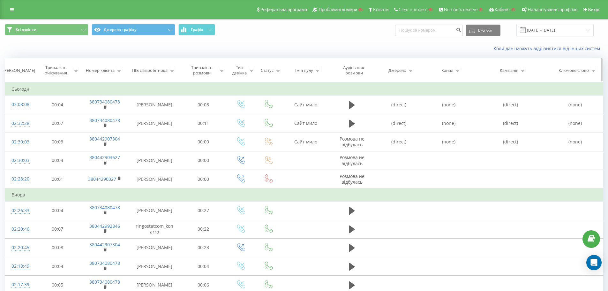
click at [409, 69] on icon at bounding box center [411, 70] width 6 height 3
click at [419, 100] on icon at bounding box center [422, 101] width 6 height 6
click at [169, 70] on div "ПІБ співробітника" at bounding box center [153, 70] width 43 height 5
click at [172, 71] on icon at bounding box center [172, 70] width 6 height 3
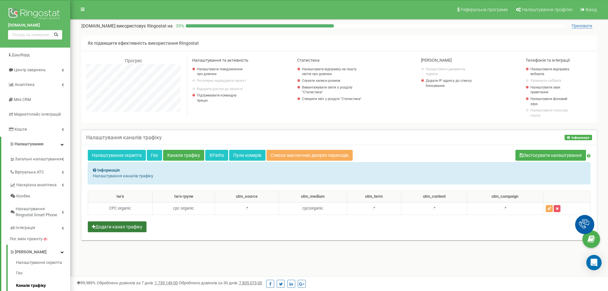
scroll to position [383, 537]
click at [138, 225] on button "Додати канал трафіку" at bounding box center [117, 226] width 59 height 11
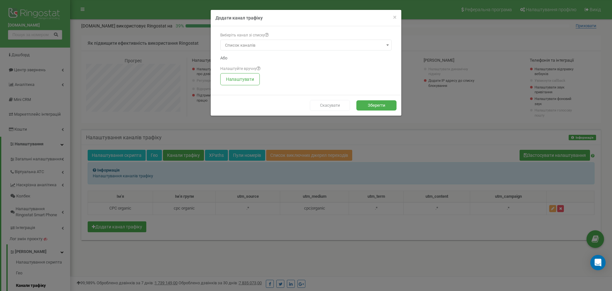
click at [327, 104] on button "Скасувати" at bounding box center [330, 105] width 40 height 11
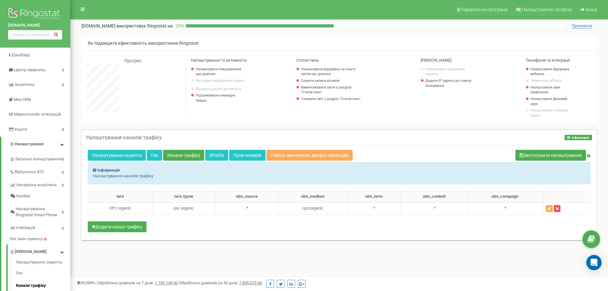
scroll to position [383, 537]
click at [403, 229] on div "Ім'я Ім'я групи utm_sourcе utm_mеdium utm_tеrm utm_contеnt utm_cаmpaign CPC org…" at bounding box center [339, 211] width 502 height 43
click at [250, 153] on link "Пули номерів" at bounding box center [247, 155] width 36 height 11
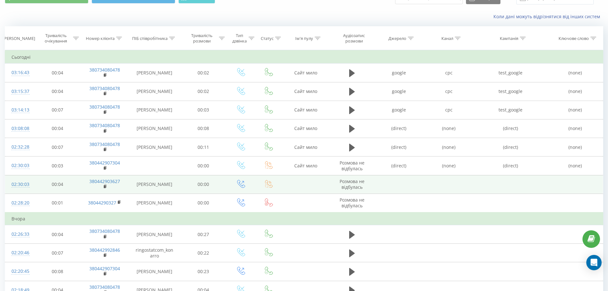
scroll to position [54, 0]
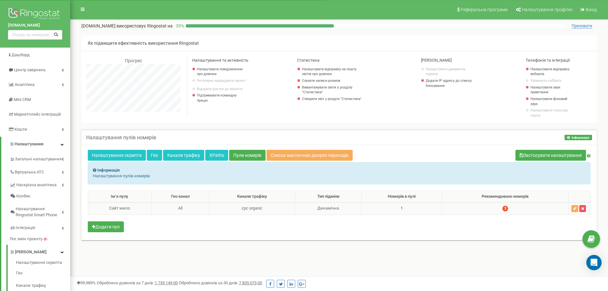
scroll to position [383, 537]
click at [404, 209] on td "1" at bounding box center [401, 208] width 80 height 12
click at [401, 209] on span "1" at bounding box center [401, 207] width 2 height 5
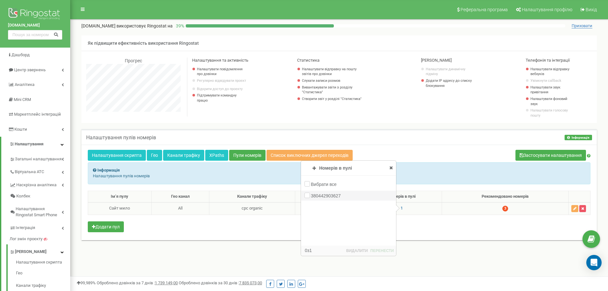
scroll to position [420, 537]
click at [312, 168] on icon at bounding box center [314, 168] width 4 height 4
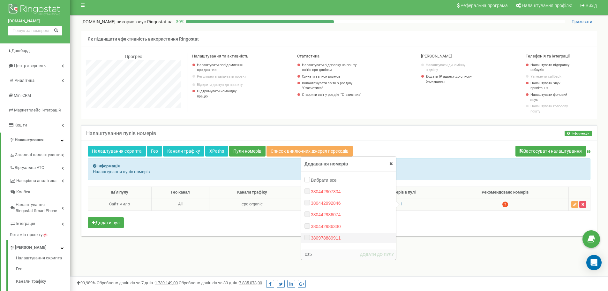
scroll to position [0, 0]
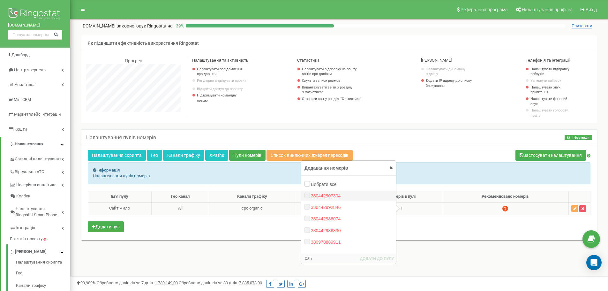
click at [311, 195] on label "380442907304" at bounding box center [326, 195] width 31 height 6
click at [391, 167] on icon at bounding box center [391, 167] width 4 height 4
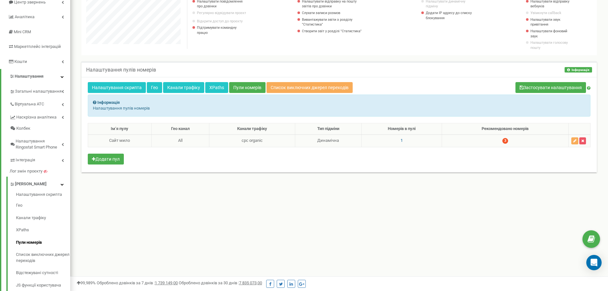
scroll to position [64, 0]
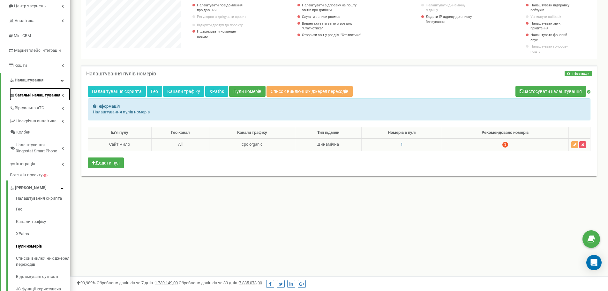
click at [62, 95] on icon at bounding box center [63, 94] width 2 height 3
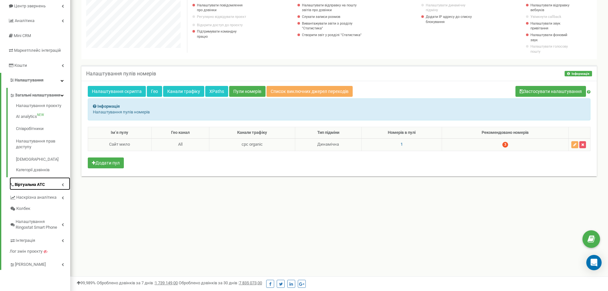
click at [53, 188] on link "Віртуальна АТС" at bounding box center [40, 183] width 61 height 13
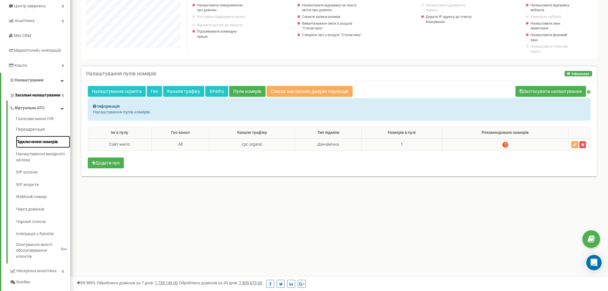
click at [38, 143] on link "Підключення номерів" at bounding box center [43, 142] width 54 height 12
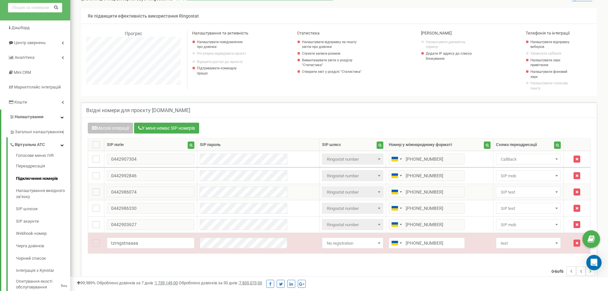
scroll to position [32, 0]
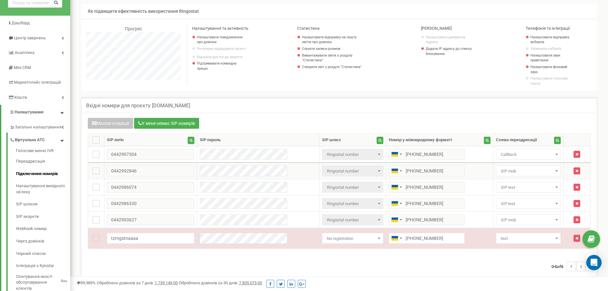
click at [511, 175] on span "SIP mob" at bounding box center [528, 170] width 65 height 11
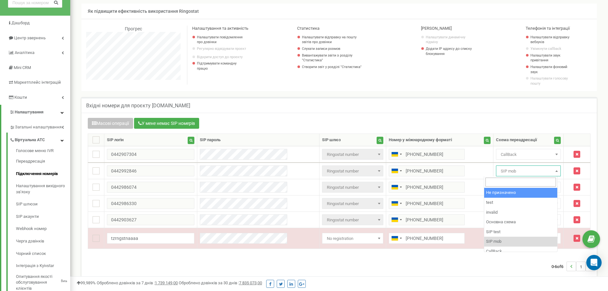
select select "0"
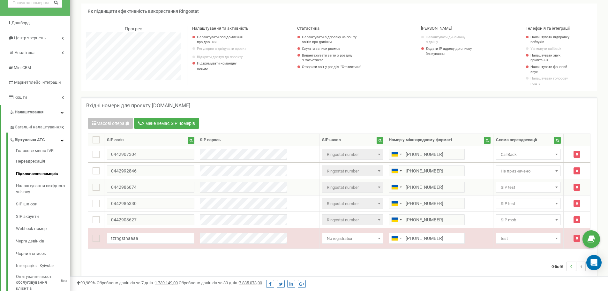
click at [503, 187] on span "SIP test" at bounding box center [528, 187] width 60 height 9
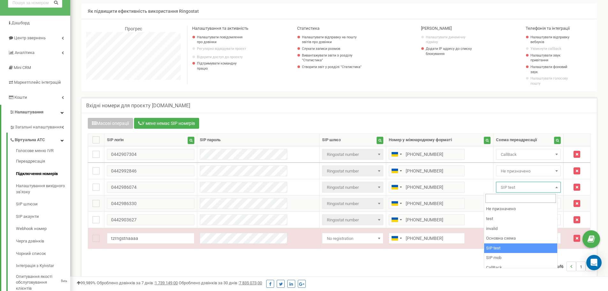
select select "0"
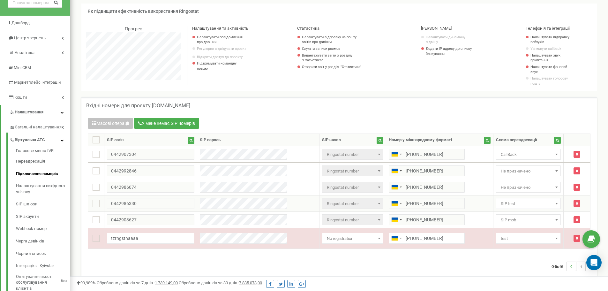
click at [498, 203] on span "SIP test" at bounding box center [528, 203] width 60 height 9
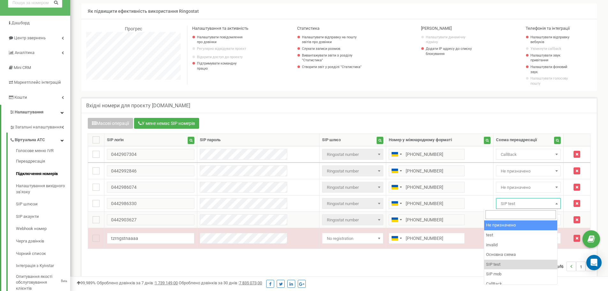
select select "0"
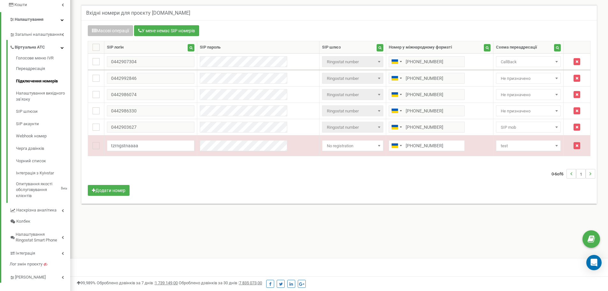
scroll to position [128, 0]
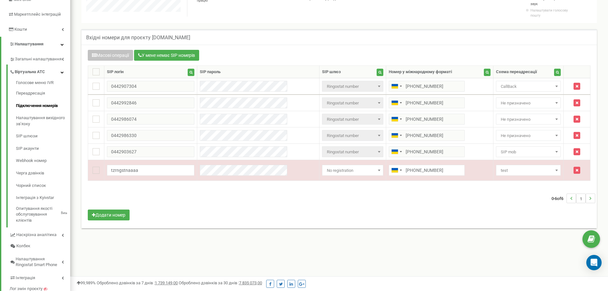
scroll to position [96, 0]
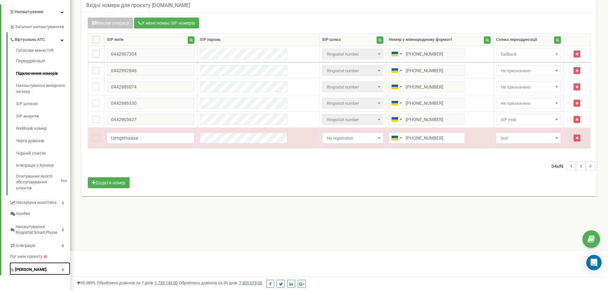
click at [48, 268] on link "[PERSON_NAME]" at bounding box center [40, 268] width 61 height 13
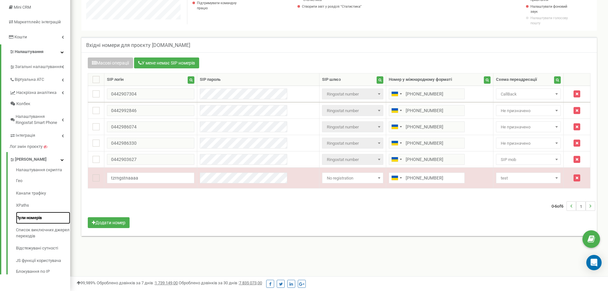
click at [33, 218] on link "Пули номерів" at bounding box center [43, 217] width 54 height 12
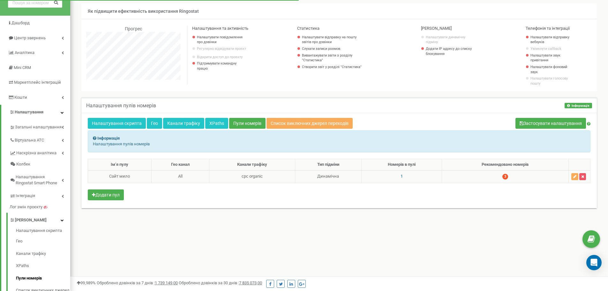
scroll to position [383, 537]
click at [400, 175] on span "1" at bounding box center [401, 176] width 2 height 5
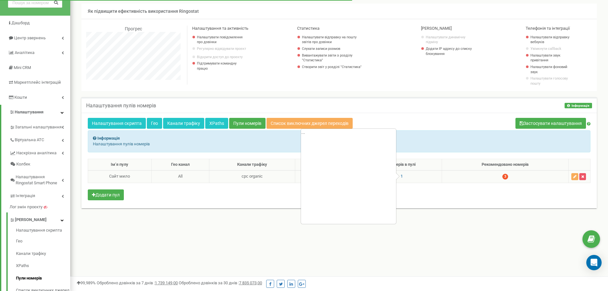
scroll to position [420, 537]
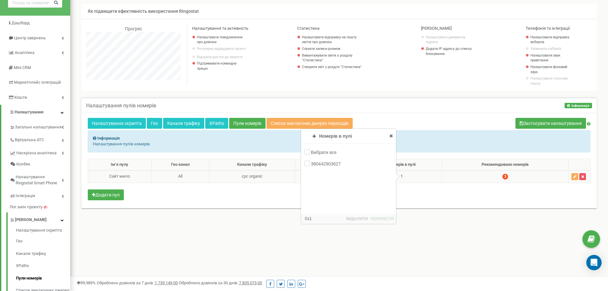
click at [312, 137] on icon at bounding box center [314, 136] width 4 height 4
drag, startPoint x: 394, startPoint y: 185, endPoint x: 395, endPoint y: 190, distance: 5.6
click at [394, 189] on div "Вибрати все 380442907304 380442992846 380442986074 380442986330 0 5" at bounding box center [348, 181] width 94 height 74
click at [196, 195] on div "Ім‘я пулу Гео канал Канали трафіку Тип підміни Номерів в пулі Рекомендовано ном…" at bounding box center [339, 180] width 502 height 43
click at [388, 137] on div "Номерів в пулі Додавання номерів Пули номерів Вибрати все 380442907304 38044299…" at bounding box center [348, 173] width 94 height 89
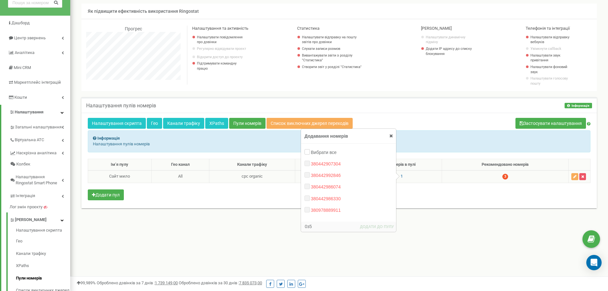
click at [389, 137] on icon at bounding box center [391, 135] width 4 height 4
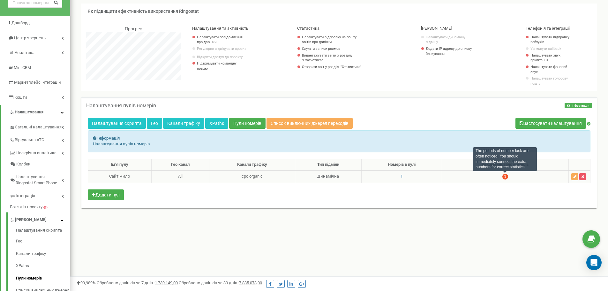
click at [501, 177] on td "3" at bounding box center [504, 176] width 127 height 12
click at [397, 174] on td "1" at bounding box center [401, 176] width 80 height 12
click at [400, 175] on span "1" at bounding box center [401, 176] width 2 height 5
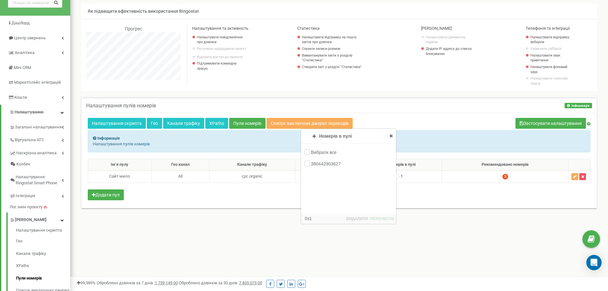
click at [312, 137] on icon at bounding box center [314, 136] width 4 height 4
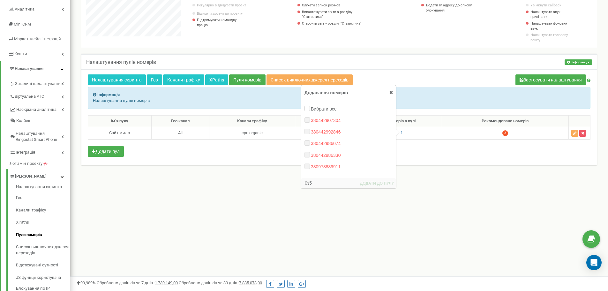
scroll to position [96, 0]
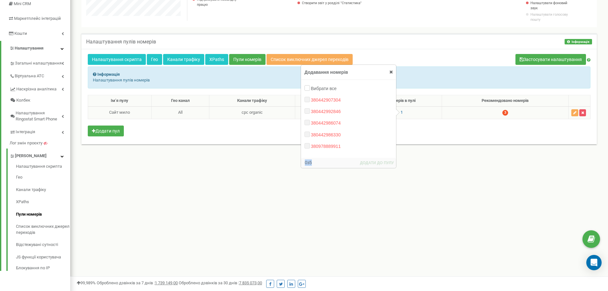
drag, startPoint x: 314, startPoint y: 163, endPoint x: 301, endPoint y: 164, distance: 13.1
click at [301, 164] on div "0 з 5 ДОДАТИ ДО ПУЛУ" at bounding box center [348, 163] width 95 height 10
click at [321, 164] on div "0 з 5 ДОДАТИ ДО ПУЛУ" at bounding box center [348, 163] width 95 height 10
click at [241, 132] on div "Ім‘я пулу Гео канал Канали трафіку Тип підміни Номерів в пулі Рекомендовано ном…" at bounding box center [339, 116] width 502 height 43
click at [28, 142] on span "Лог змін проєкту" at bounding box center [26, 143] width 33 height 6
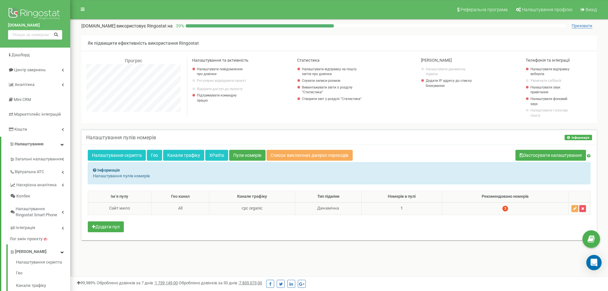
click at [388, 205] on td "1" at bounding box center [401, 208] width 80 height 12
click at [400, 206] on span "1" at bounding box center [401, 207] width 2 height 5
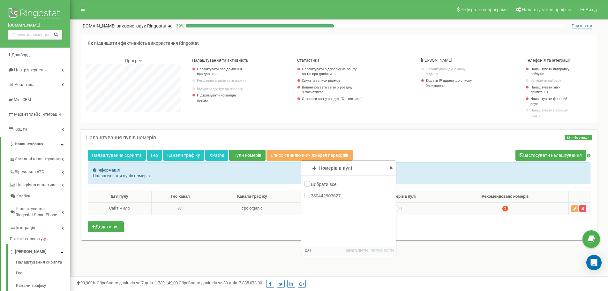
scroll to position [420, 537]
click at [312, 170] on icon at bounding box center [314, 168] width 4 height 4
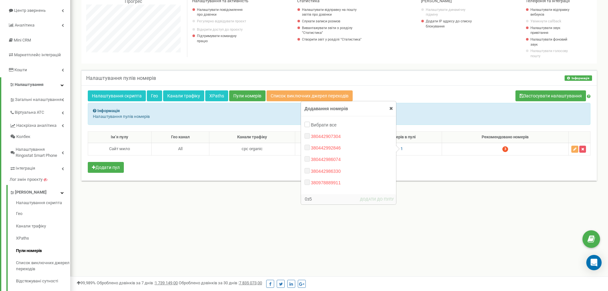
scroll to position [64, 0]
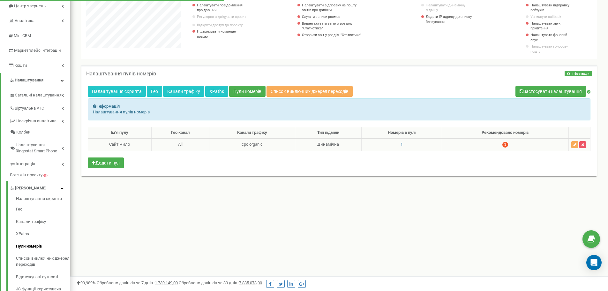
scroll to position [383, 537]
click at [400, 145] on span "1" at bounding box center [401, 144] width 2 height 5
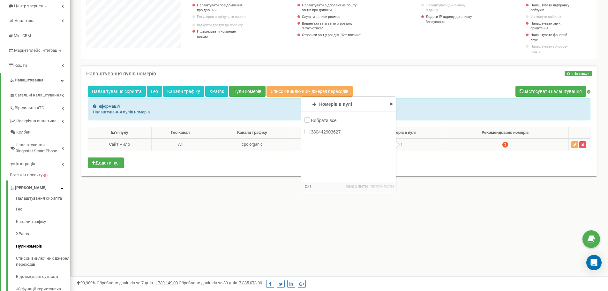
click at [312, 104] on icon at bounding box center [314, 104] width 4 height 4
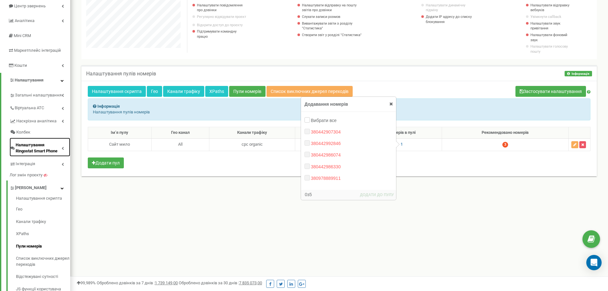
click at [62, 150] on link "Налаштування Ringostat Smart Phone" at bounding box center [40, 146] width 61 height 19
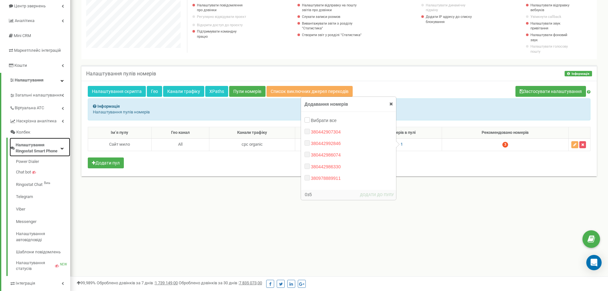
click at [62, 150] on link "Налаштування Ringostat Smart Phone" at bounding box center [40, 146] width 61 height 19
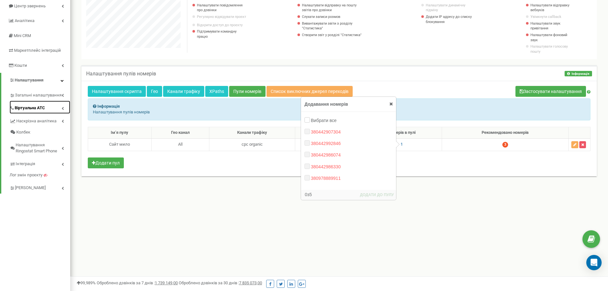
click at [59, 108] on link "Віртуальна АТС" at bounding box center [40, 106] width 61 height 13
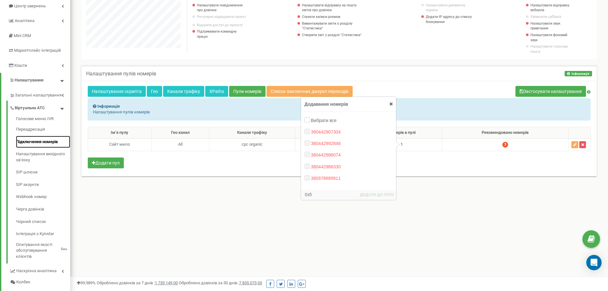
click at [47, 141] on link "Підключення номерів" at bounding box center [43, 142] width 54 height 12
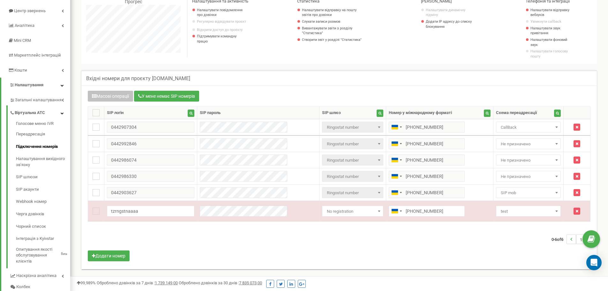
scroll to position [64, 0]
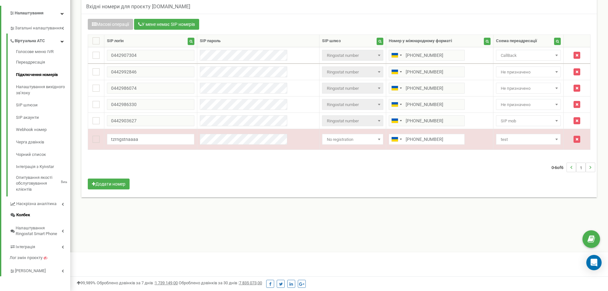
scroll to position [132, 0]
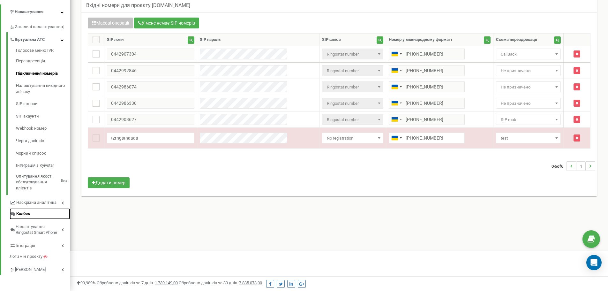
click at [32, 214] on link "Колбек" at bounding box center [40, 213] width 61 height 11
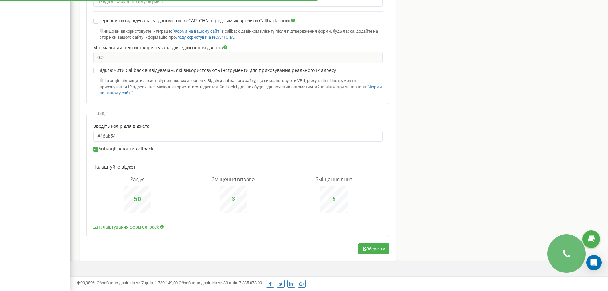
scroll to position [355, 0]
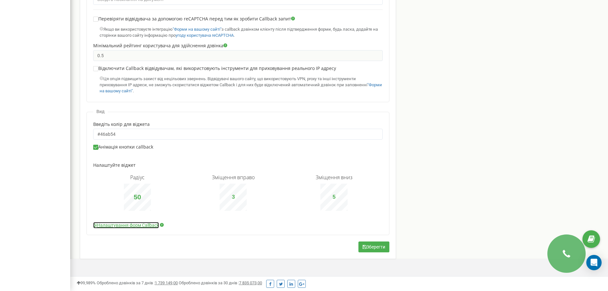
click at [129, 224] on link "Налаштування форм Callback" at bounding box center [126, 225] width 66 height 6
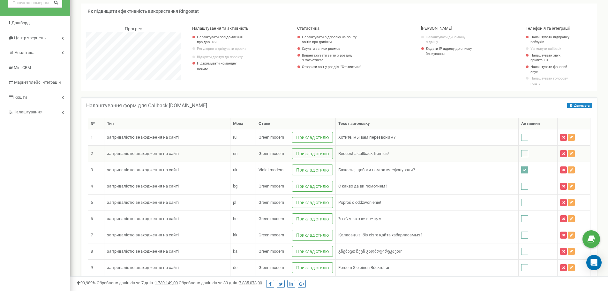
scroll to position [988, 537]
click at [569, 155] on icon at bounding box center [570, 154] width 3 height 4
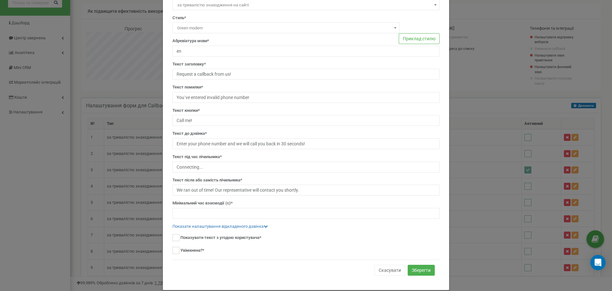
scroll to position [50, 0]
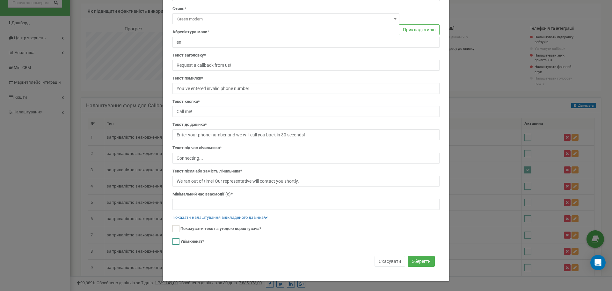
click at [173, 241] on ins at bounding box center [176, 241] width 7 height 7
checkbox input "true"
click at [410, 259] on button "Зберегти" at bounding box center [421, 260] width 27 height 11
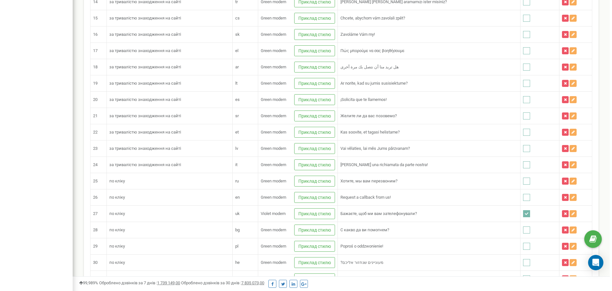
scroll to position [383, 0]
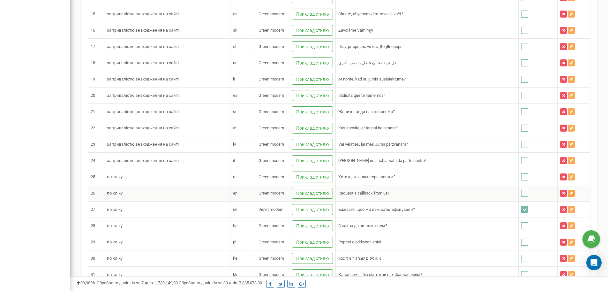
click at [569, 194] on icon at bounding box center [570, 193] width 3 height 4
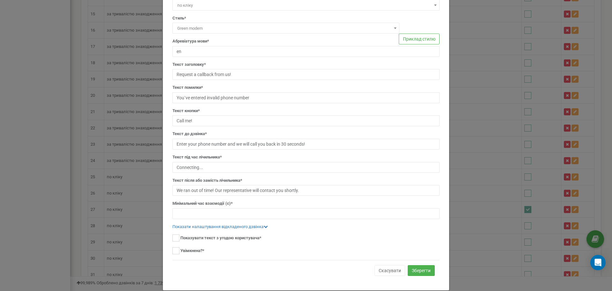
scroll to position [50, 0]
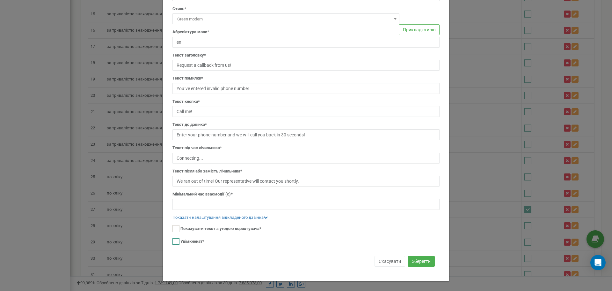
click at [175, 241] on ins at bounding box center [176, 241] width 7 height 7
checkbox input "true"
click at [411, 259] on button "Зберегти" at bounding box center [421, 260] width 27 height 11
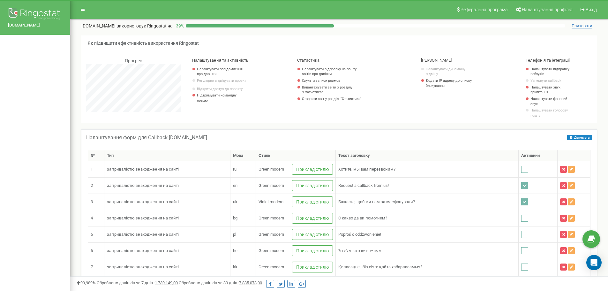
scroll to position [988, 537]
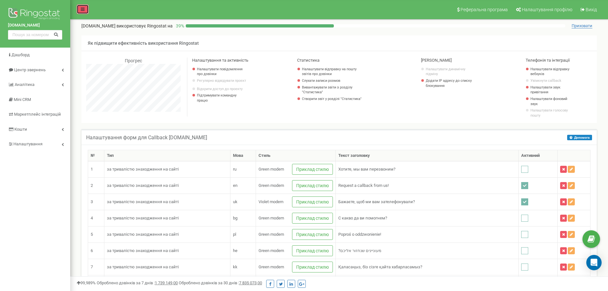
click at [81, 9] on icon at bounding box center [83, 9] width 4 height 4
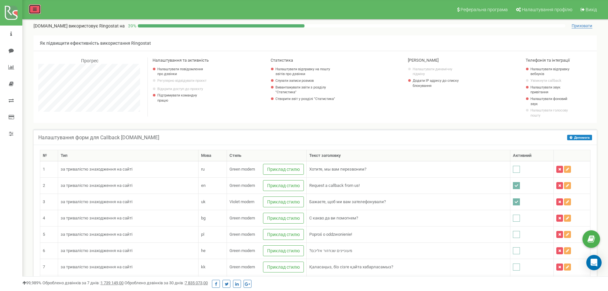
scroll to position [317970, 318372]
click at [37, 8] on link at bounding box center [35, 9] width 12 height 10
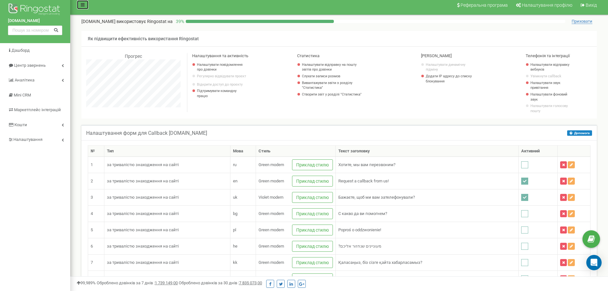
scroll to position [0, 0]
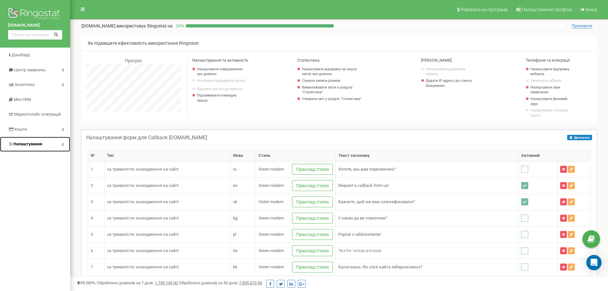
click at [55, 146] on link "Налаштування" at bounding box center [35, 144] width 70 height 15
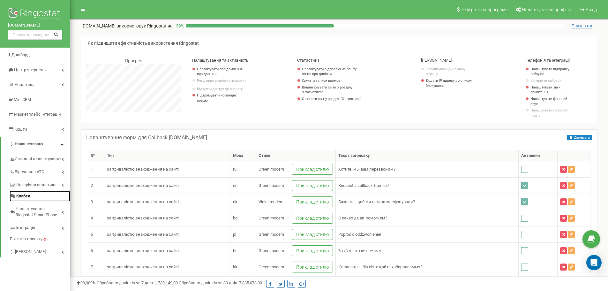
click at [29, 194] on span "Колбек" at bounding box center [23, 196] width 14 height 6
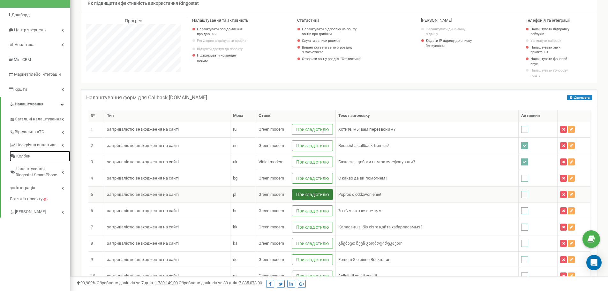
scroll to position [64, 0]
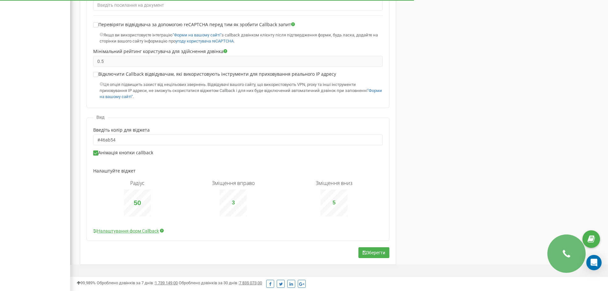
scroll to position [614, 537]
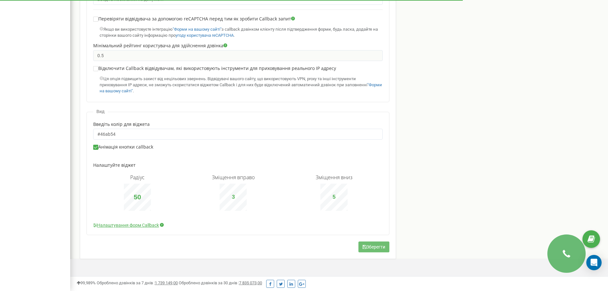
click at [378, 244] on button "Зберегти" at bounding box center [373, 246] width 31 height 11
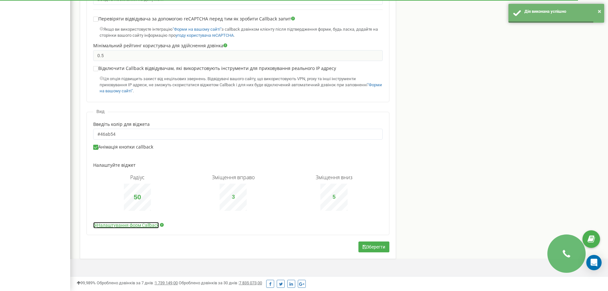
click at [154, 225] on link "Налаштування форм Callback" at bounding box center [126, 225] width 66 height 6
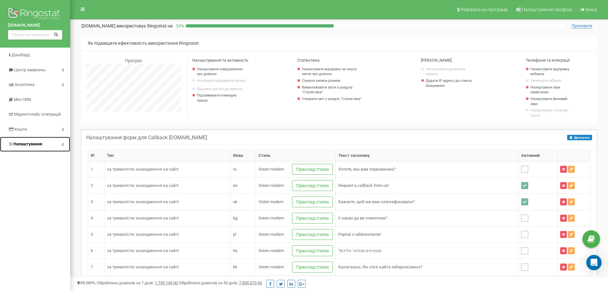
click at [46, 143] on link "Налаштування" at bounding box center [35, 144] width 70 height 15
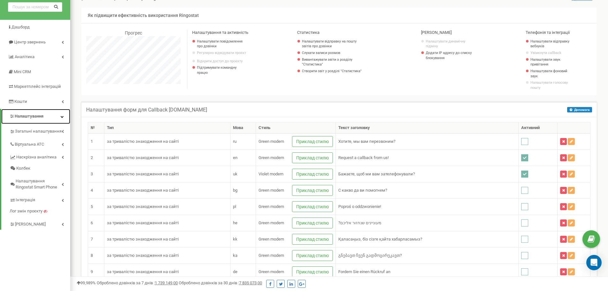
scroll to position [32, 0]
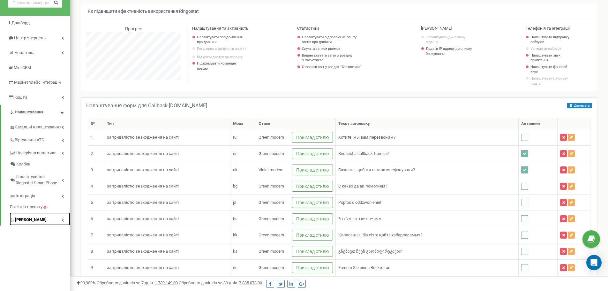
click at [59, 217] on link "[PERSON_NAME]" at bounding box center [40, 218] width 61 height 13
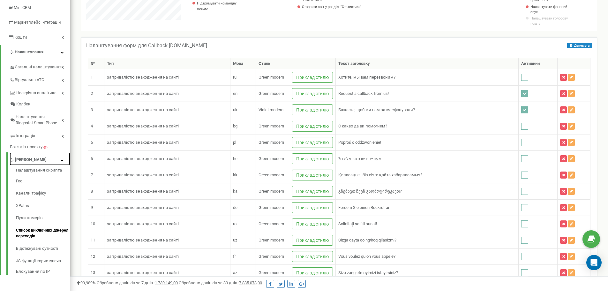
scroll to position [128, 0]
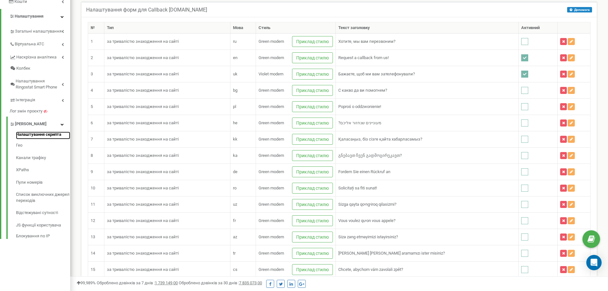
click at [33, 138] on link "Налаштування скрипта" at bounding box center [43, 135] width 54 height 8
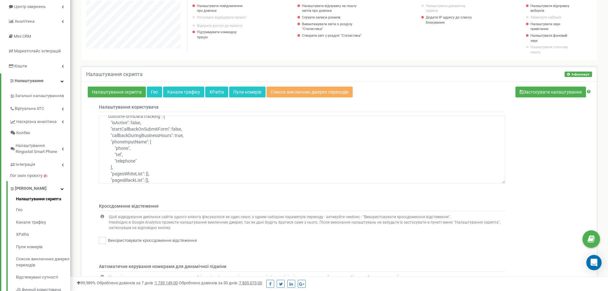
scroll to position [64, 0]
click at [238, 94] on link "Пули номерів" at bounding box center [247, 91] width 36 height 11
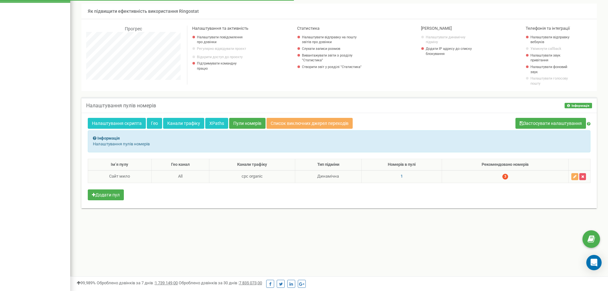
scroll to position [383, 537]
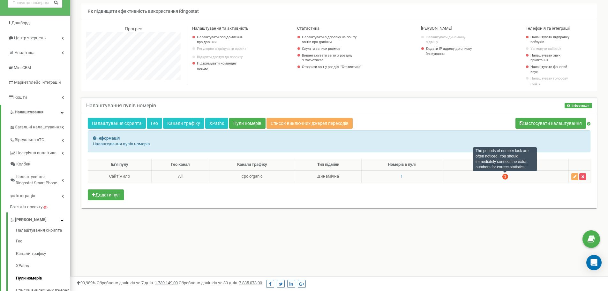
click at [505, 176] on span "3" at bounding box center [505, 177] width 6 height 6
click at [400, 177] on span "1" at bounding box center [401, 176] width 2 height 5
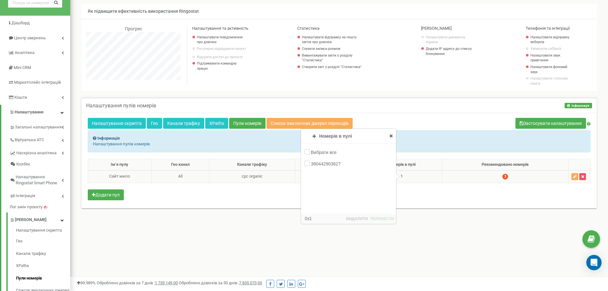
scroll to position [420, 537]
click at [312, 135] on icon at bounding box center [314, 136] width 4 height 4
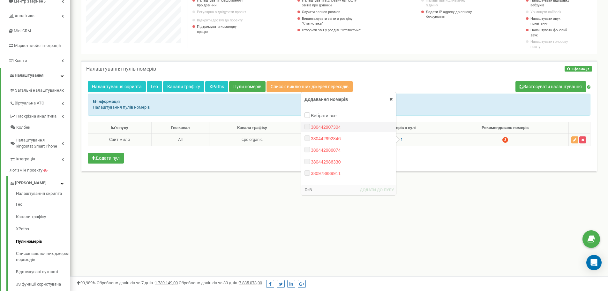
scroll to position [64, 0]
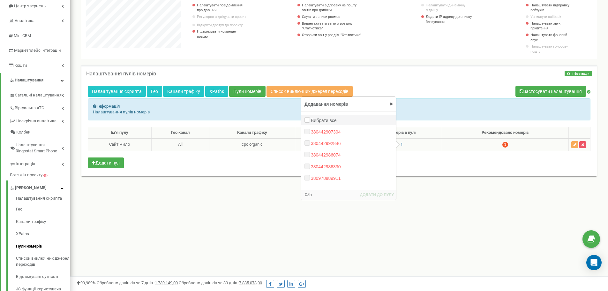
click at [307, 123] on div "Вибрати все" at bounding box center [348, 120] width 94 height 10
click at [307, 122] on input "Вибрати все" at bounding box center [306, 120] width 4 height 4
click at [307, 120] on input "Вибрати все" at bounding box center [306, 120] width 4 height 4
checkbox input "false"
click at [389, 104] on icon at bounding box center [391, 103] width 4 height 4
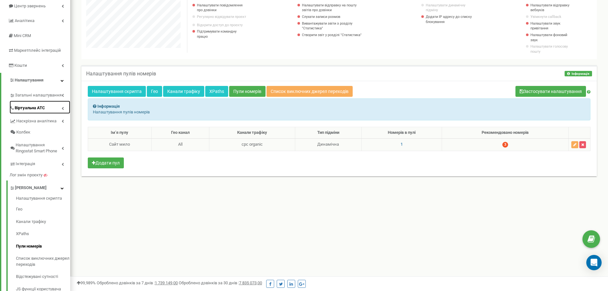
click at [59, 106] on link "Віртуальна АТС" at bounding box center [40, 106] width 61 height 13
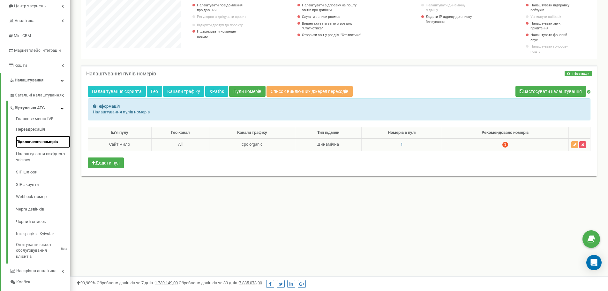
click at [45, 140] on link "Підключення номерів" at bounding box center [43, 142] width 54 height 12
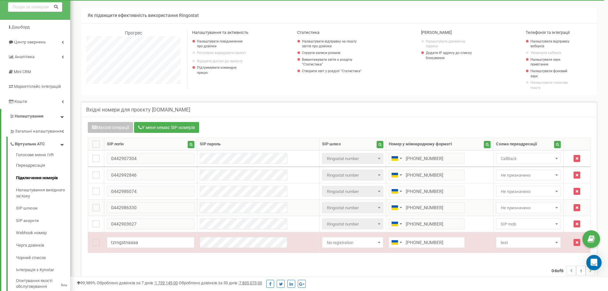
scroll to position [32, 0]
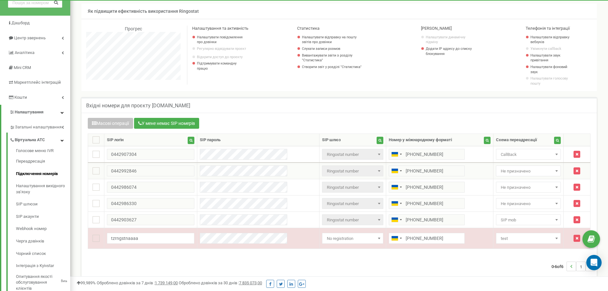
click at [498, 173] on span "Не призначено" at bounding box center [528, 170] width 60 height 9
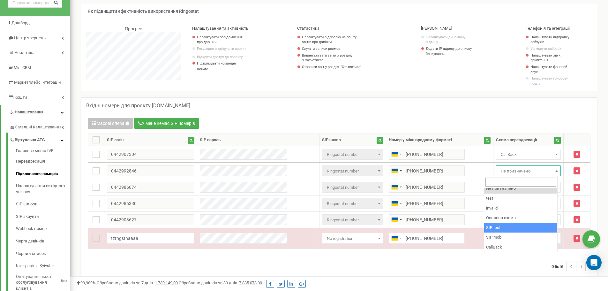
scroll to position [4, 0]
select select "269202"
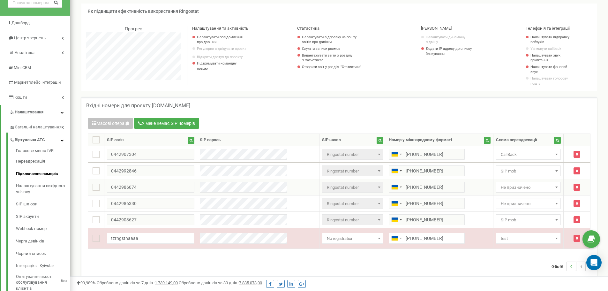
click at [499, 188] on span "Не призначено" at bounding box center [528, 187] width 60 height 9
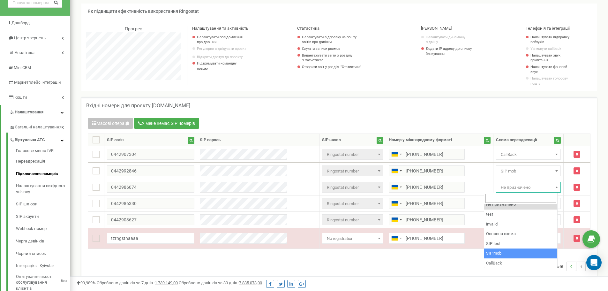
select select "269202"
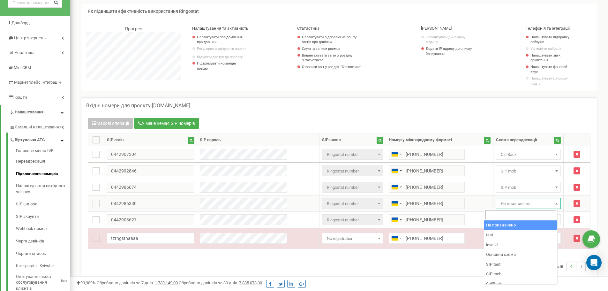
click at [498, 203] on span "Не призначено" at bounding box center [528, 203] width 60 height 9
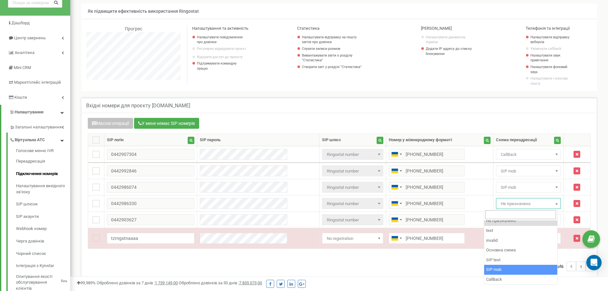
select select "269202"
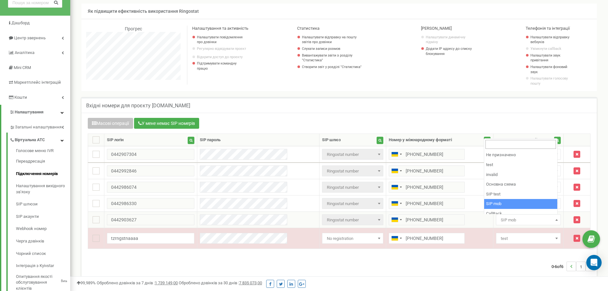
click at [499, 220] on span "SIP mob" at bounding box center [528, 219] width 60 height 9
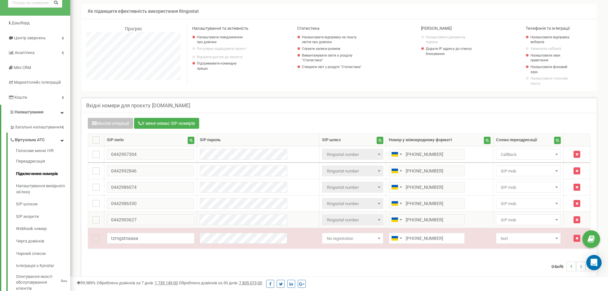
click at [456, 213] on td "[PHONE_NUMBER]" at bounding box center [439, 219] width 107 height 16
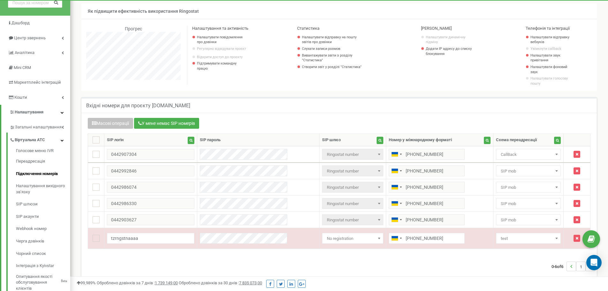
scroll to position [383, 537]
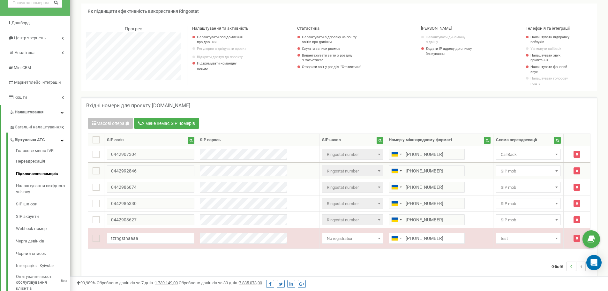
click at [388, 176] on td "[PHONE_NUMBER]" at bounding box center [439, 170] width 107 height 17
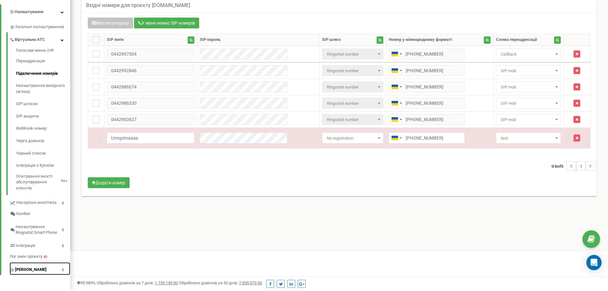
click at [52, 266] on link "[PERSON_NAME]" at bounding box center [40, 268] width 61 height 13
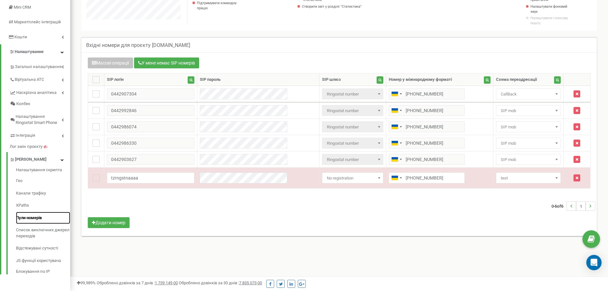
click at [42, 217] on link "Пули номерів" at bounding box center [43, 217] width 54 height 12
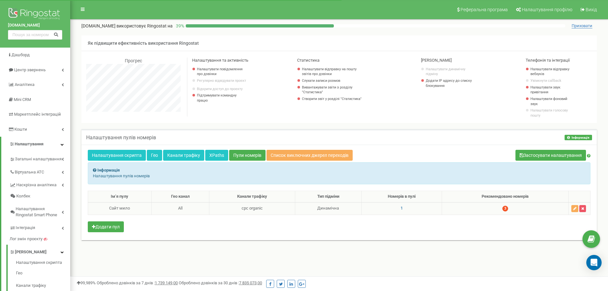
scroll to position [383, 537]
click at [402, 208] on td "1" at bounding box center [401, 208] width 80 height 12
click at [401, 208] on span "1" at bounding box center [401, 207] width 2 height 5
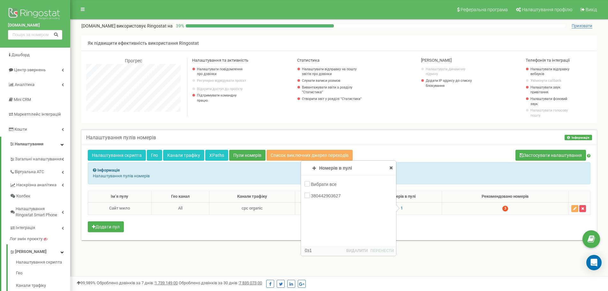
scroll to position [420, 537]
click at [312, 168] on icon at bounding box center [314, 168] width 4 height 4
click at [307, 219] on input "380442986330" at bounding box center [306, 218] width 4 height 4
checkbox input "true"
click at [308, 209] on input "380442986074" at bounding box center [306, 207] width 4 height 4
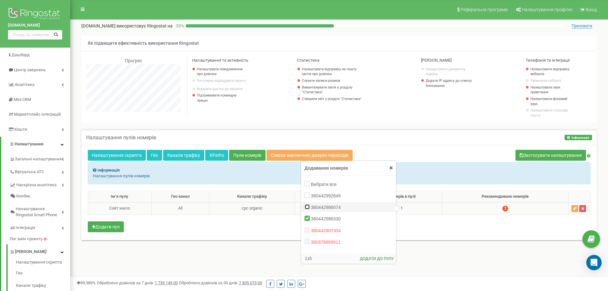
checkbox input "true"
click at [378, 258] on button "ДОДАТИ ДО ПУЛУ" at bounding box center [376, 258] width 35 height 7
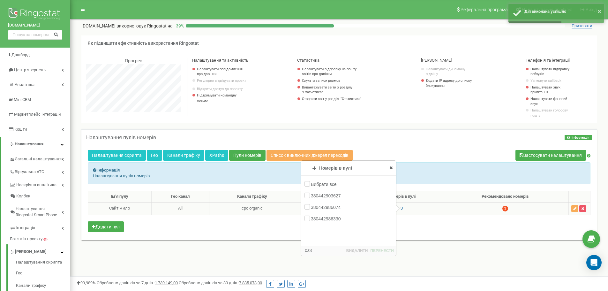
click at [407, 234] on div "Налаштування скрипта Гео Канали трафіку XPaths Пули номерів Список виключних дж…" at bounding box center [338, 191] width 515 height 95
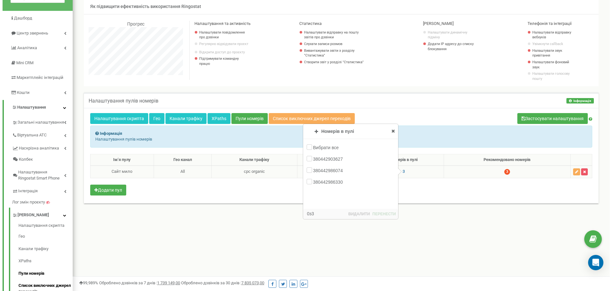
scroll to position [32, 0]
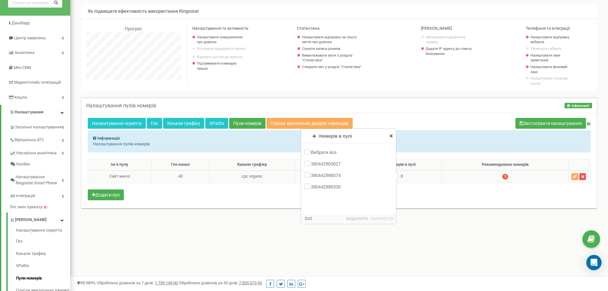
click at [225, 193] on div "Ім‘я пулу Гео канал Канали трафіку Тип підміни Номерів в пулі Рекомендовано ном…" at bounding box center [339, 180] width 502 height 43
click at [390, 136] on icon at bounding box center [391, 135] width 4 height 4
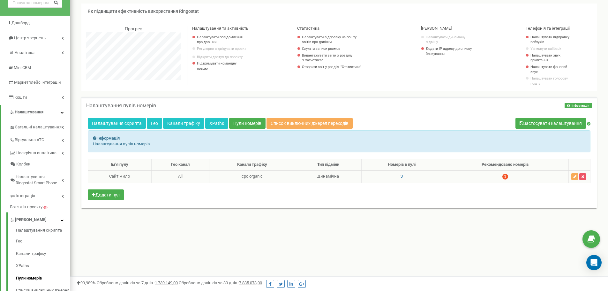
click at [245, 177] on td "cpc organic" at bounding box center [252, 176] width 86 height 12
click at [575, 178] on icon "button" at bounding box center [574, 176] width 3 height 4
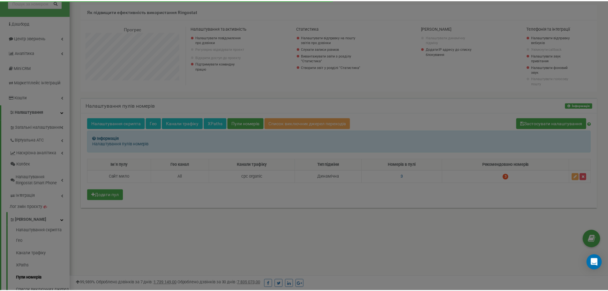
scroll to position [420, 542]
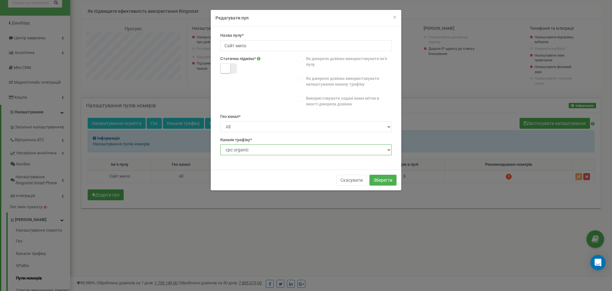
click at [292, 151] on select "Не визначено cpc organic" at bounding box center [306, 149] width 172 height 11
click at [295, 114] on div "Гео канал * Не визначено All" at bounding box center [306, 123] width 172 height 18
click at [346, 179] on button "Скасувати" at bounding box center [352, 179] width 31 height 11
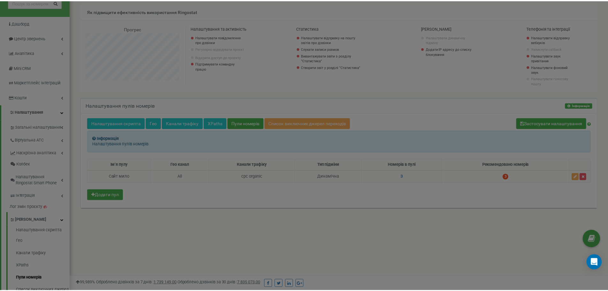
scroll to position [318538, 318420]
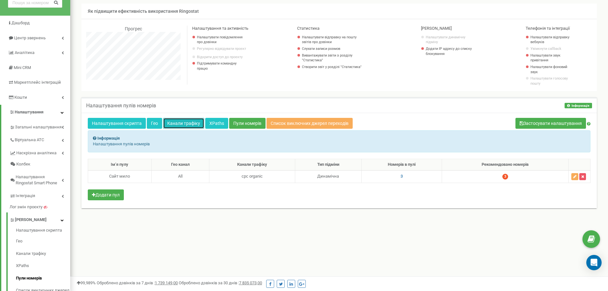
click at [188, 121] on link "Канали трафіку" at bounding box center [183, 123] width 41 height 11
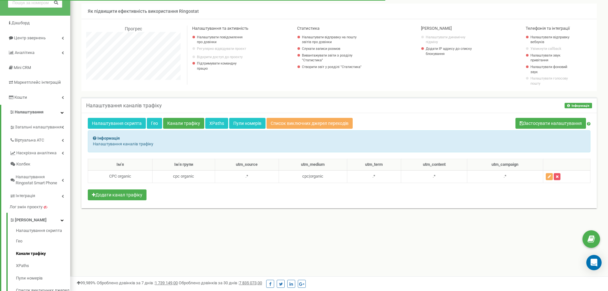
scroll to position [383, 537]
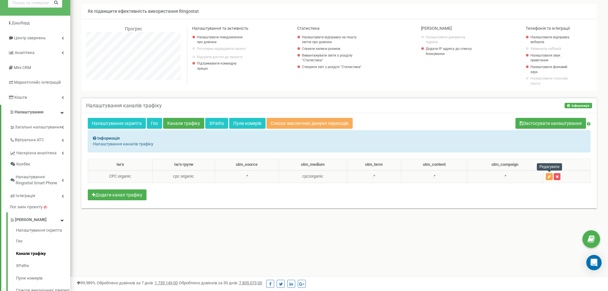
click at [546, 176] on button "button" at bounding box center [548, 176] width 7 height 7
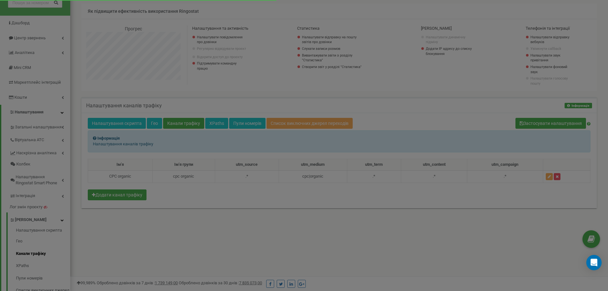
scroll to position [383, 542]
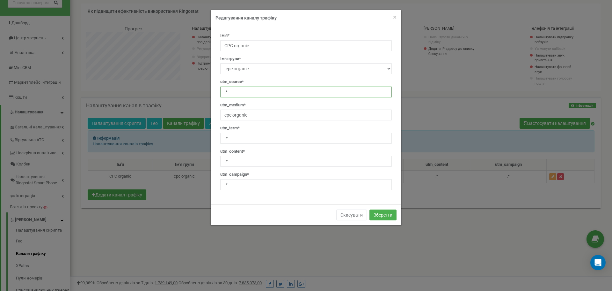
drag, startPoint x: 242, startPoint y: 93, endPoint x: 220, endPoint y: 96, distance: 22.5
click at [220, 96] on div "Ім'я* CPC organic Ім'я групи* Новий cpc organic Нове ім'я* utm_sourcе* .* utm_m…" at bounding box center [306, 114] width 181 height 162
type input "п"
type input "google"
drag, startPoint x: 233, startPoint y: 185, endPoint x: 218, endPoint y: 190, distance: 16.3
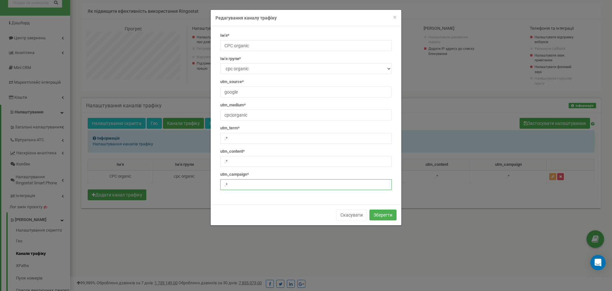
click at [218, 190] on div "Ім'я* CPC organic Ім'я групи* Новий cpc organic Нове ім'я* utm_sourcе* google u…" at bounding box center [306, 114] width 181 height 162
type input "test_google"
click at [377, 215] on button "Зберегти" at bounding box center [383, 214] width 27 height 11
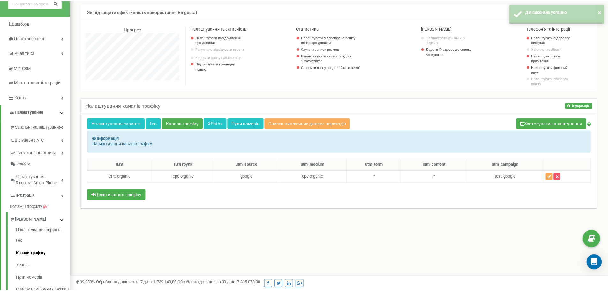
scroll to position [318575, 318420]
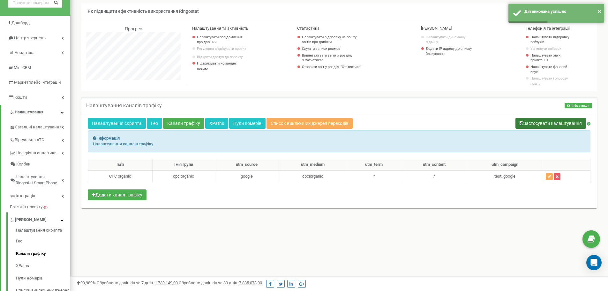
click at [524, 123] on button "Застосувати налаштування" at bounding box center [550, 123] width 70 height 11
click at [240, 123] on link "Пули номерів" at bounding box center [247, 123] width 36 height 11
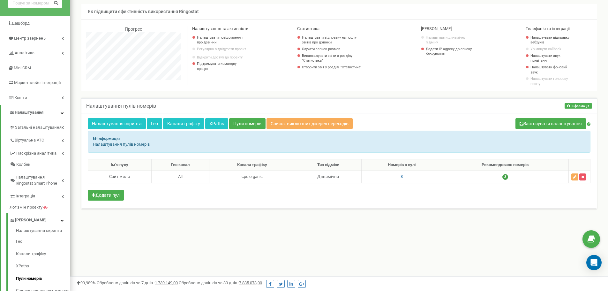
scroll to position [32, 0]
click at [183, 125] on link "Канали трафіку" at bounding box center [183, 123] width 41 height 11
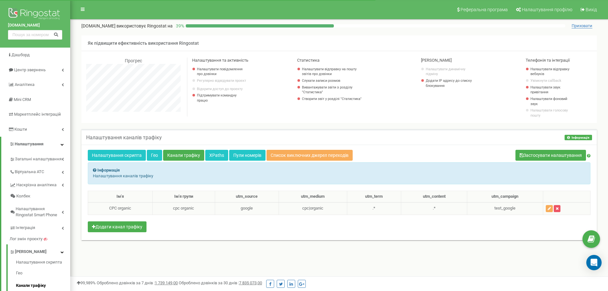
scroll to position [383, 537]
click at [547, 209] on button "button" at bounding box center [548, 208] width 7 height 7
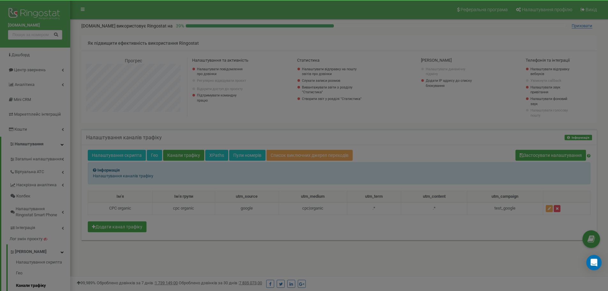
scroll to position [383, 542]
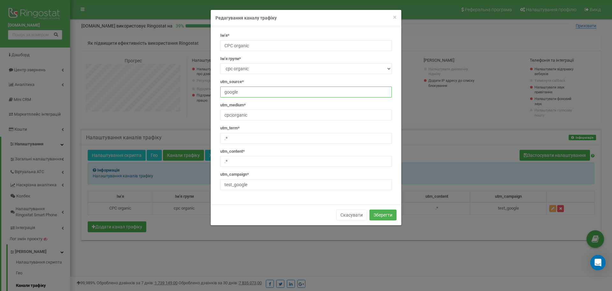
click at [251, 95] on input "google" at bounding box center [306, 91] width 172 height 11
type input "google|direct"
click at [389, 217] on button "Зберегти" at bounding box center [383, 214] width 27 height 11
click at [394, 17] on span "×" at bounding box center [395, 17] width 4 height 8
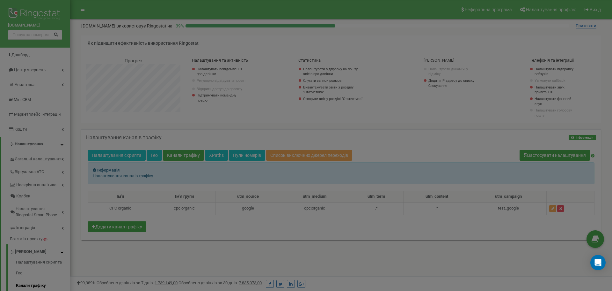
scroll to position [318575, 318420]
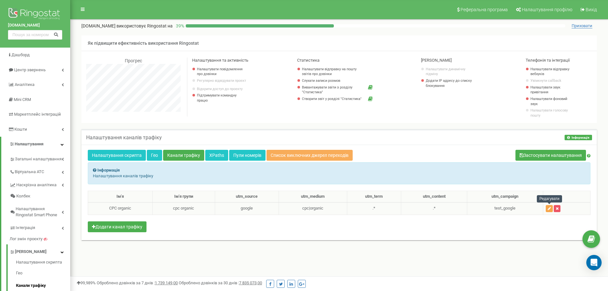
click at [548, 210] on icon "button" at bounding box center [548, 208] width 3 height 4
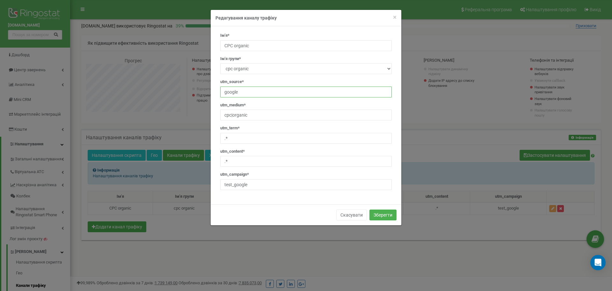
click at [242, 92] on input "google" at bounding box center [306, 91] width 172 height 11
type input "google|direct"
click at [384, 209] on button "Зберегти" at bounding box center [383, 214] width 27 height 11
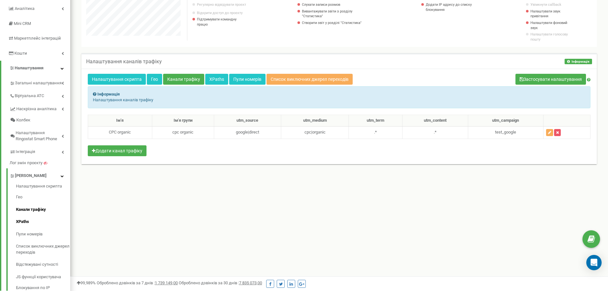
scroll to position [92, 0]
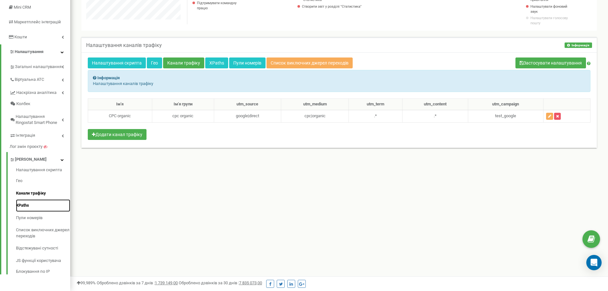
click at [33, 206] on link "XPaths" at bounding box center [43, 205] width 54 height 12
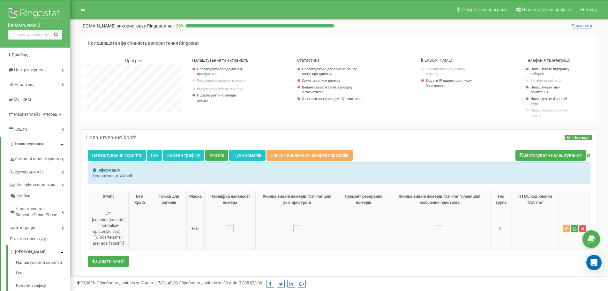
scroll to position [383, 537]
click at [122, 258] on button "Додати XPath" at bounding box center [108, 260] width 41 height 11
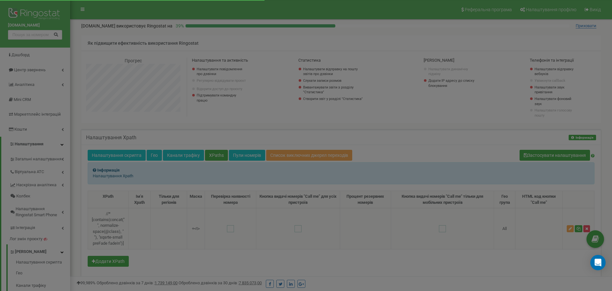
scroll to position [383, 542]
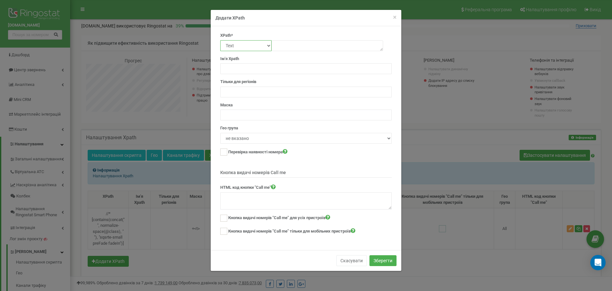
click at [251, 43] on select "Text Class Id Manual mode" at bounding box center [245, 45] width 51 height 11
select select "class"
click at [220, 40] on select "Text Class Id Manual mode" at bounding box center [245, 45] width 51 height 11
click at [242, 116] on input "text" at bounding box center [306, 114] width 172 height 11
paste input "+38 (044)-290-36-27"
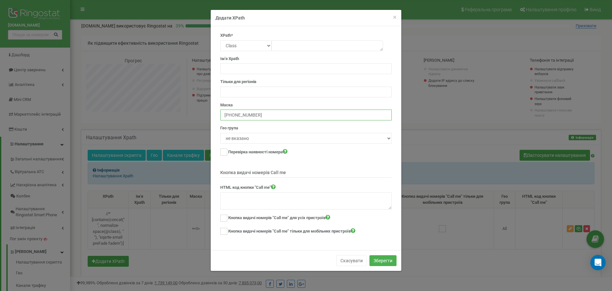
drag, startPoint x: 232, startPoint y: 115, endPoint x: 227, endPoint y: 116, distance: 4.5
click at [227, 116] on input "+38 (044)-290-36-27" at bounding box center [306, 114] width 172 height 11
drag, startPoint x: 235, startPoint y: 115, endPoint x: 243, endPoint y: 114, distance: 7.7
click at [243, 114] on input "+## (044)-290-36-27" at bounding box center [306, 114] width 172 height 11
drag, startPoint x: 247, startPoint y: 115, endPoint x: 253, endPoint y: 116, distance: 5.5
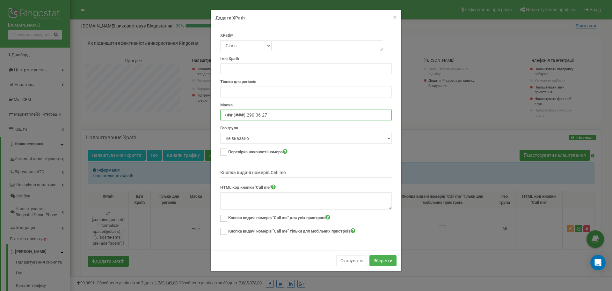
click at [253, 116] on input "+## (###)-290-36-27" at bounding box center [306, 114] width 172 height 11
drag, startPoint x: 256, startPoint y: 115, endPoint x: 260, endPoint y: 115, distance: 4.5
click at [260, 115] on input "+## (###)-###-36-27" at bounding box center [306, 114] width 172 height 11
click at [267, 115] on input "+## (###)-###-##-27" at bounding box center [306, 114] width 172 height 11
type input "+## (###)-###-##-##"
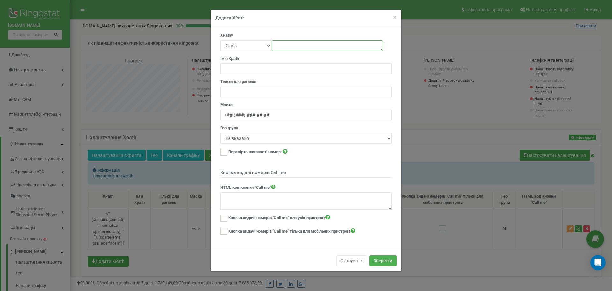
click at [285, 47] on textarea at bounding box center [328, 45] width 112 height 11
paste textarea "//*[@id="yui_3_17_2_1_1758293160731_1613"]/div/p[7]"
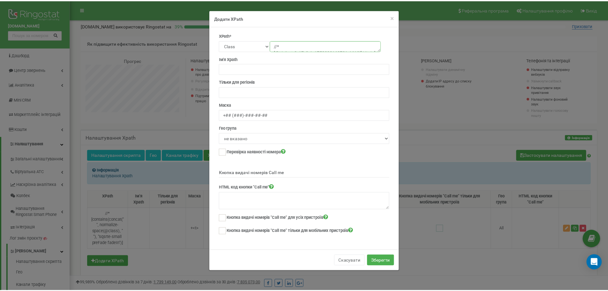
scroll to position [10, 0]
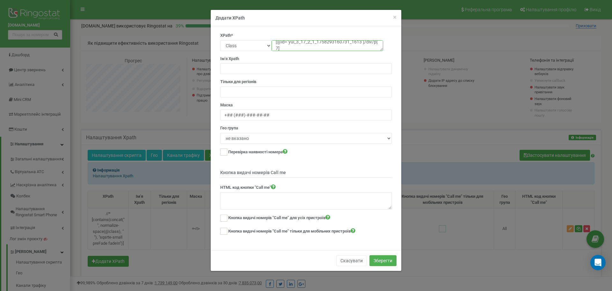
type textarea "//*[@id="yui_3_17_2_1_1758293160731_1613"]/div/p[7]"
click at [339, 57] on div "Ім'я Xpath" at bounding box center [306, 59] width 172 height 29
click at [381, 262] on button "Зберегти" at bounding box center [383, 260] width 27 height 11
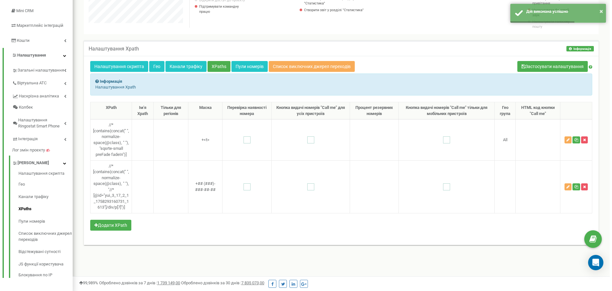
scroll to position [92, 0]
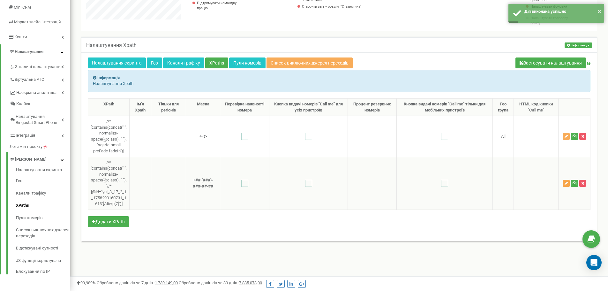
click at [564, 181] on button "button" at bounding box center [565, 183] width 7 height 7
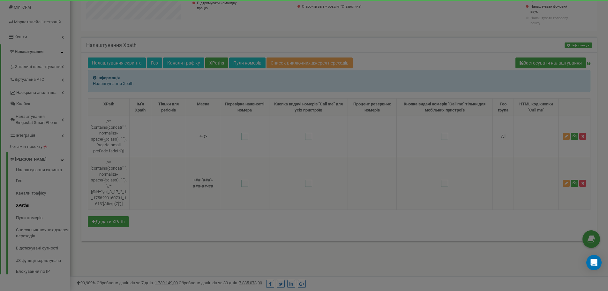
scroll to position [383, 542]
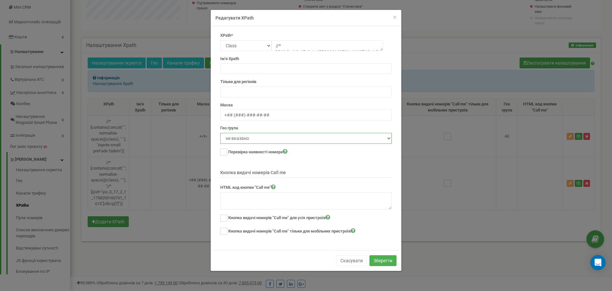
click at [322, 139] on select "не вказано All" at bounding box center [306, 138] width 172 height 11
select select "1"
click at [220, 133] on select "не вказано All" at bounding box center [306, 138] width 172 height 11
click at [384, 257] on button "Зберегти" at bounding box center [383, 260] width 27 height 11
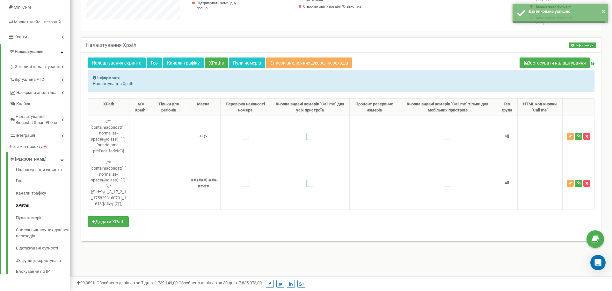
scroll to position [318575, 318420]
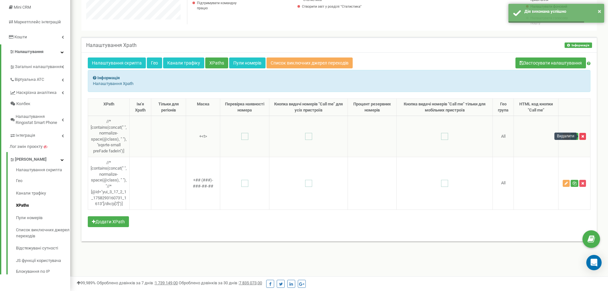
click at [583, 137] on icon "button" at bounding box center [582, 136] width 3 height 4
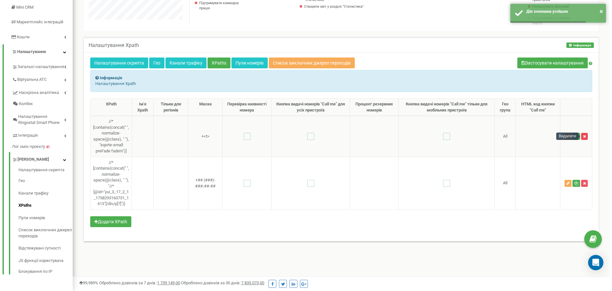
scroll to position [318575, 318415]
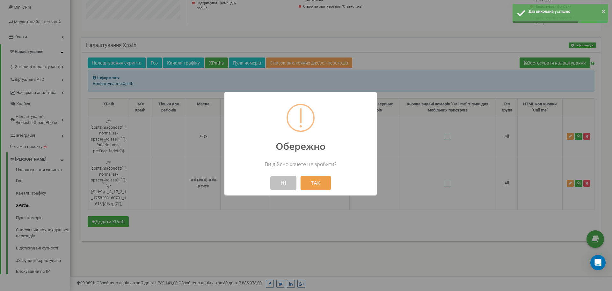
click at [319, 181] on button "ТАК" at bounding box center [316, 183] width 30 height 14
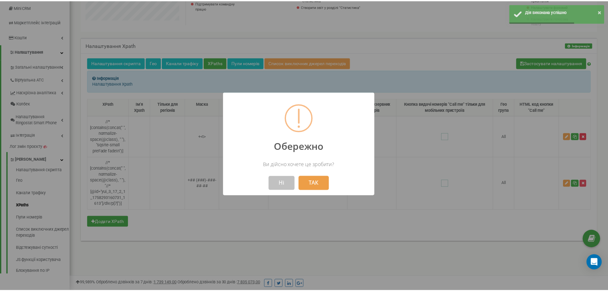
scroll to position [318575, 318420]
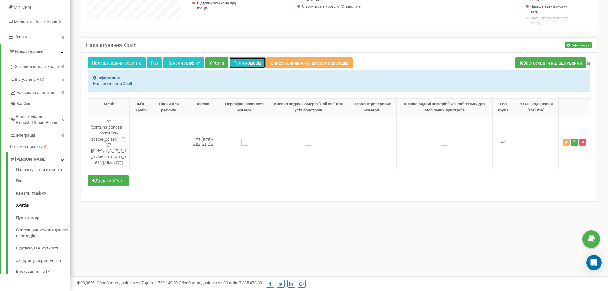
click at [252, 62] on link "Пули номерів" at bounding box center [247, 62] width 36 height 11
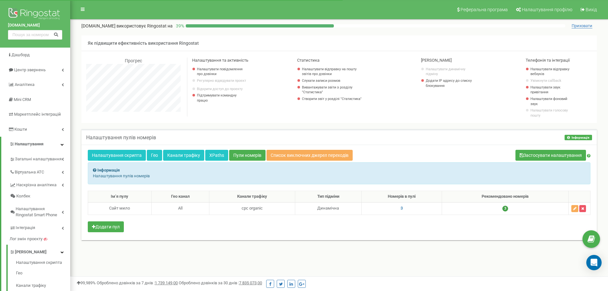
scroll to position [383, 537]
click at [542, 156] on button "Застосувати налаштування" at bounding box center [550, 155] width 70 height 11
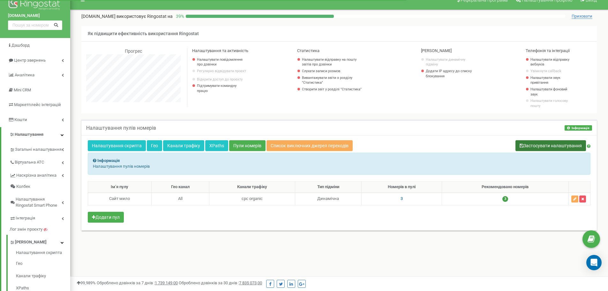
scroll to position [32, 0]
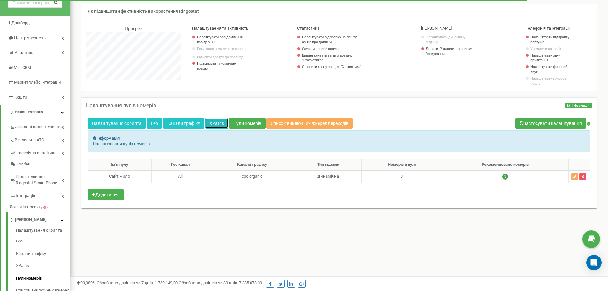
click at [211, 123] on link "XPaths" at bounding box center [216, 123] width 23 height 11
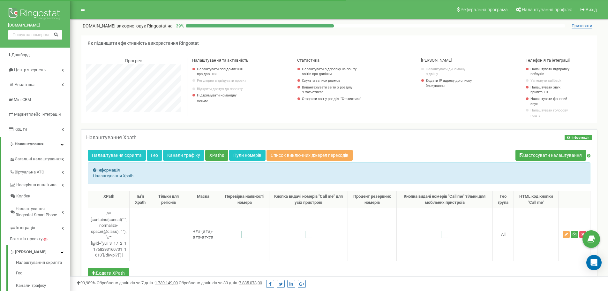
scroll to position [383, 537]
click at [563, 234] on button "button" at bounding box center [565, 234] width 7 height 7
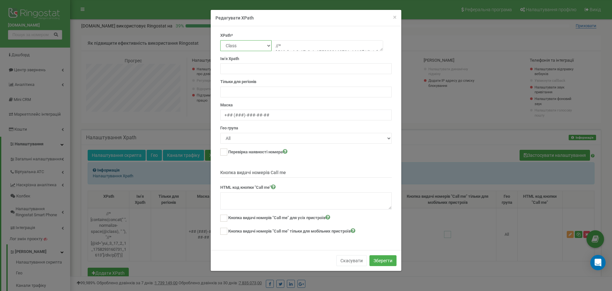
click at [253, 44] on select "Text Class Id Manual mode" at bounding box center [245, 45] width 51 height 11
select select "manual"
click at [220, 40] on select "Text Class Id Manual mode" at bounding box center [245, 45] width 51 height 11
click at [389, 257] on button "Зберегти" at bounding box center [383, 260] width 27 height 11
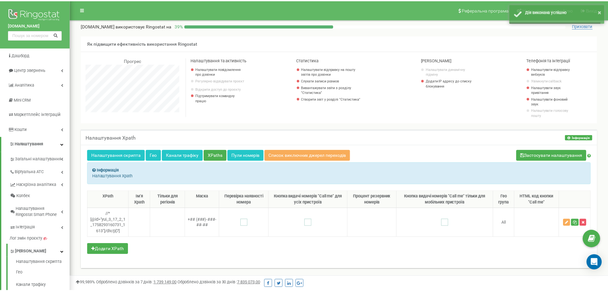
scroll to position [318575, 318420]
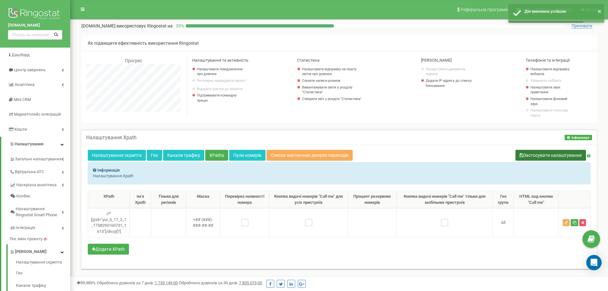
click at [515, 156] on button "Застосувати налаштування" at bounding box center [550, 155] width 70 height 11
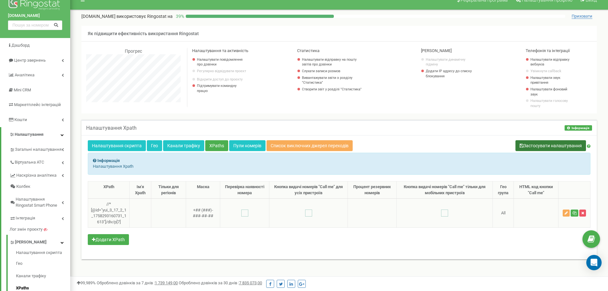
scroll to position [32, 0]
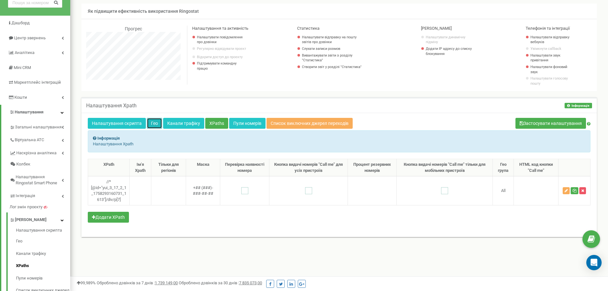
click at [156, 122] on link "Гео" at bounding box center [154, 123] width 15 height 11
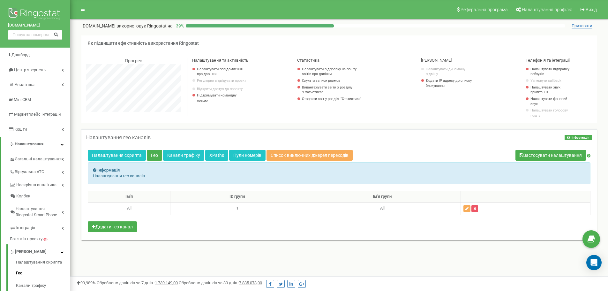
scroll to position [383, 537]
click at [170, 154] on link "Канали трафіку" at bounding box center [183, 155] width 41 height 11
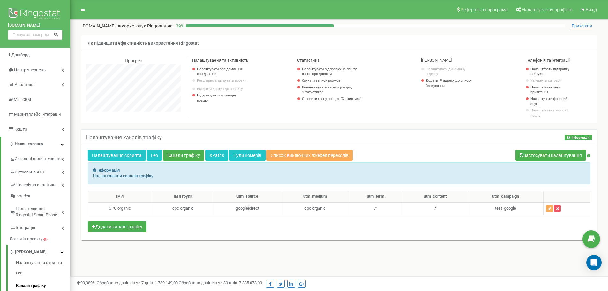
scroll to position [383, 537]
click at [221, 155] on link "XPaths" at bounding box center [216, 155] width 23 height 11
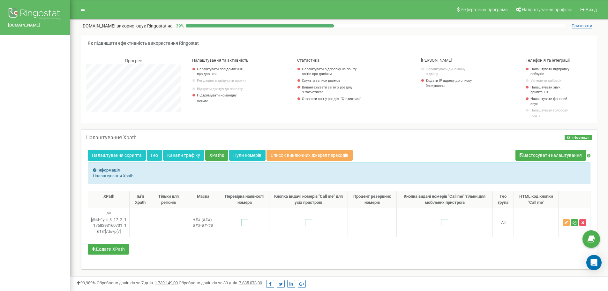
scroll to position [383, 537]
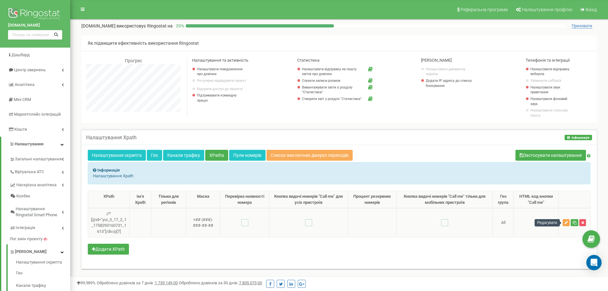
click at [565, 223] on icon "button" at bounding box center [565, 222] width 3 height 4
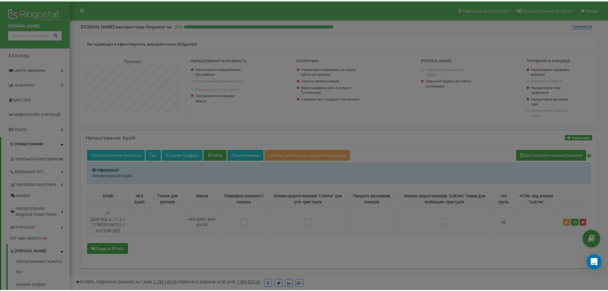
scroll to position [383, 542]
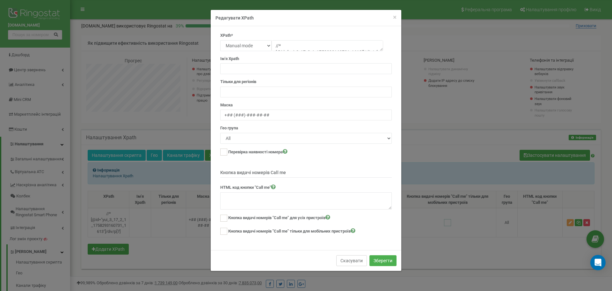
click at [353, 261] on button "Скасувати" at bounding box center [352, 260] width 31 height 11
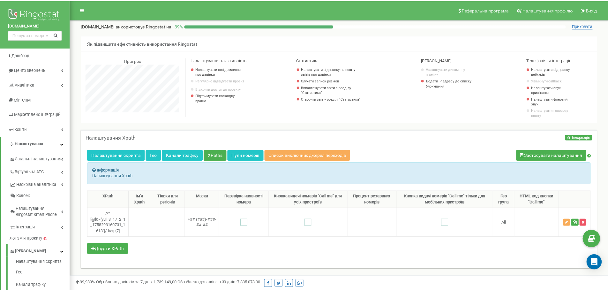
scroll to position [318575, 318420]
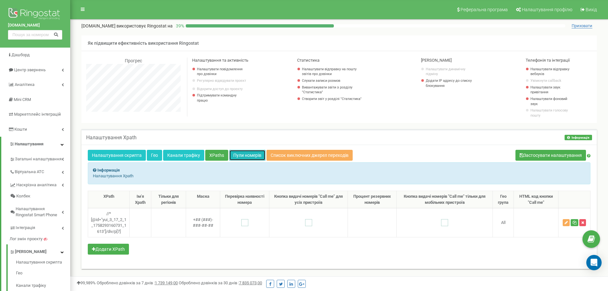
click at [237, 153] on link "Пули номерів" at bounding box center [247, 155] width 36 height 11
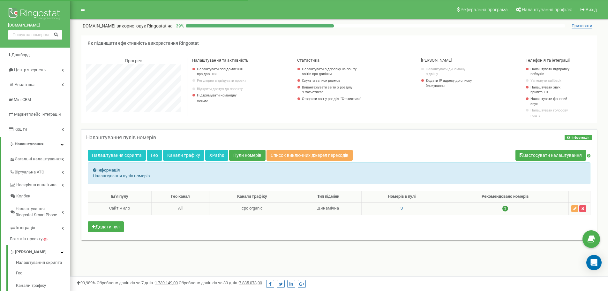
scroll to position [383, 537]
click at [402, 209] on td "3" at bounding box center [401, 208] width 80 height 12
click at [401, 209] on span "3" at bounding box center [401, 207] width 2 height 5
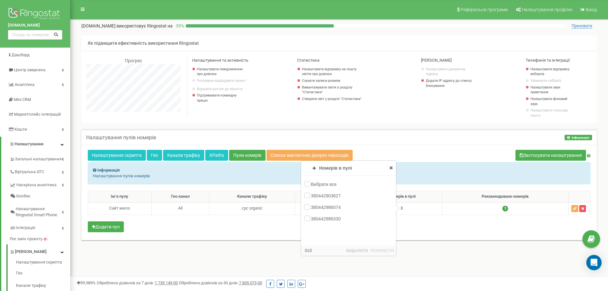
click at [407, 246] on div "Налаштування пулів номерів Інформація Інформація Налаштування пулів номерів Нал…" at bounding box center [339, 188] width 525 height 119
click at [240, 245] on div "Налаштування пулів номерів Інформація Інформація Налаштування пулів номерів Нал…" at bounding box center [339, 188] width 525 height 119
click at [390, 167] on icon at bounding box center [391, 167] width 4 height 4
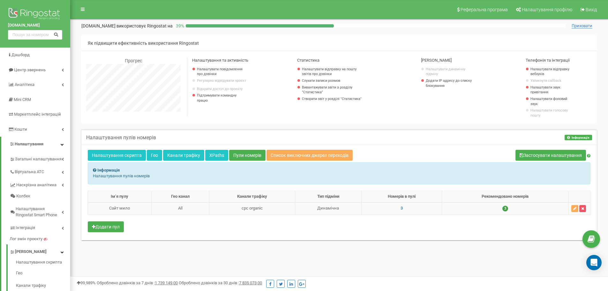
click at [400, 209] on span "3" at bounding box center [401, 207] width 2 height 5
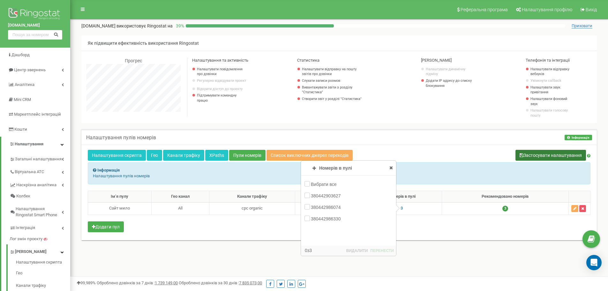
click at [522, 155] on icon at bounding box center [521, 155] width 4 height 4
drag, startPoint x: 395, startPoint y: 145, endPoint x: 391, endPoint y: 139, distance: 7.3
click at [395, 145] on div "Налаштування скрипта Гео Канали трафіку XPaths Пули номерів Список виключних дж…" at bounding box center [338, 191] width 515 height 95
